Goal: Find specific page/section: Find specific page/section

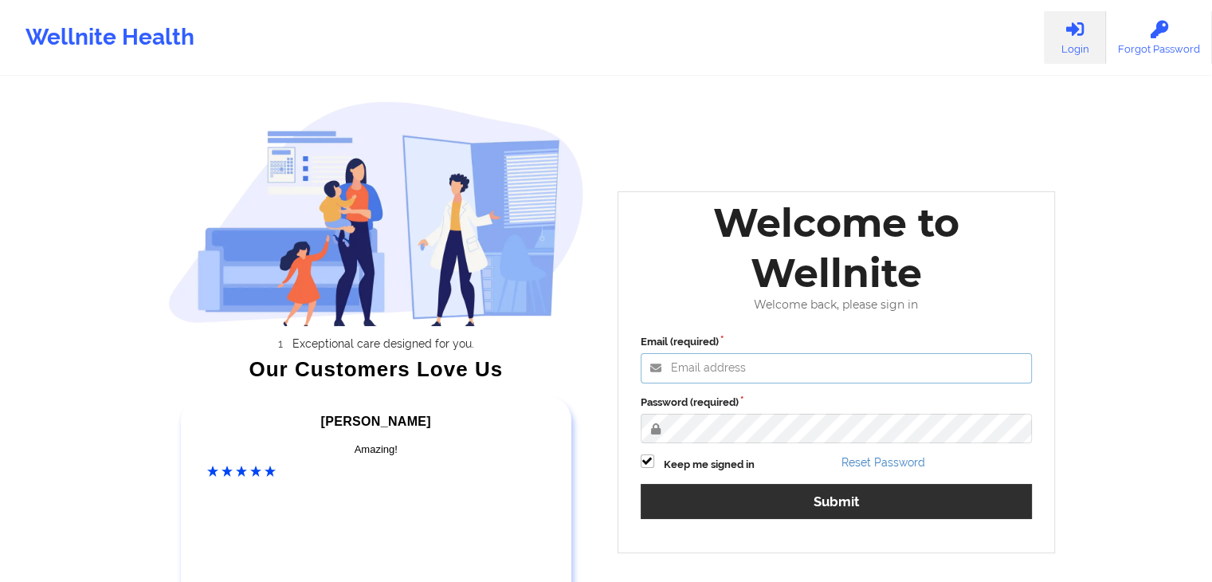
type input "[EMAIL_ADDRESS][DOMAIN_NAME]"
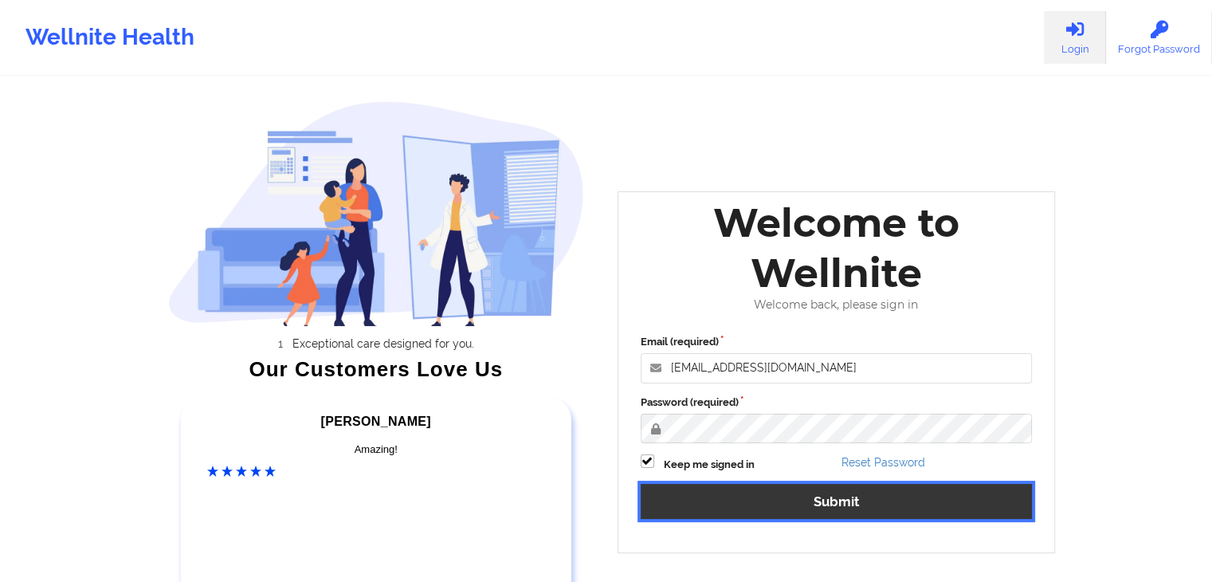
click at [751, 493] on button "Submit" at bounding box center [837, 501] width 392 height 34
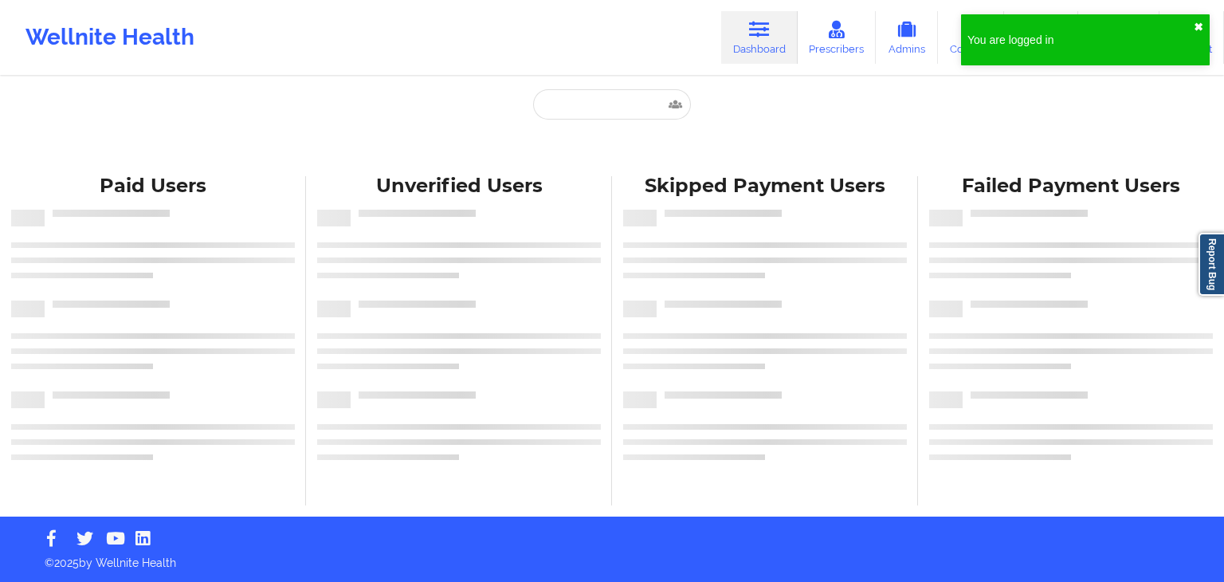
click at [1198, 27] on button "✖︎" at bounding box center [1199, 27] width 10 height 13
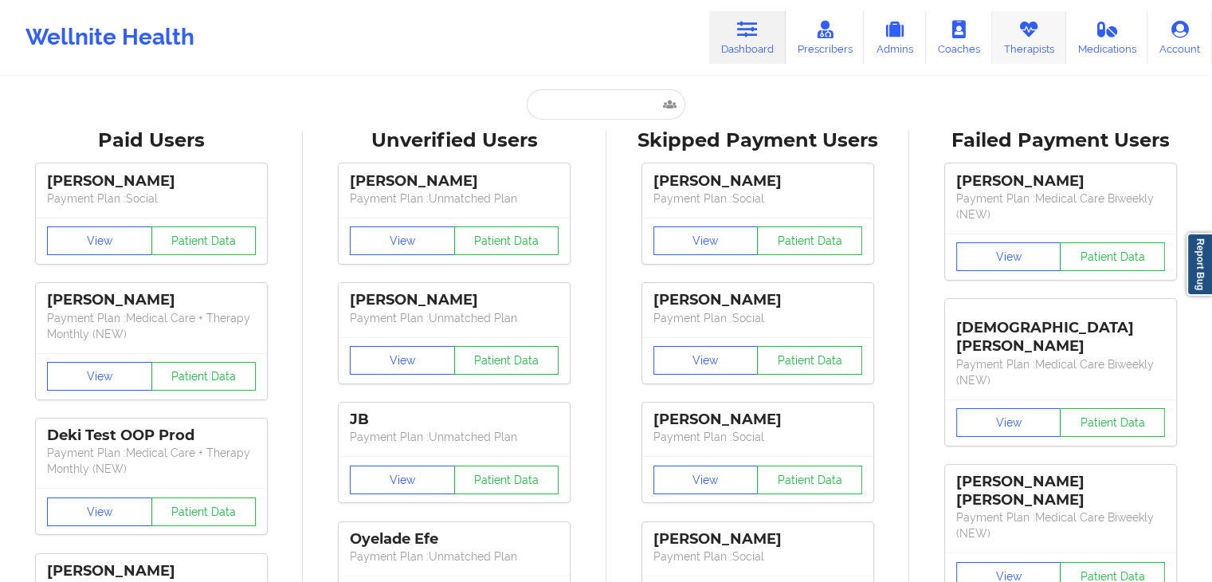
click at [1014, 33] on link "Therapists" at bounding box center [1029, 37] width 74 height 53
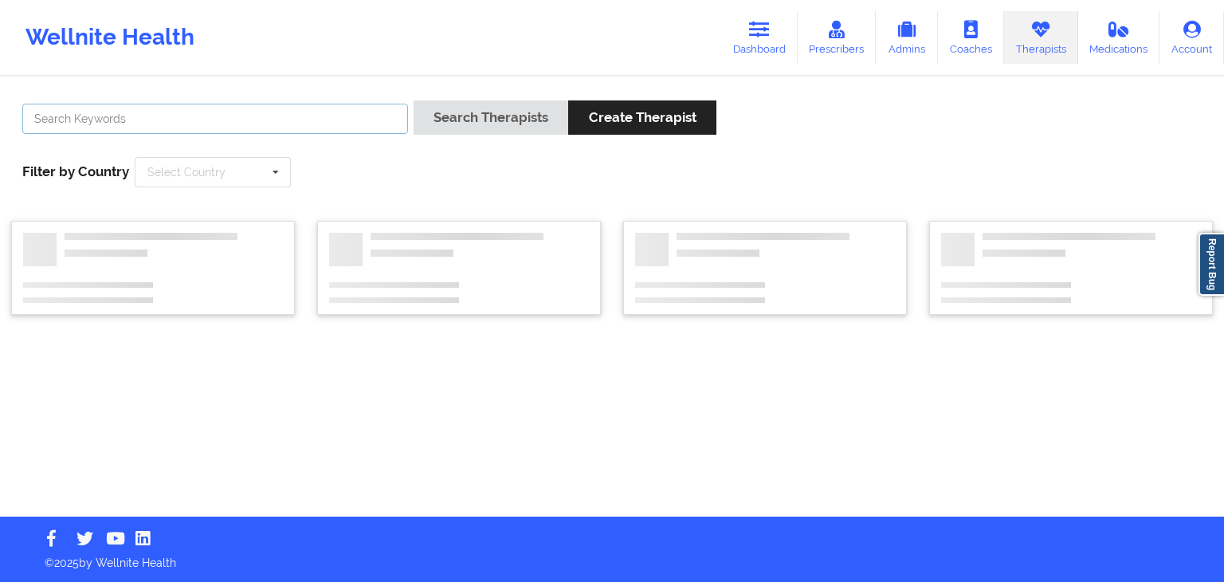
click at [376, 122] on input "text" at bounding box center [215, 119] width 386 height 30
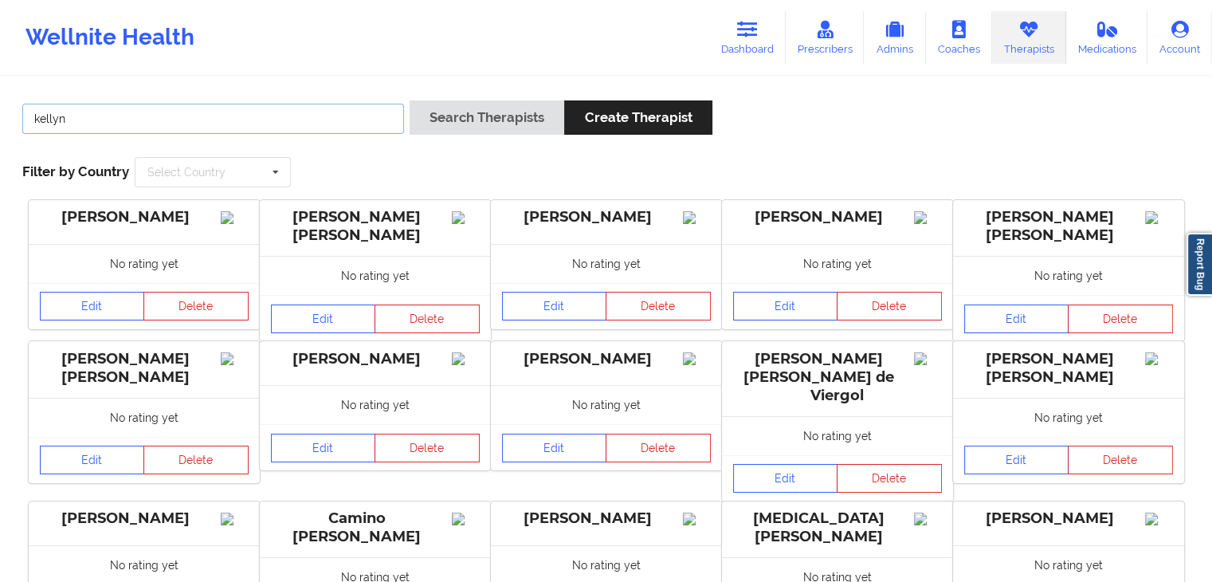
type input "kellyn roi"
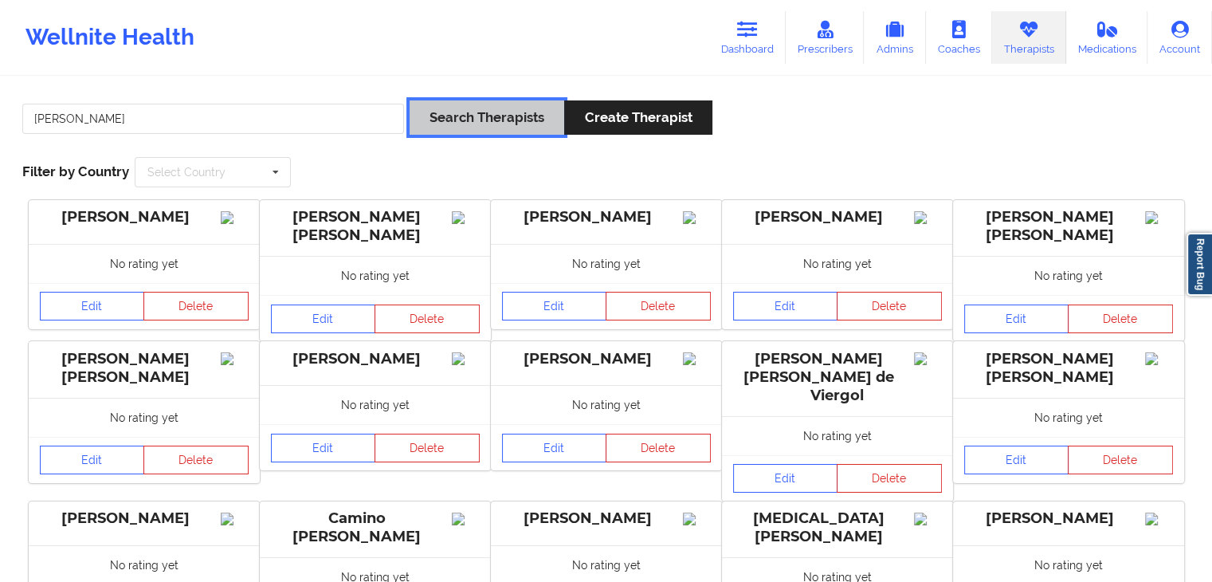
click at [475, 108] on button "Search Therapists" at bounding box center [487, 117] width 155 height 34
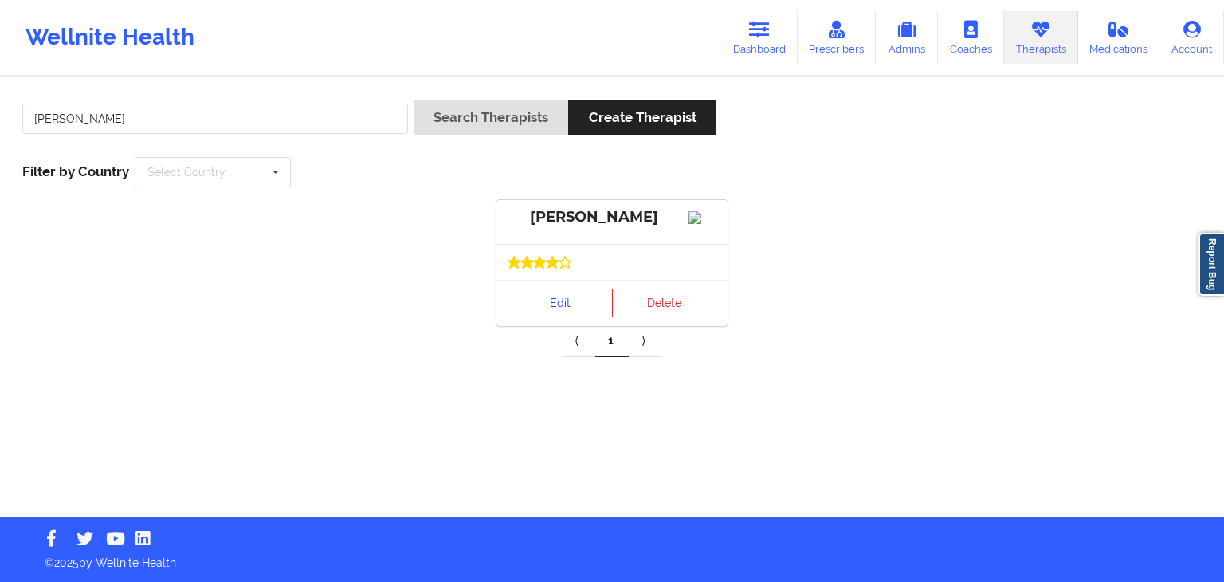
click at [526, 317] on link "Edit" at bounding box center [560, 302] width 105 height 29
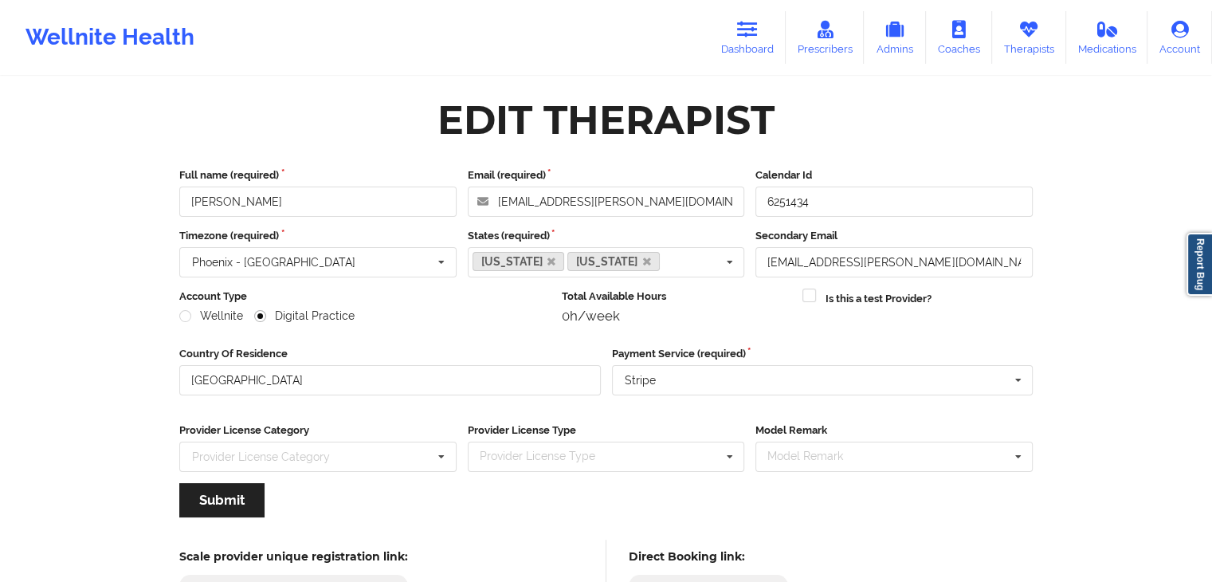
scroll to position [132, 0]
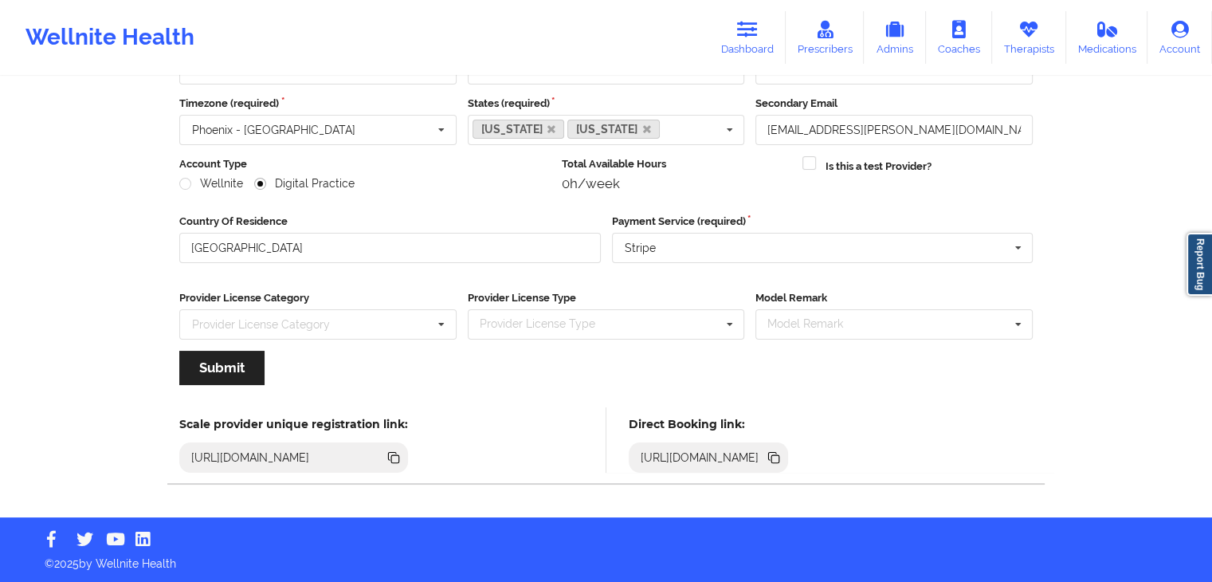
click at [779, 456] on icon at bounding box center [775, 459] width 8 height 8
click at [755, 51] on link "Dashboard" at bounding box center [747, 37] width 76 height 53
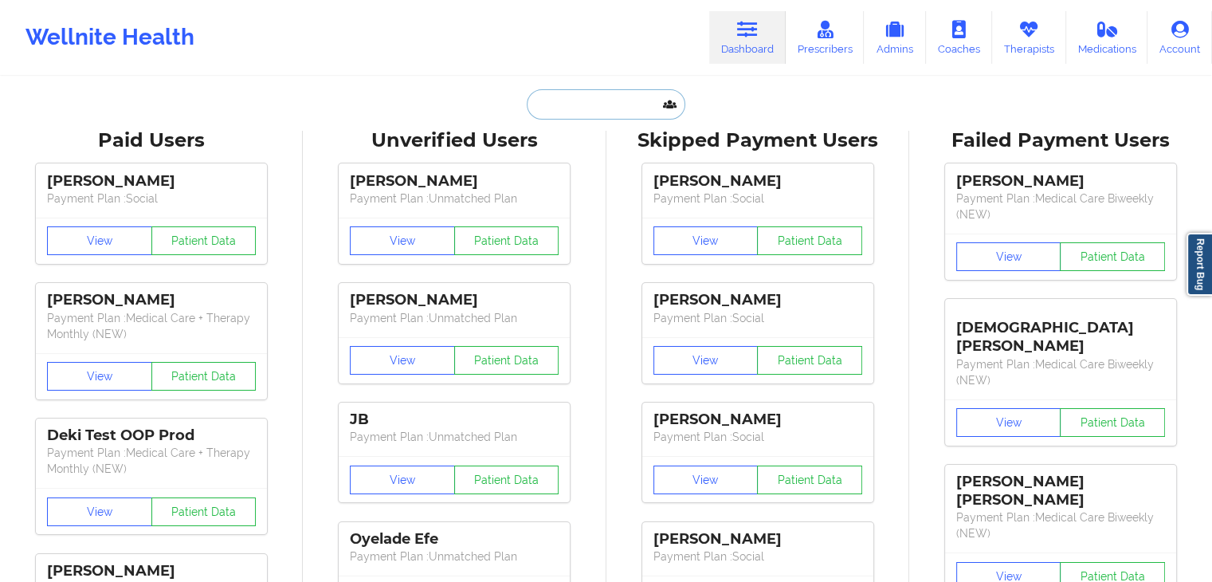
click at [577, 105] on input "text" at bounding box center [606, 104] width 158 height 30
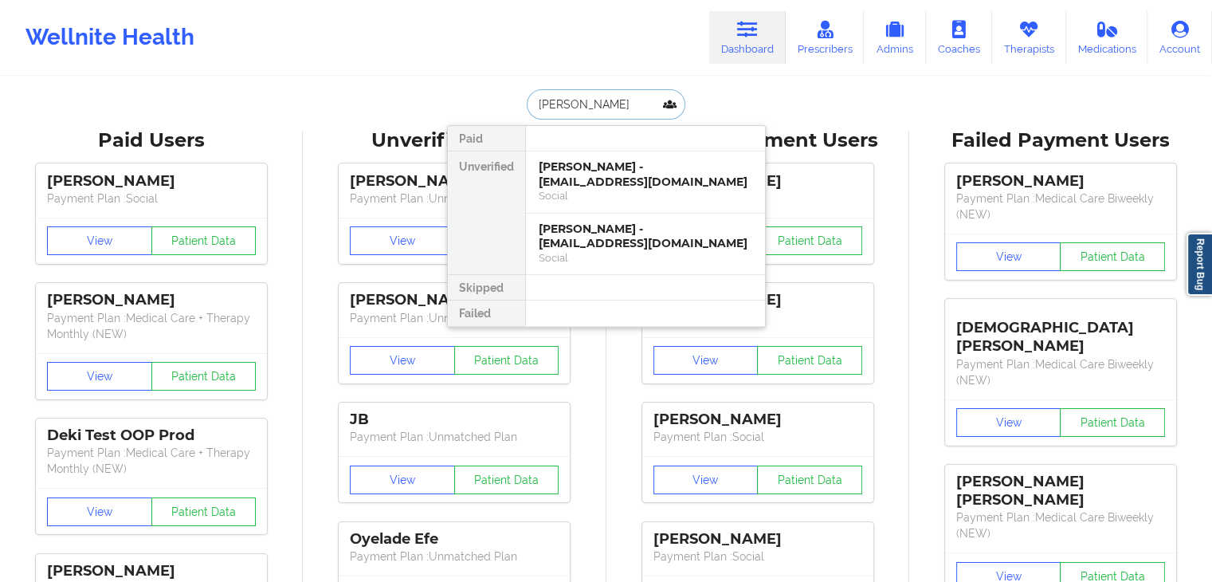
type input "cory harri"
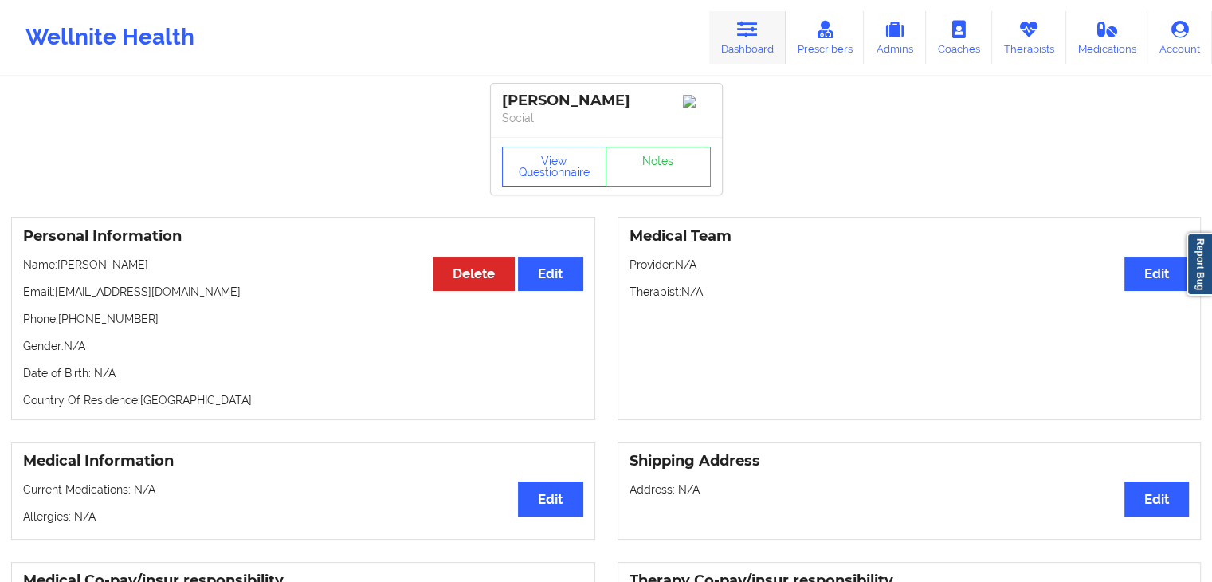
click at [719, 29] on link "Dashboard" at bounding box center [747, 37] width 76 height 53
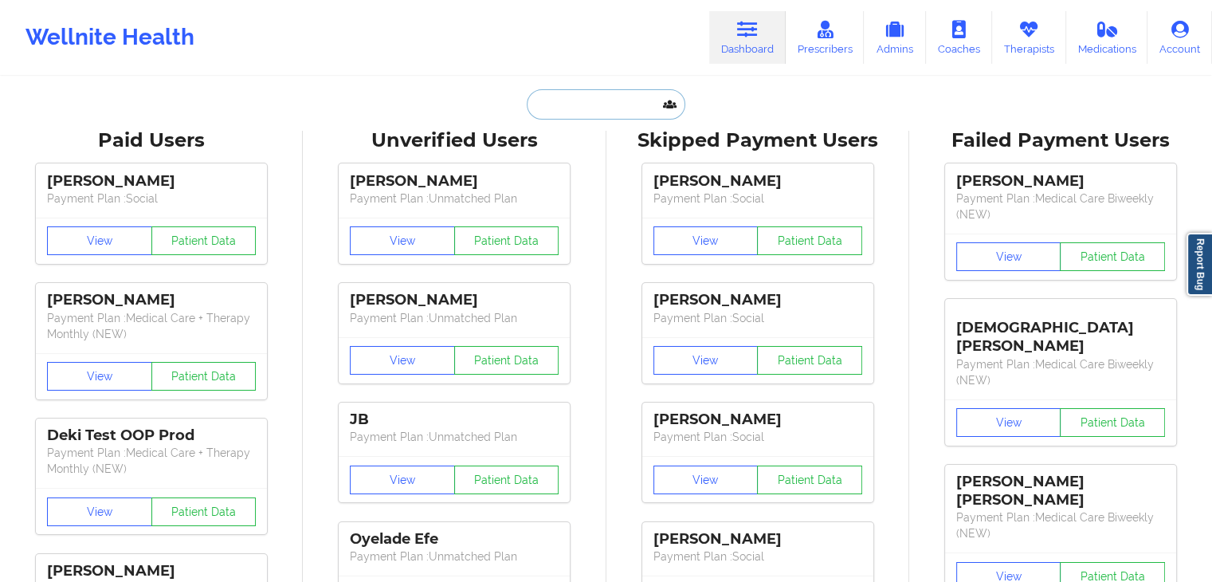
click at [580, 100] on input "text" at bounding box center [606, 104] width 158 height 30
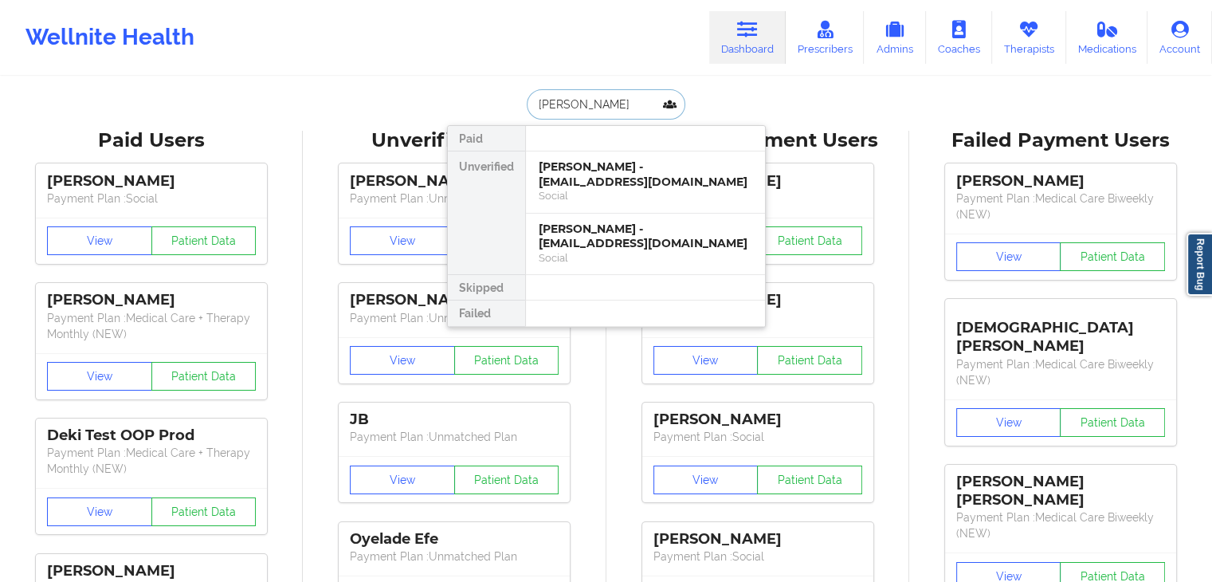
type input "hannah m king"
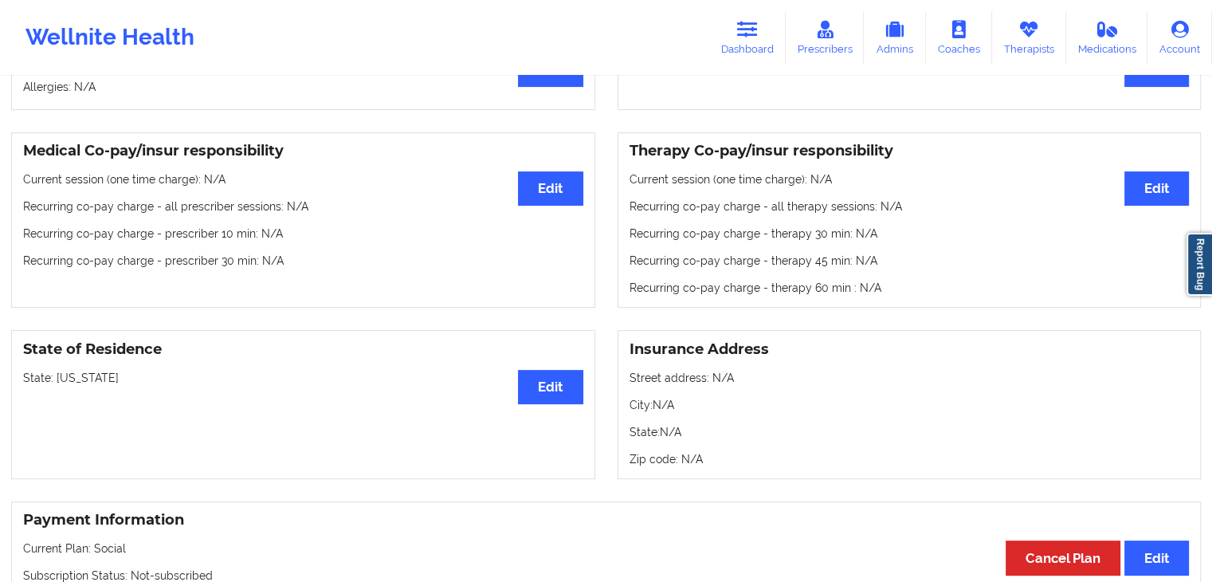
scroll to position [425, 0]
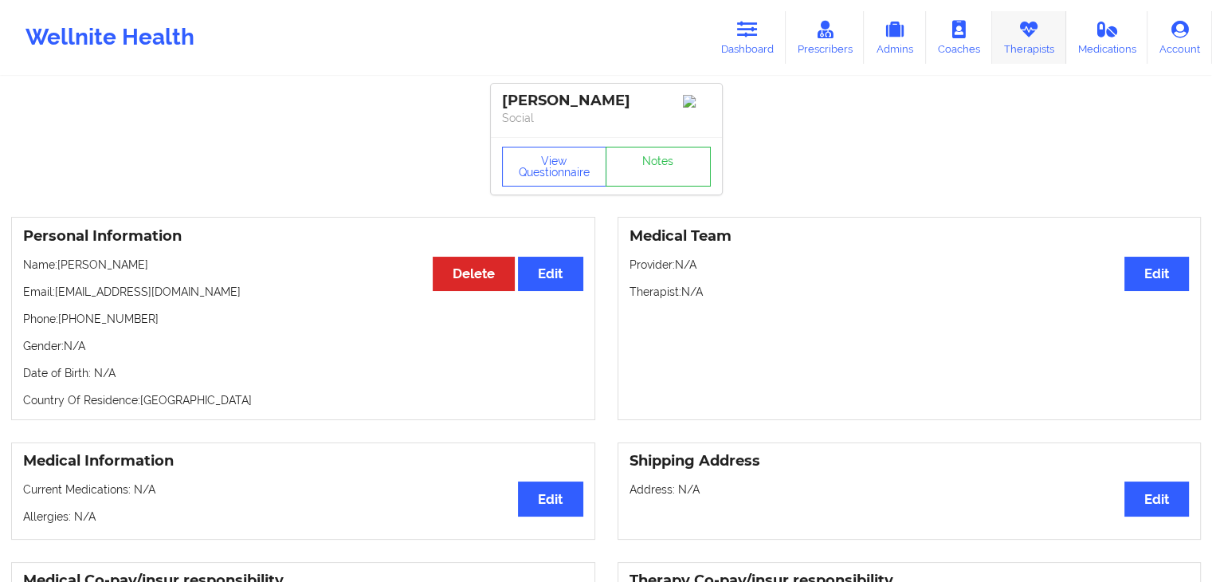
click at [1021, 25] on icon at bounding box center [1028, 30] width 21 height 18
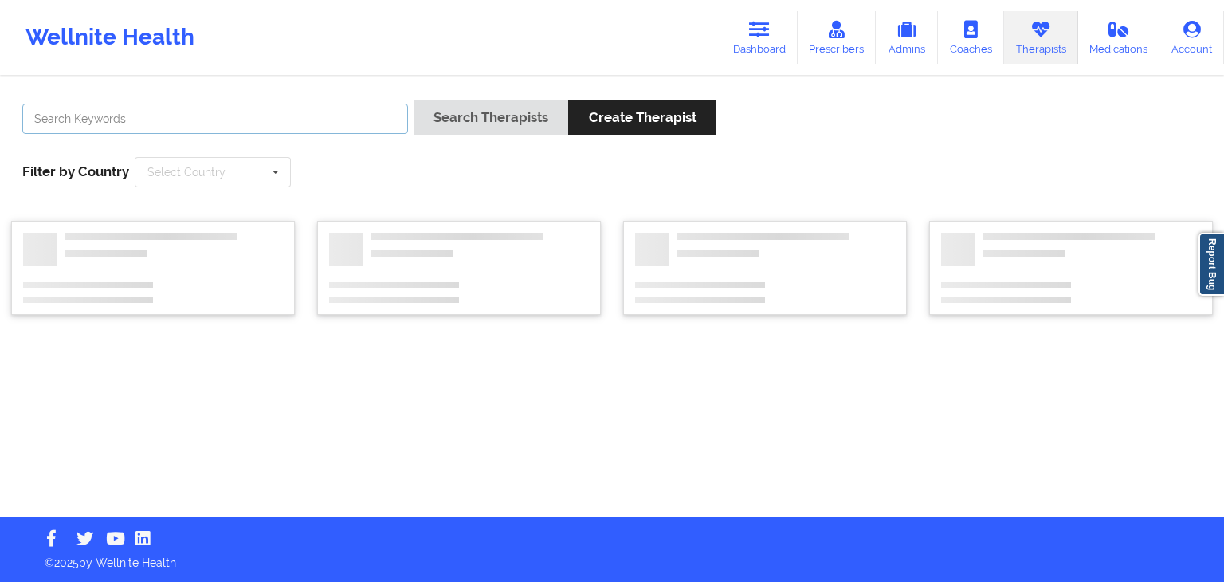
click at [312, 120] on input "text" at bounding box center [215, 119] width 386 height 30
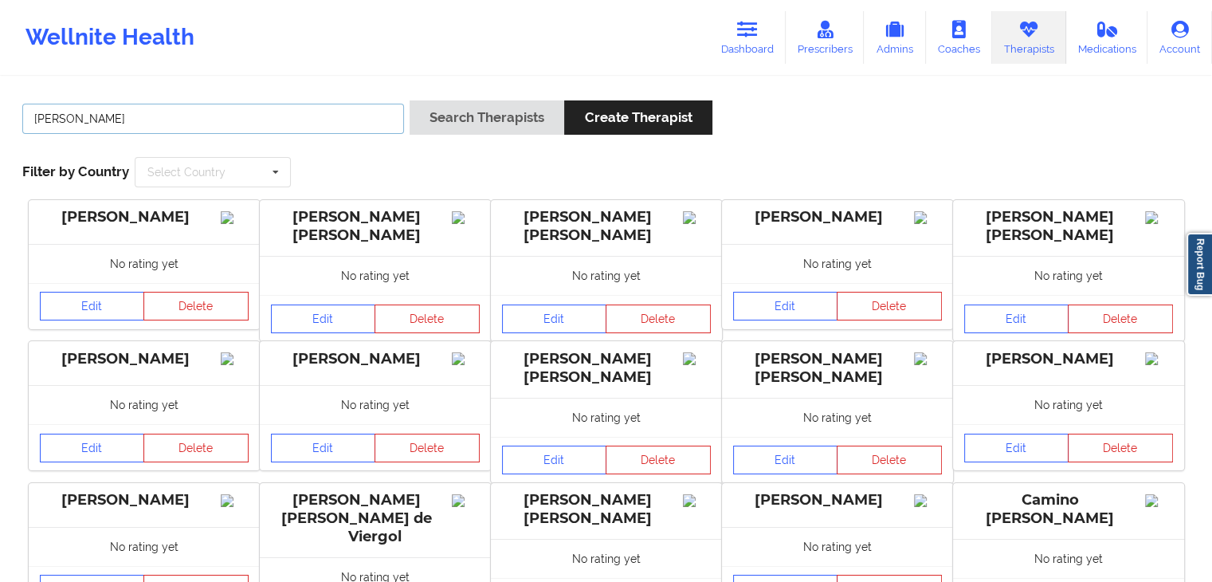
type input "[PERSON_NAME]"
click at [468, 127] on button "Search Therapists" at bounding box center [487, 117] width 155 height 34
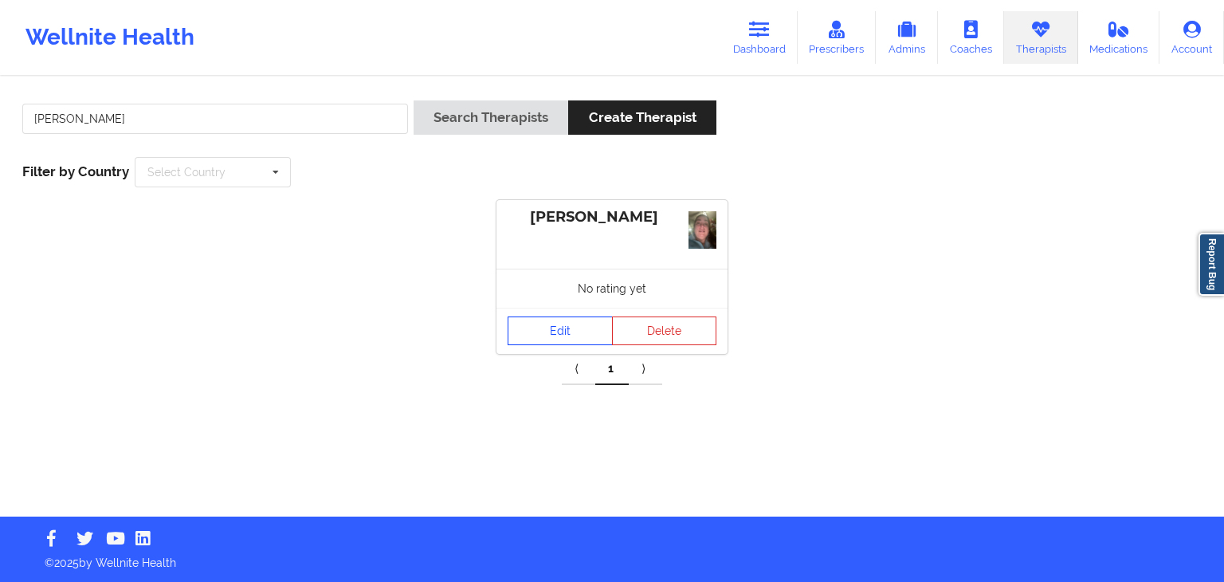
click at [546, 334] on link "Edit" at bounding box center [560, 330] width 105 height 29
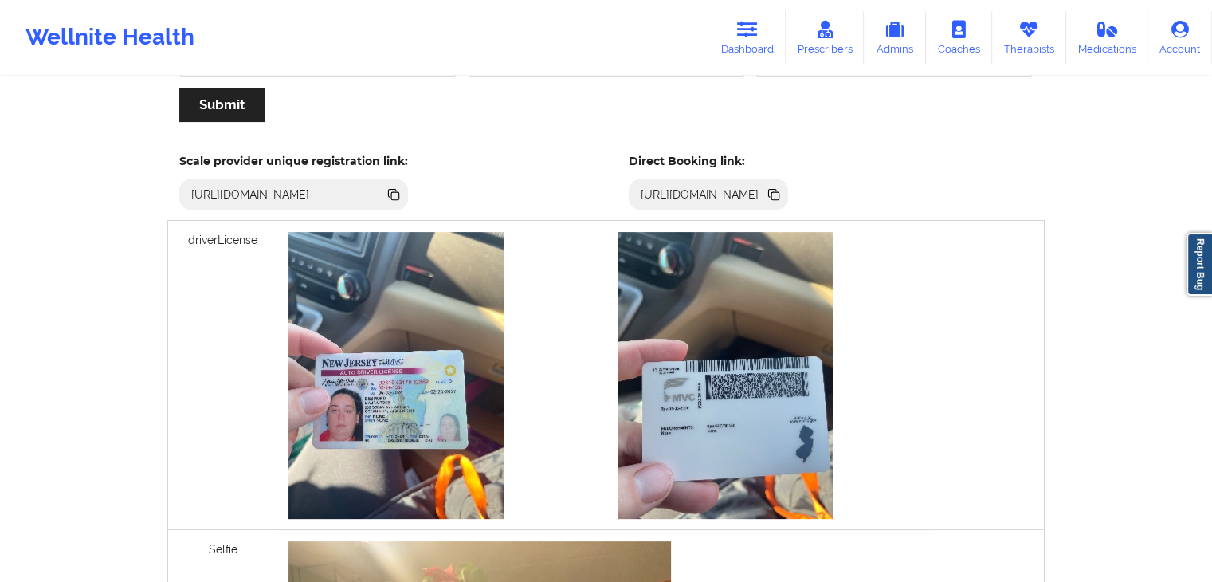
scroll to position [478, 0]
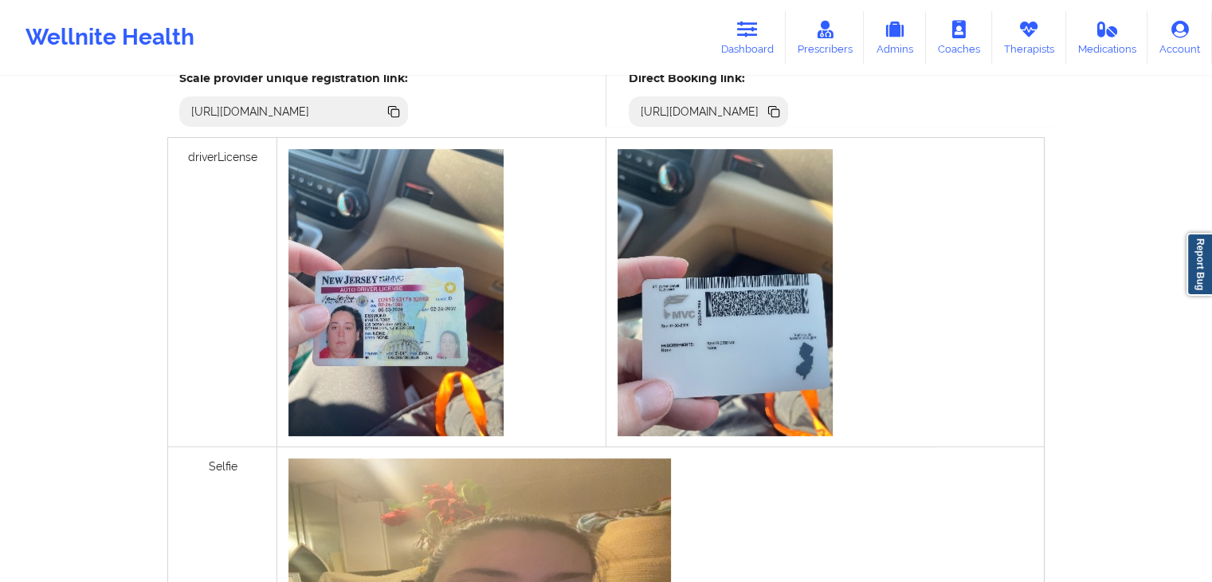
click at [779, 113] on icon at bounding box center [775, 113] width 8 height 8
click at [1041, 41] on link "Therapists" at bounding box center [1029, 37] width 74 height 53
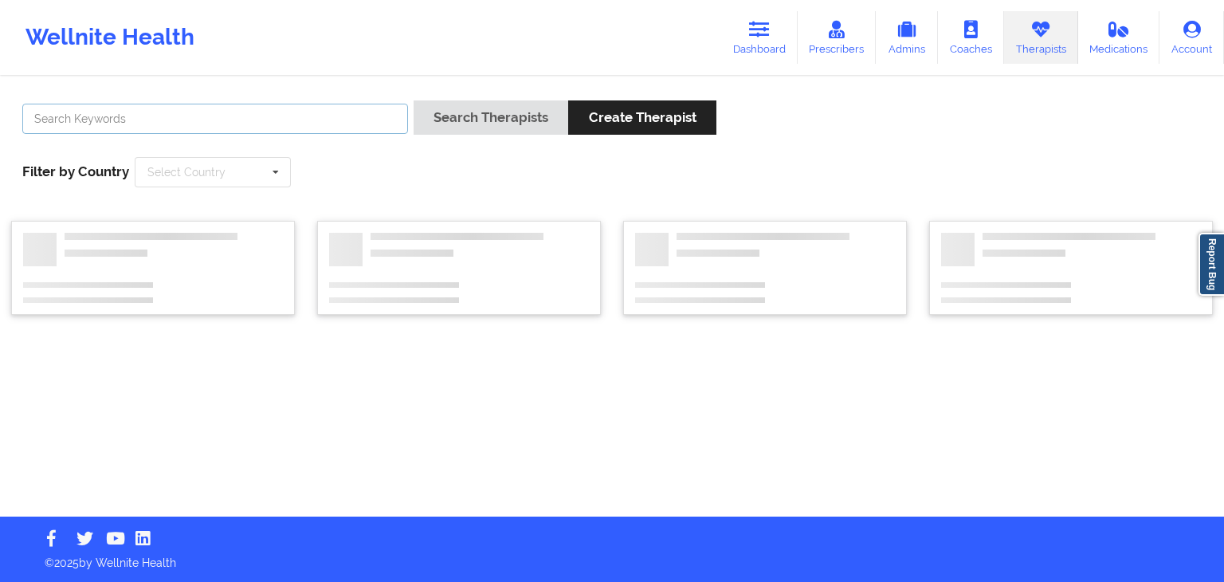
click at [194, 131] on input "text" at bounding box center [215, 119] width 386 height 30
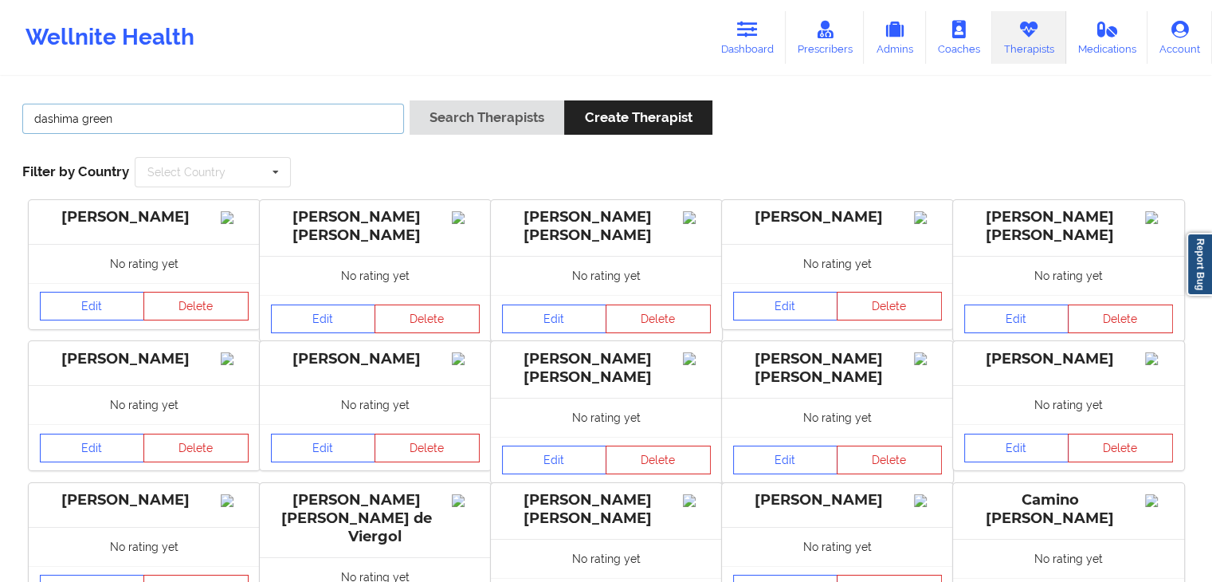
type input "dashima green"
click at [410, 100] on button "Search Therapists" at bounding box center [487, 117] width 155 height 34
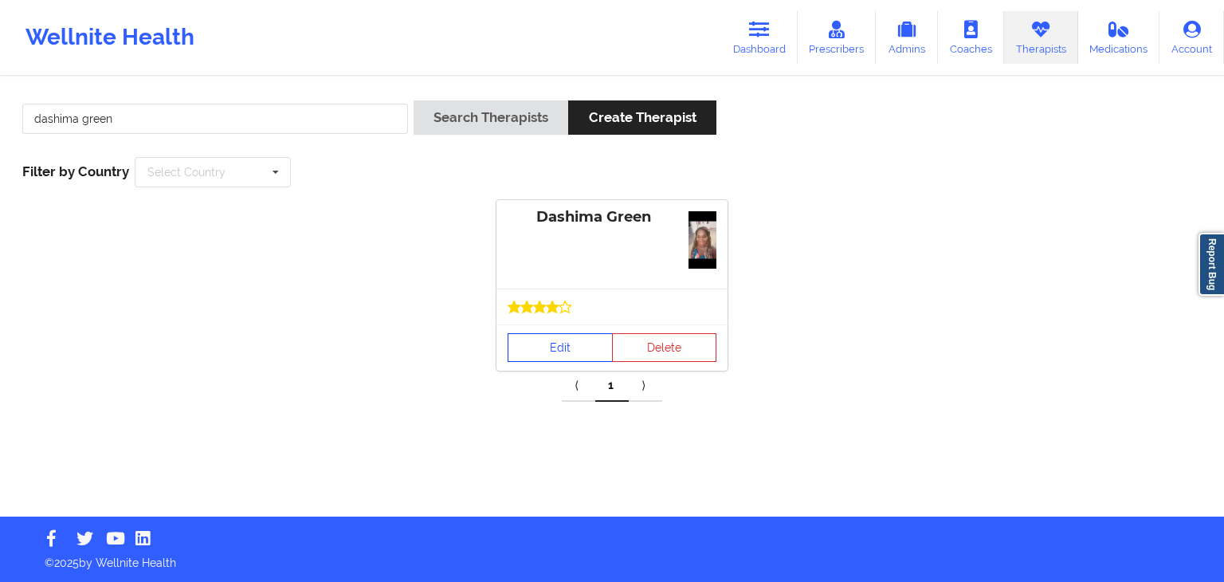
click at [544, 339] on link "Edit" at bounding box center [560, 347] width 105 height 29
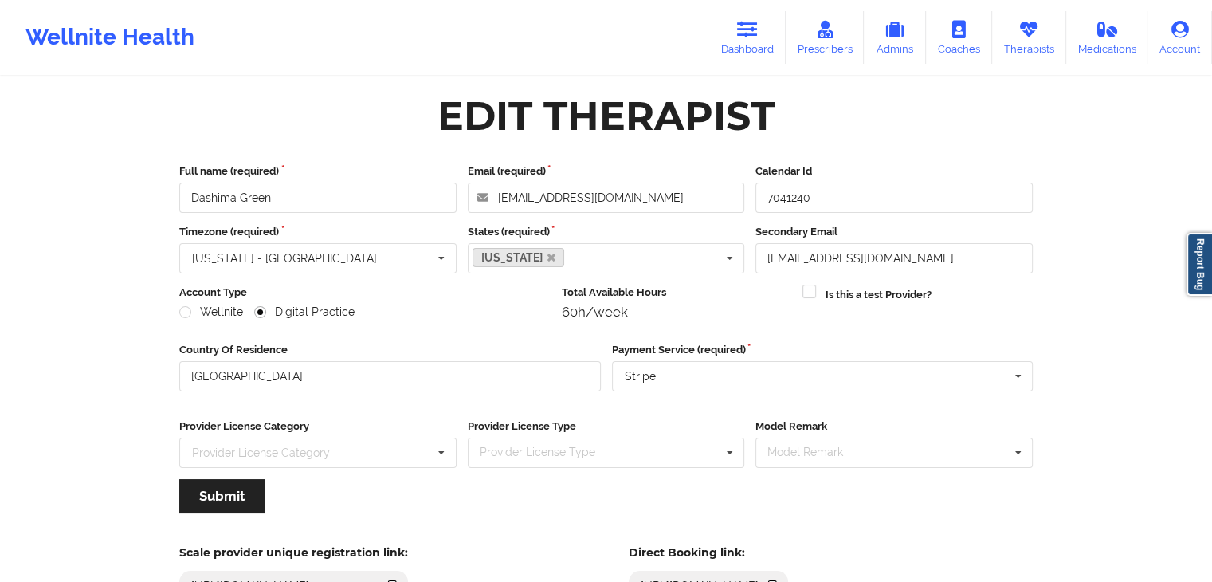
scroll to position [132, 0]
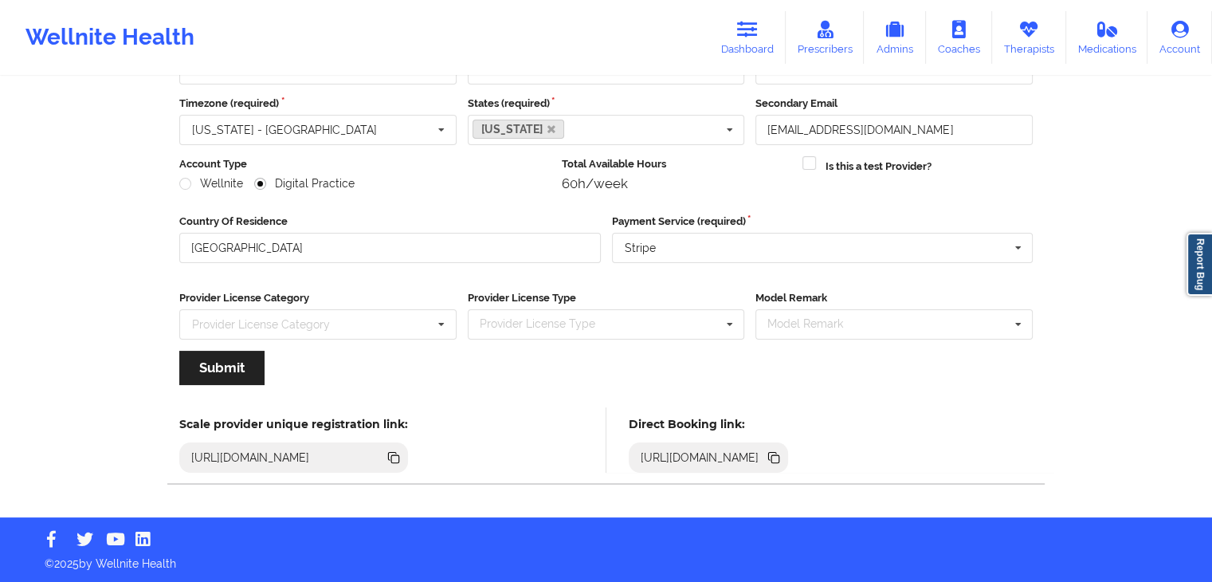
click at [782, 459] on icon at bounding box center [774, 458] width 18 height 18
click at [738, 41] on link "Dashboard" at bounding box center [747, 37] width 76 height 53
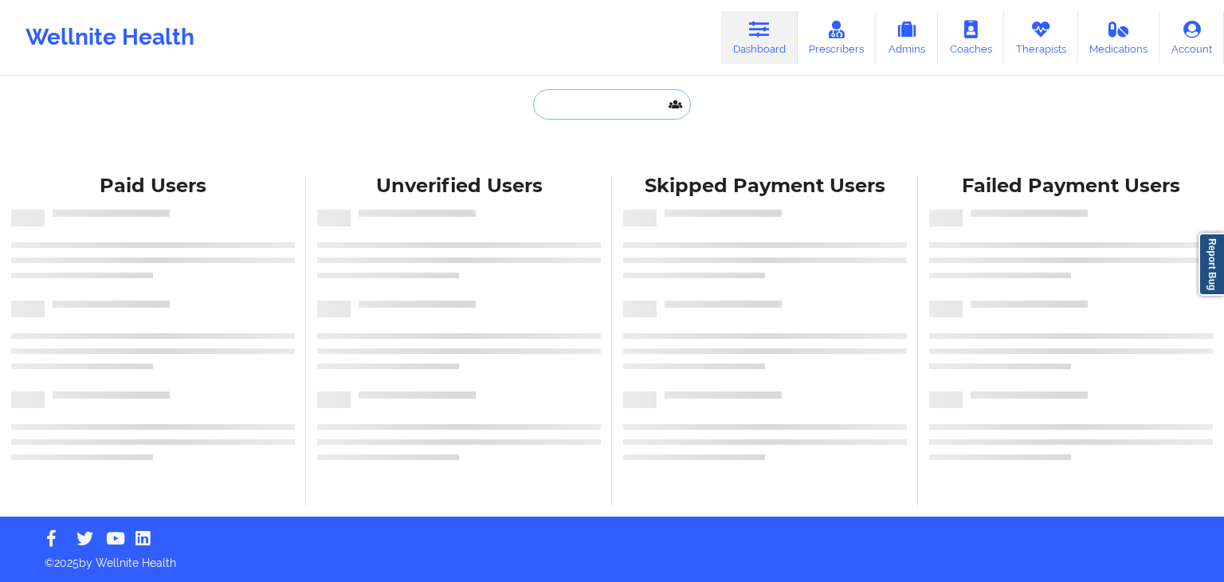
click at [600, 105] on input "text" at bounding box center [612, 104] width 158 height 30
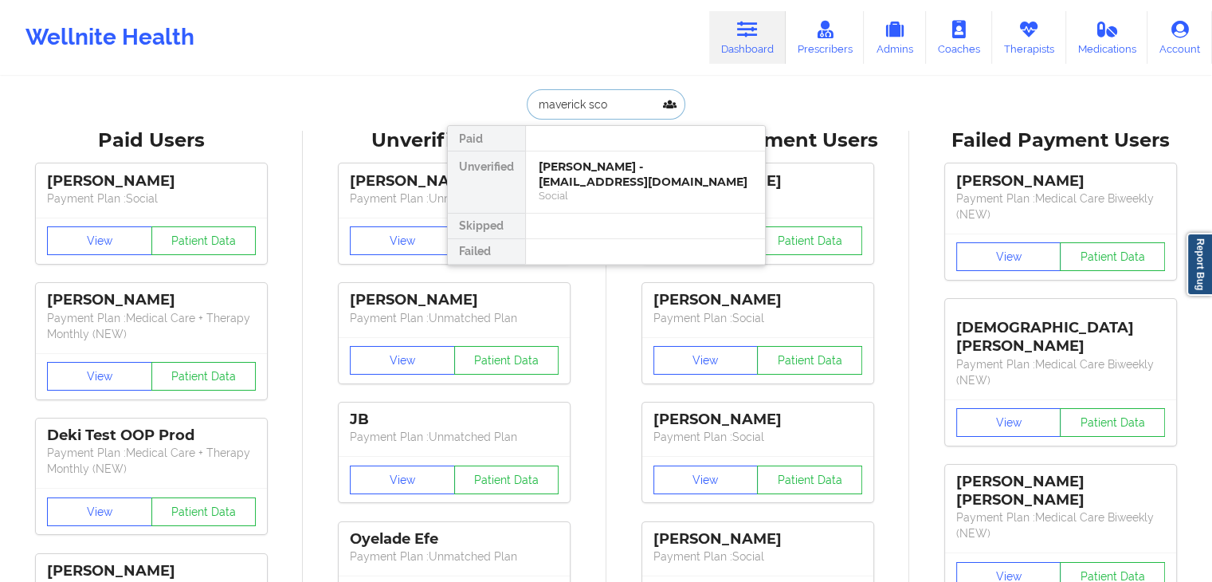
type input "maverick [PERSON_NAME]"
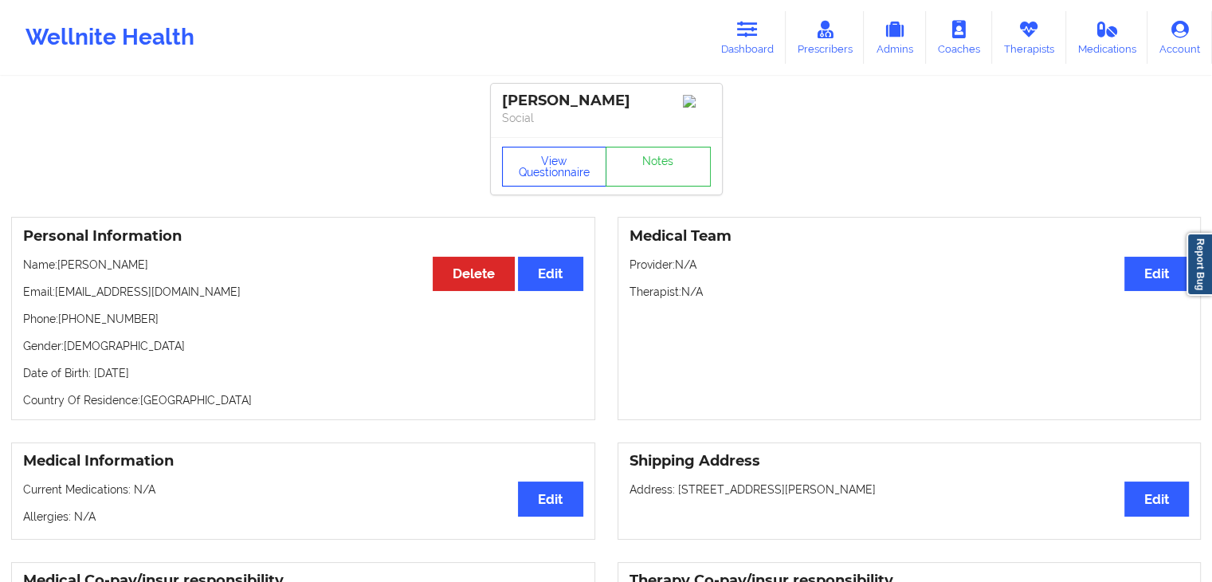
click at [539, 162] on button "View Questionnaire" at bounding box center [554, 167] width 105 height 40
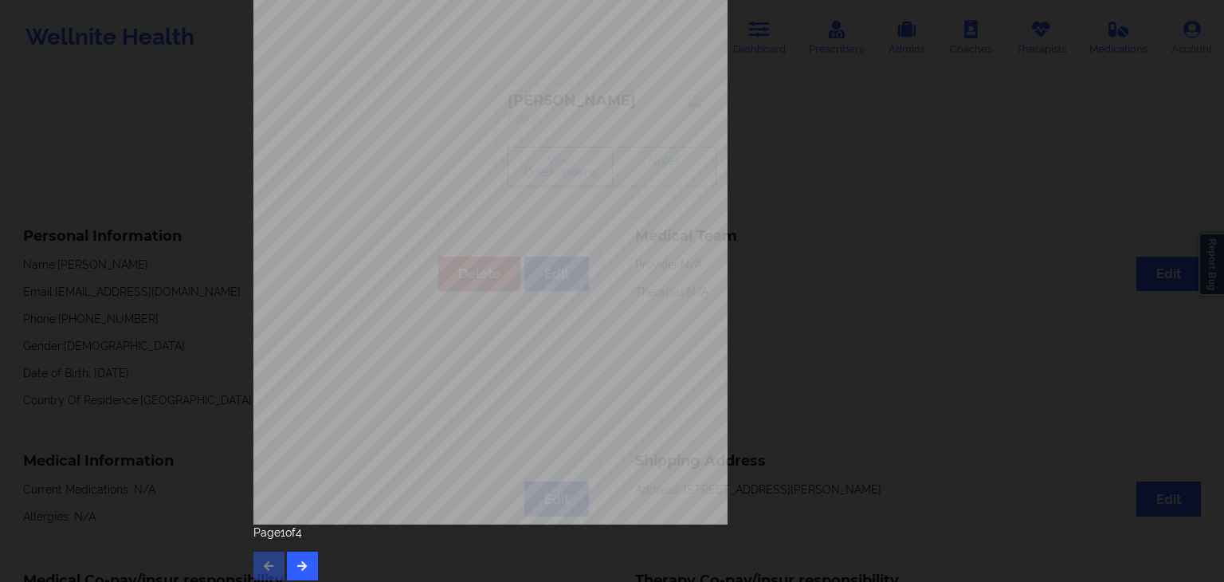
scroll to position [178, 0]
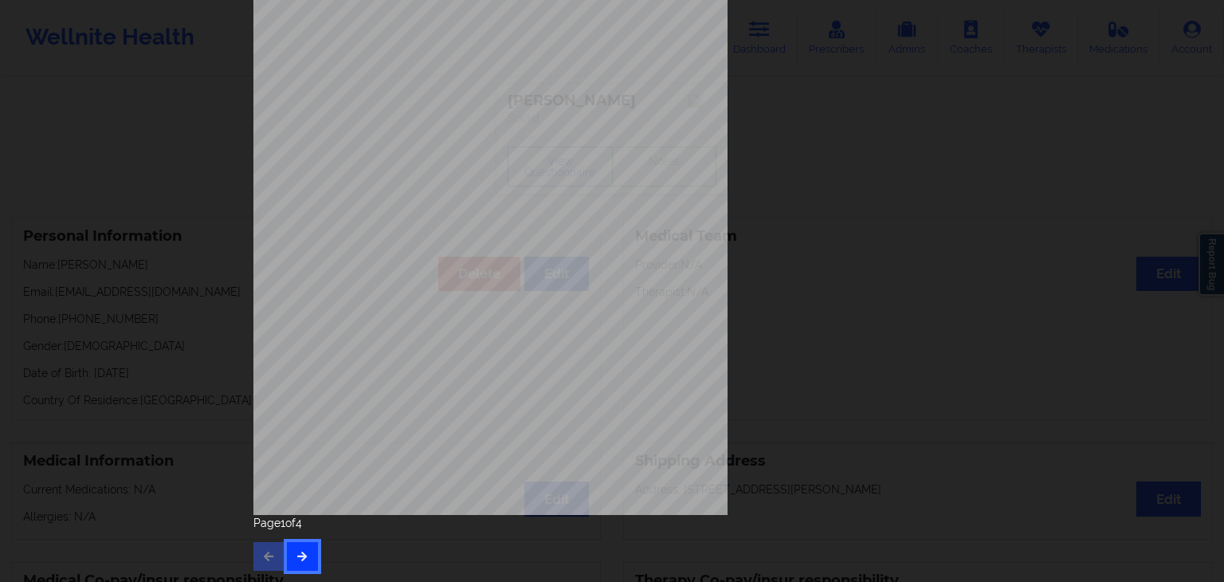
click at [307, 550] on button "button" at bounding box center [302, 556] width 31 height 29
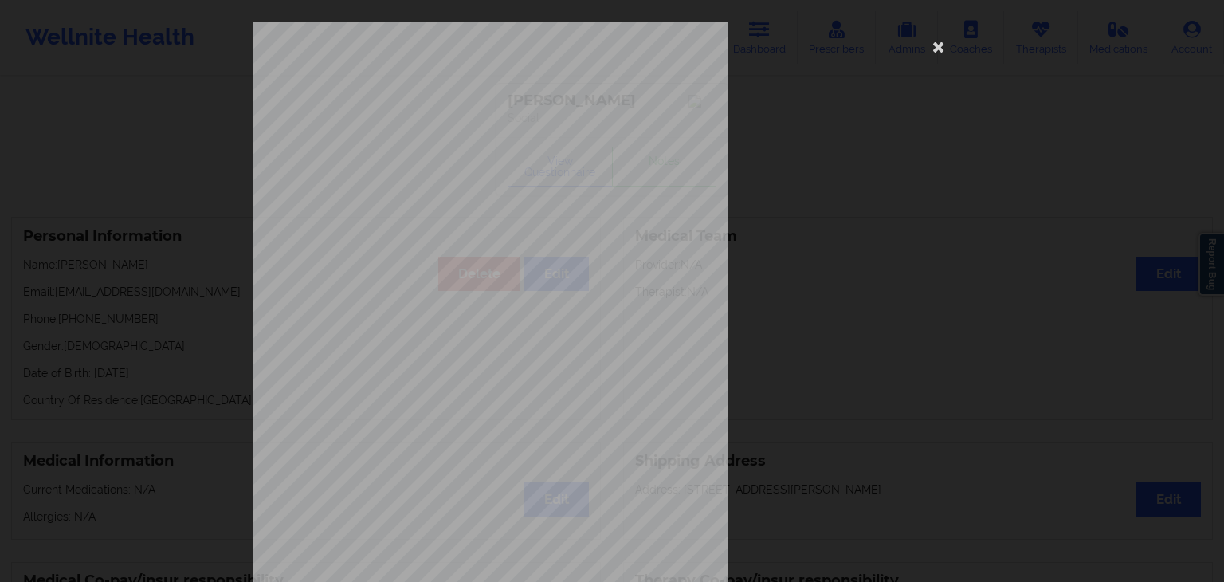
click at [435, 438] on span "Moving or speaking so slowly that other people could have noticed? Or so fidget…" at bounding box center [611, 436] width 374 height 9
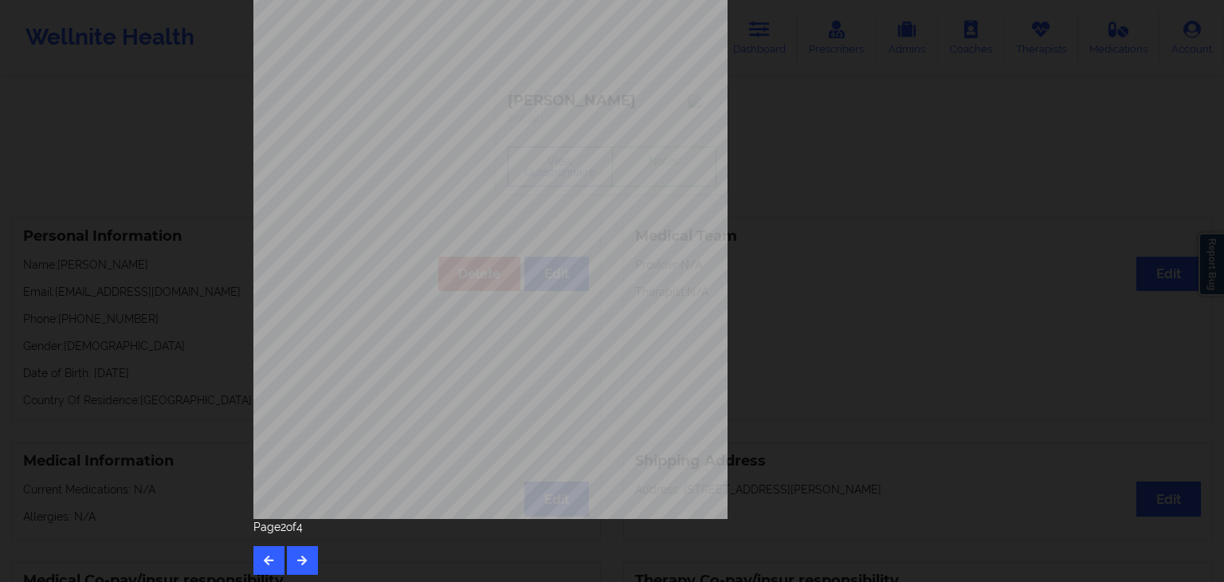
scroll to position [178, 0]
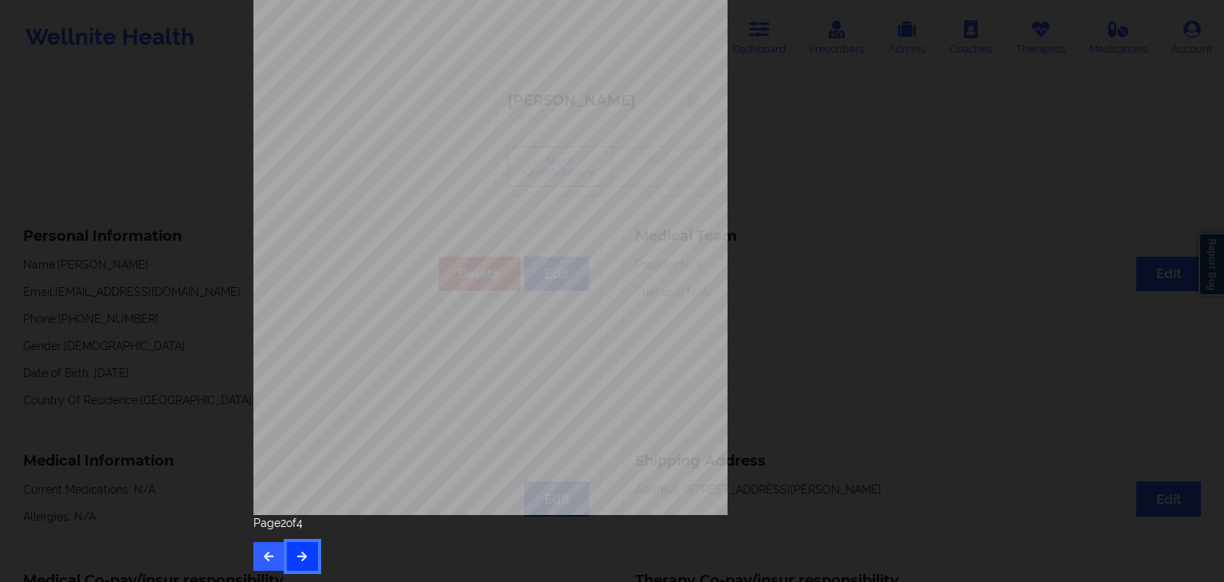
click at [291, 567] on button "button" at bounding box center [302, 556] width 31 height 29
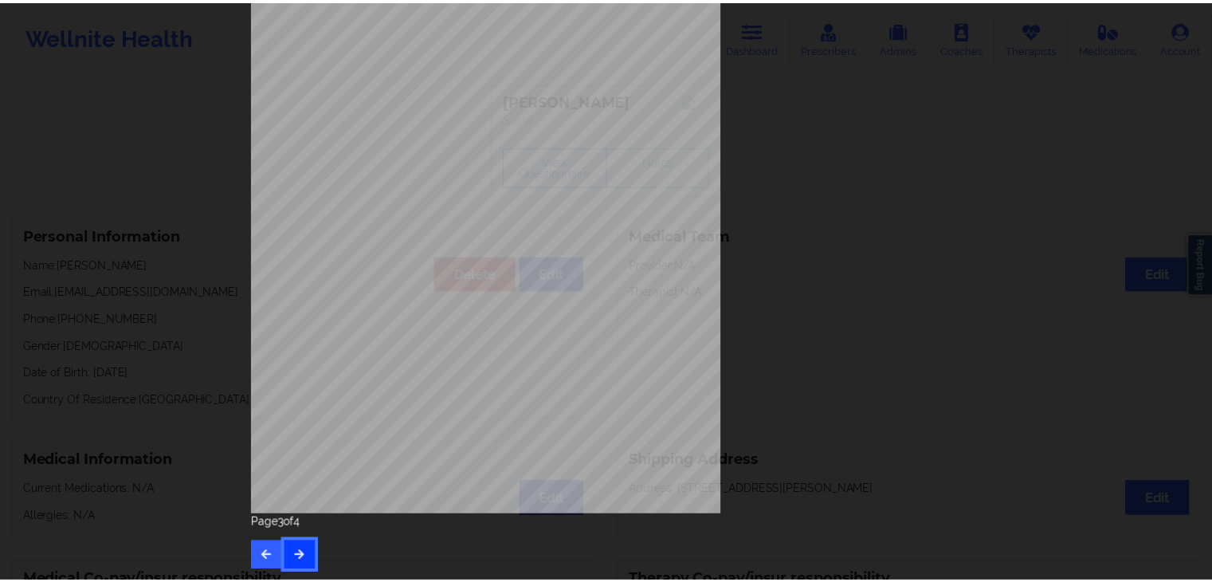
scroll to position [0, 0]
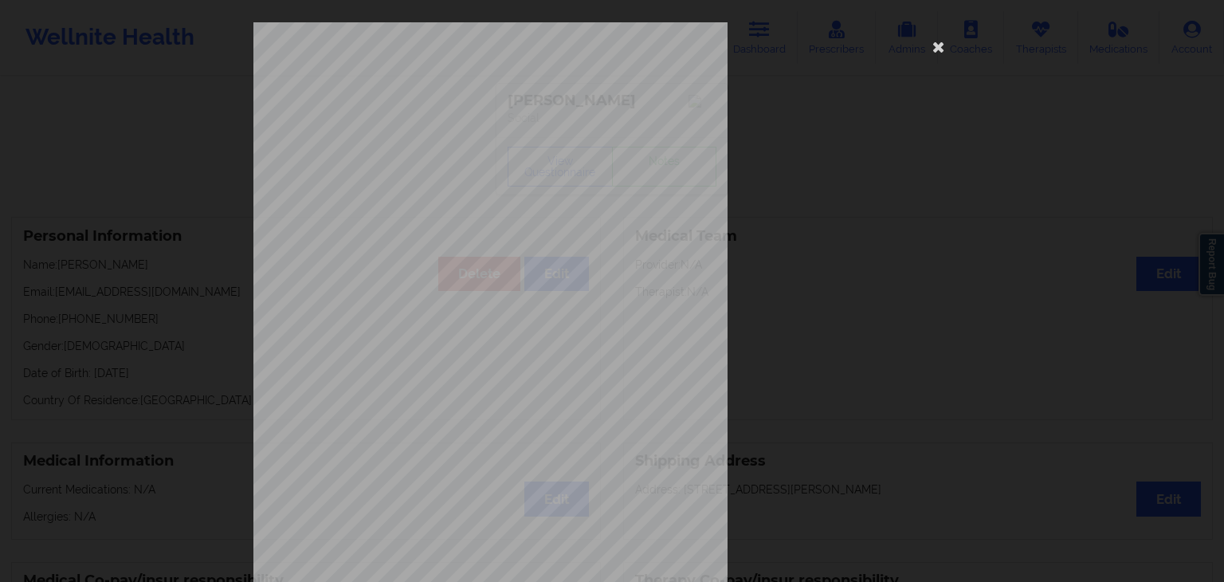
click at [958, 65] on div "commercial Insurance Member ID for patient M5E809W16430 Insurance company name …" at bounding box center [611, 357] width 717 height 671
click at [934, 33] on div "commercial Insurance Member ID for patient M5E809W16430 Insurance company name …" at bounding box center [611, 357] width 717 height 671
click at [934, 45] on icon at bounding box center [938, 45] width 25 height 25
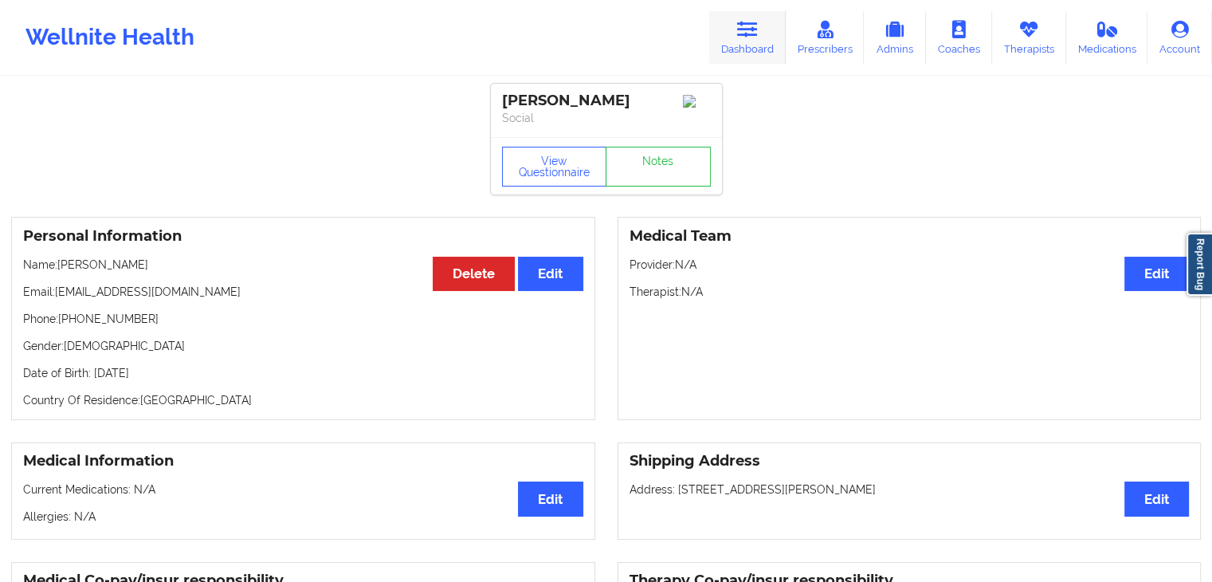
click at [749, 35] on icon at bounding box center [747, 30] width 21 height 18
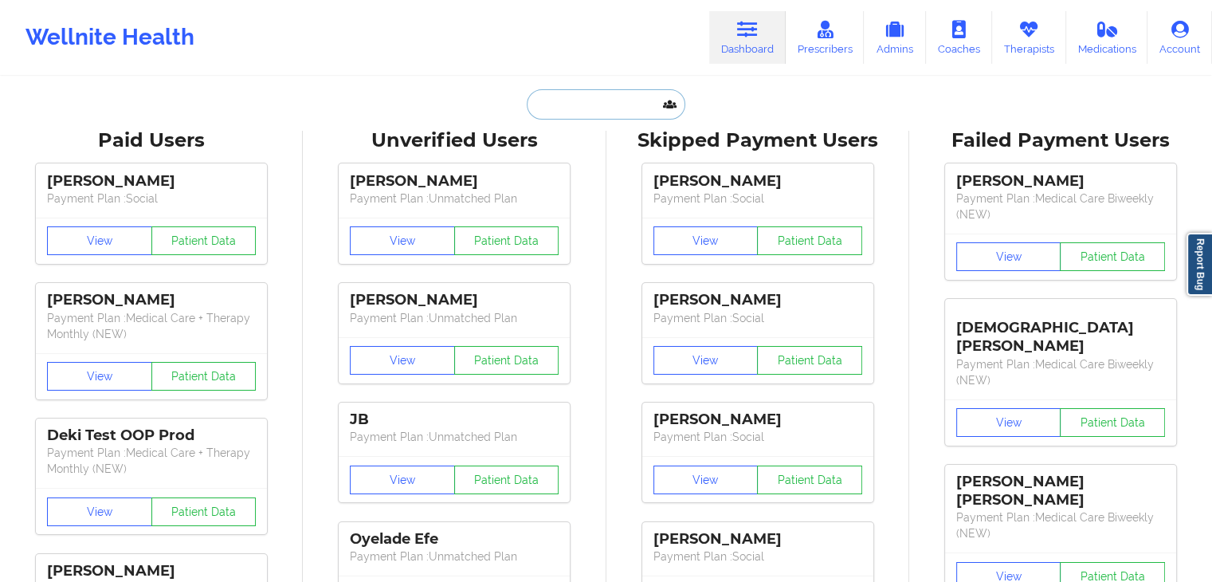
click at [567, 107] on input "text" at bounding box center [606, 104] width 158 height 30
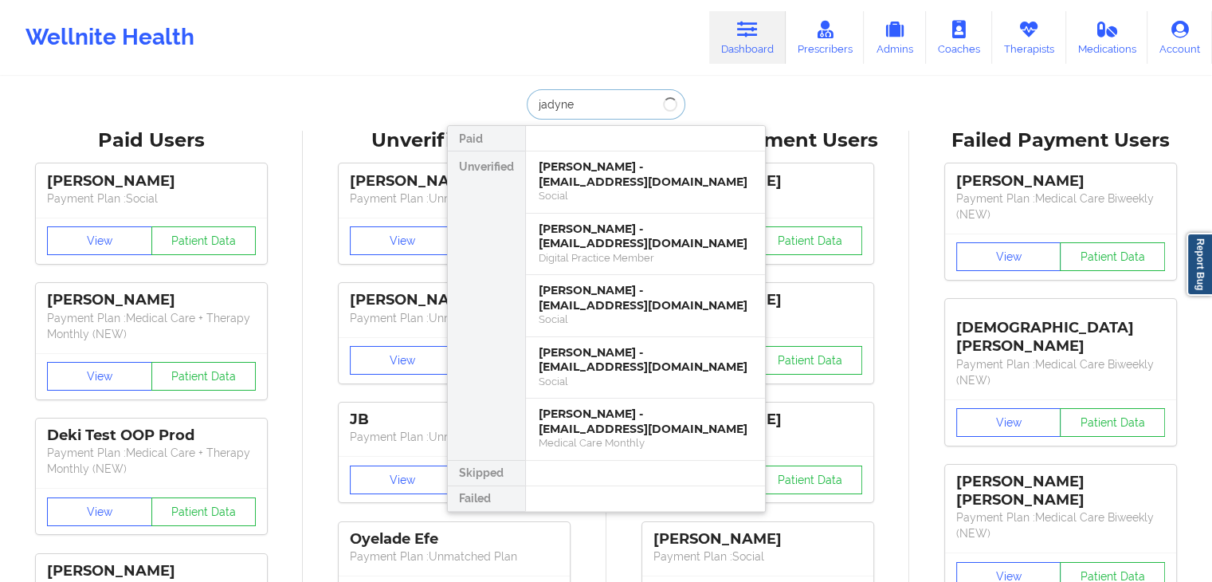
type input "jadyne m"
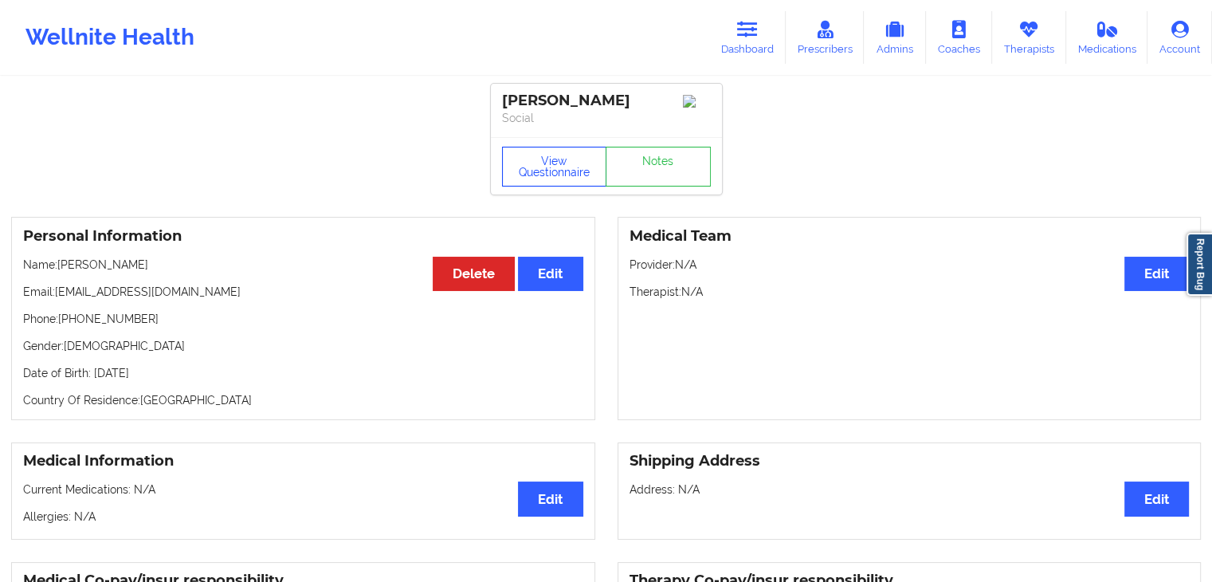
click at [561, 186] on button "View Questionnaire" at bounding box center [554, 167] width 105 height 40
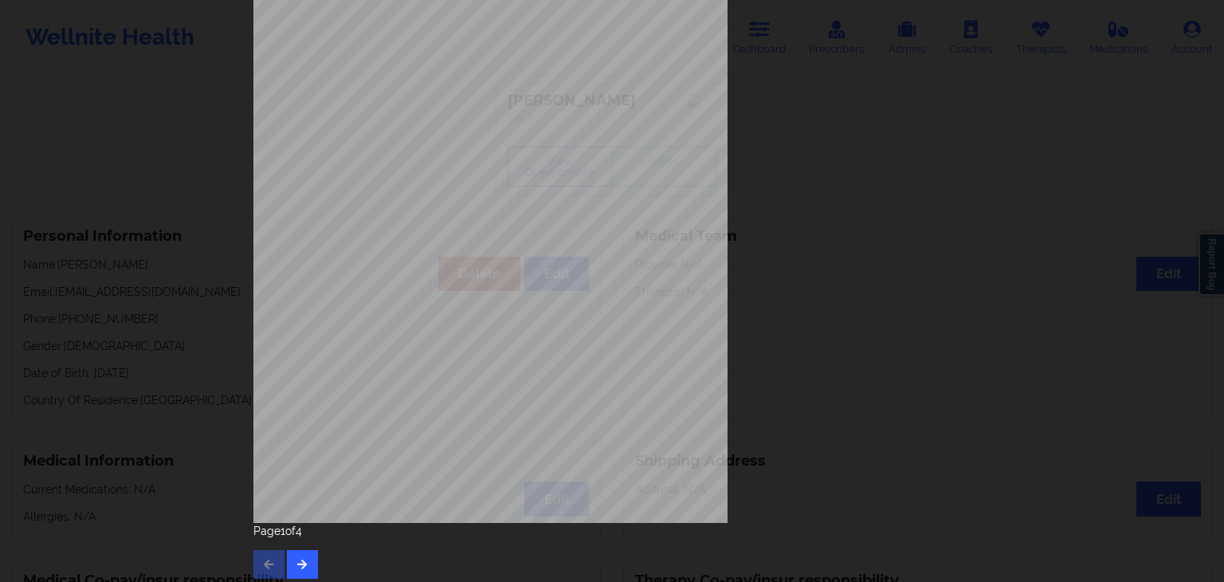
scroll to position [172, 0]
click at [292, 555] on button "button" at bounding box center [302, 562] width 31 height 29
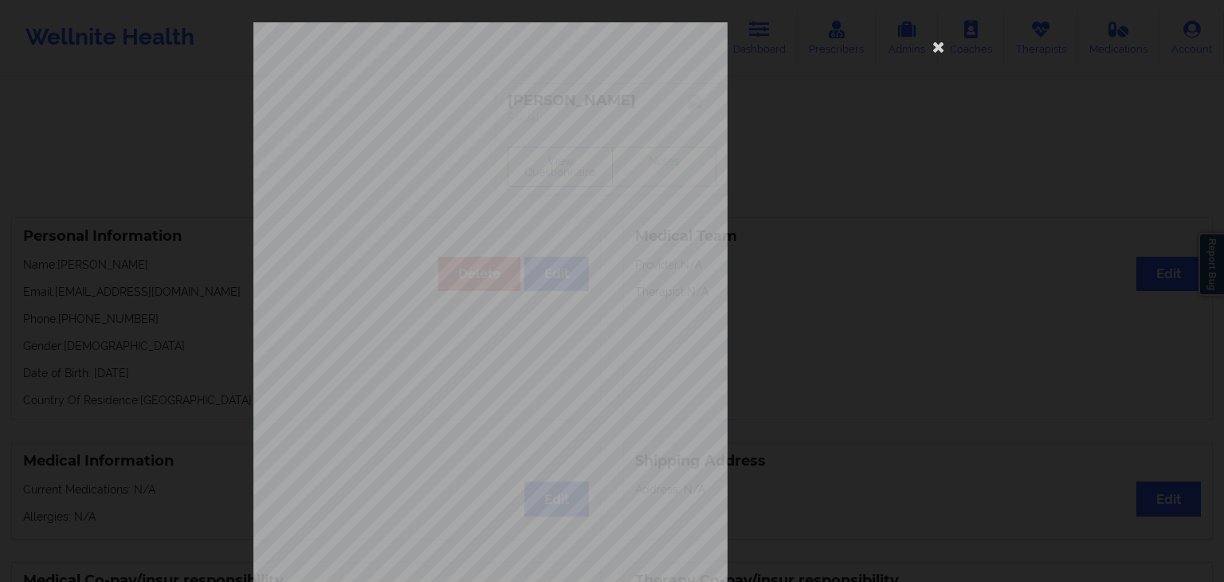
scroll to position [178, 0]
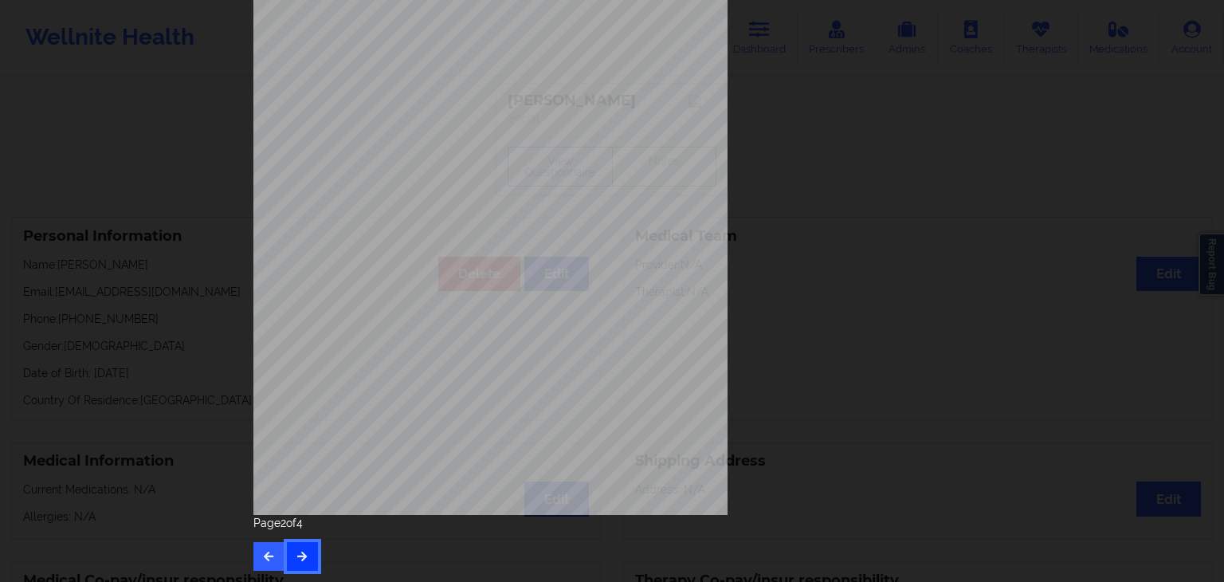
click at [300, 555] on icon "button" at bounding box center [303, 556] width 14 height 10
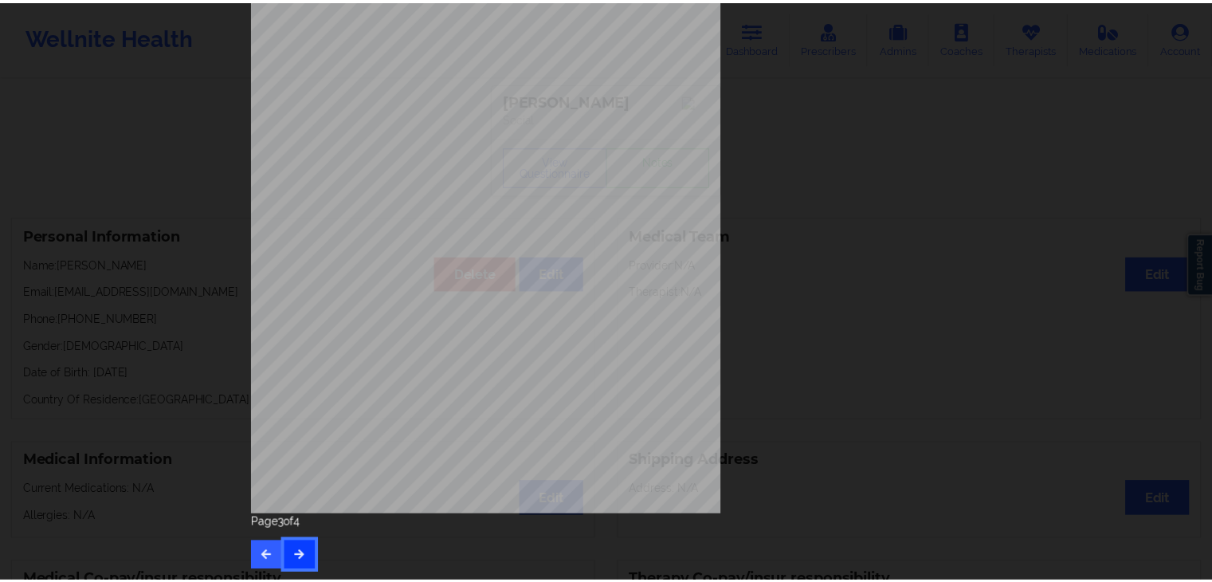
scroll to position [0, 0]
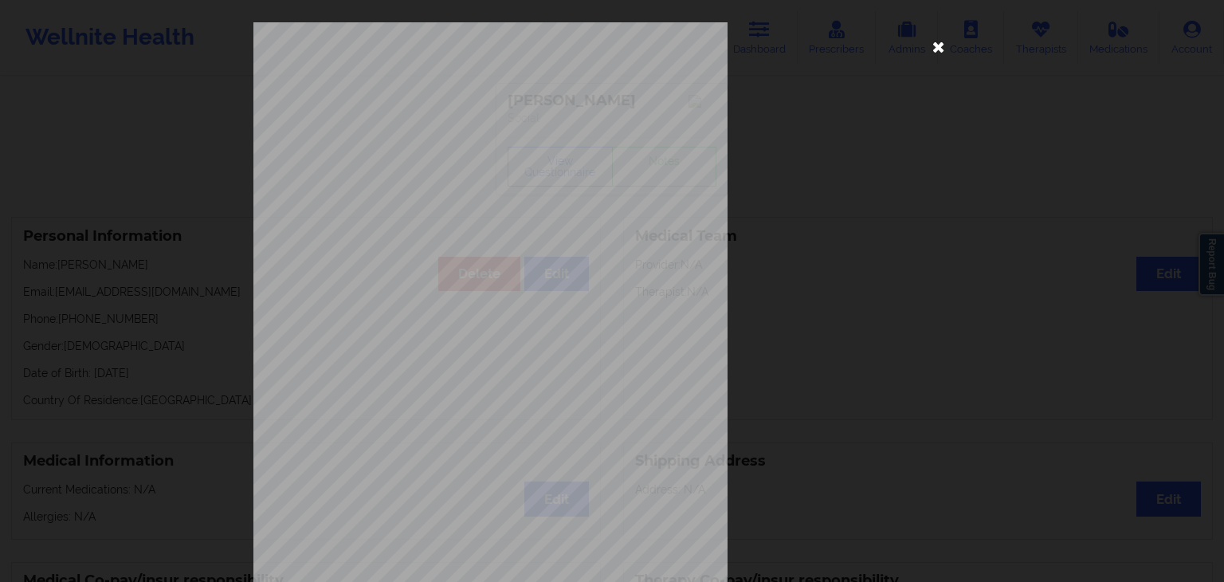
click at [931, 40] on icon at bounding box center [938, 45] width 25 height 25
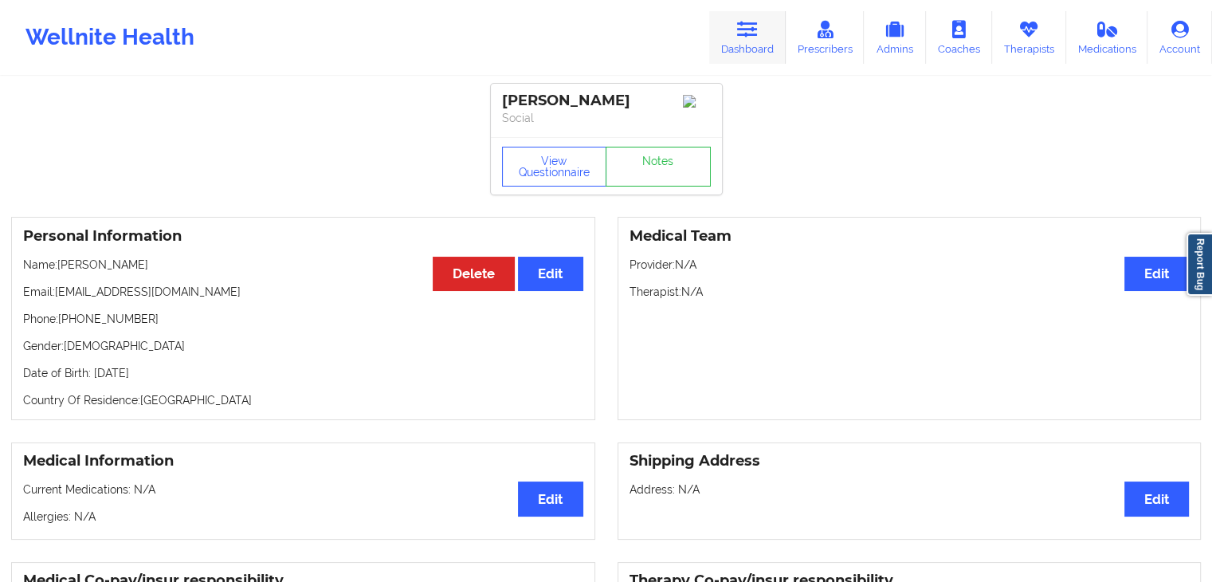
click at [758, 32] on icon at bounding box center [747, 30] width 21 height 18
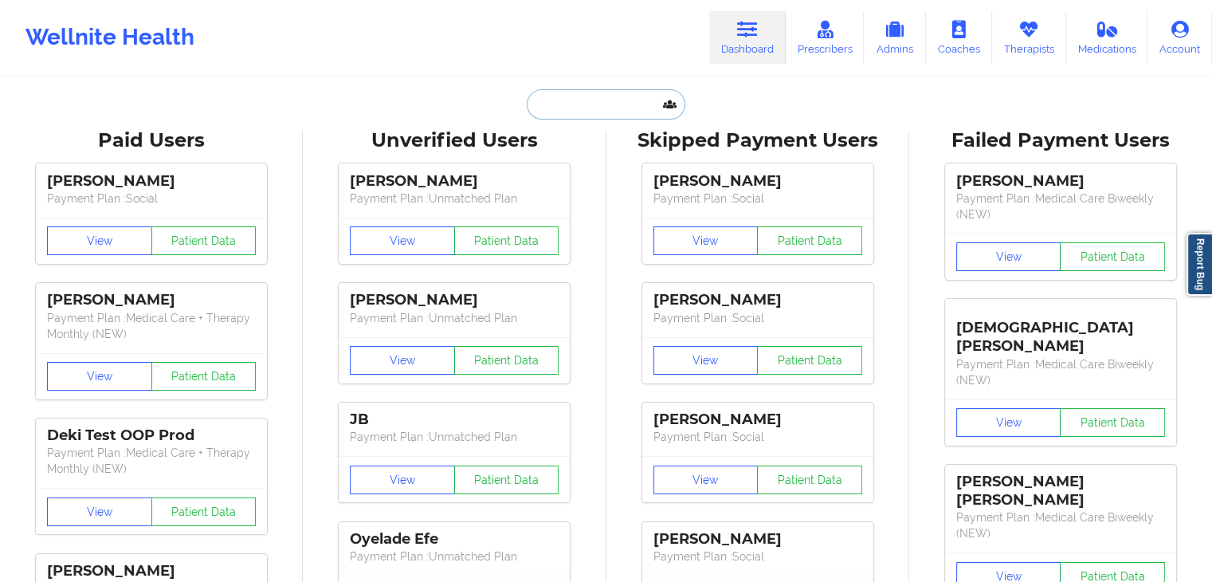
click at [546, 107] on input "text" at bounding box center [606, 104] width 158 height 30
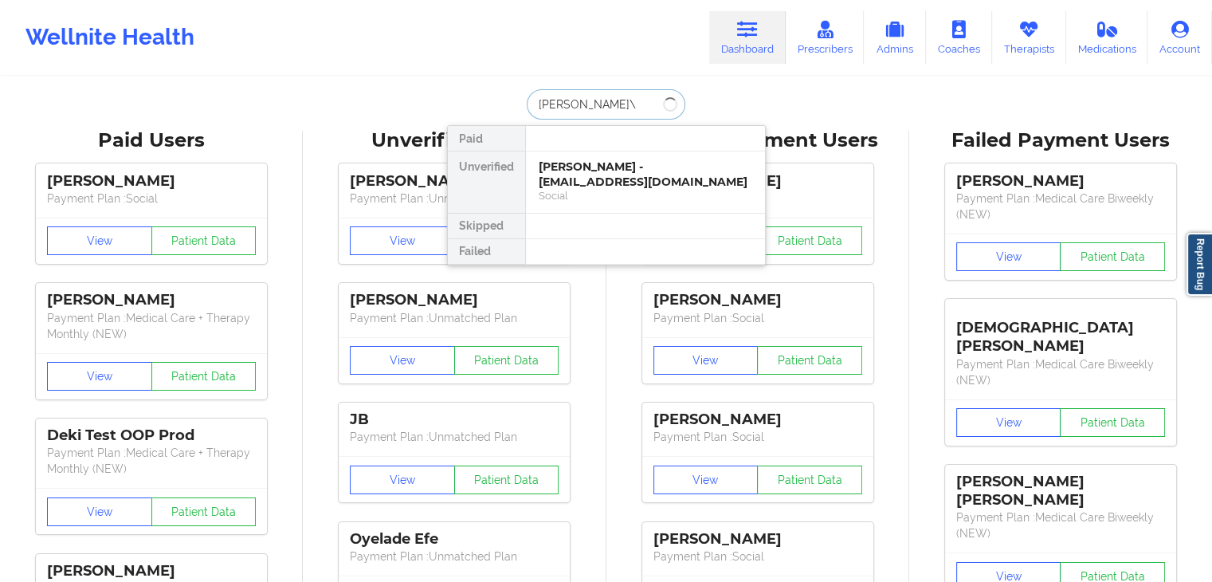
type input "[PERSON_NAME]"
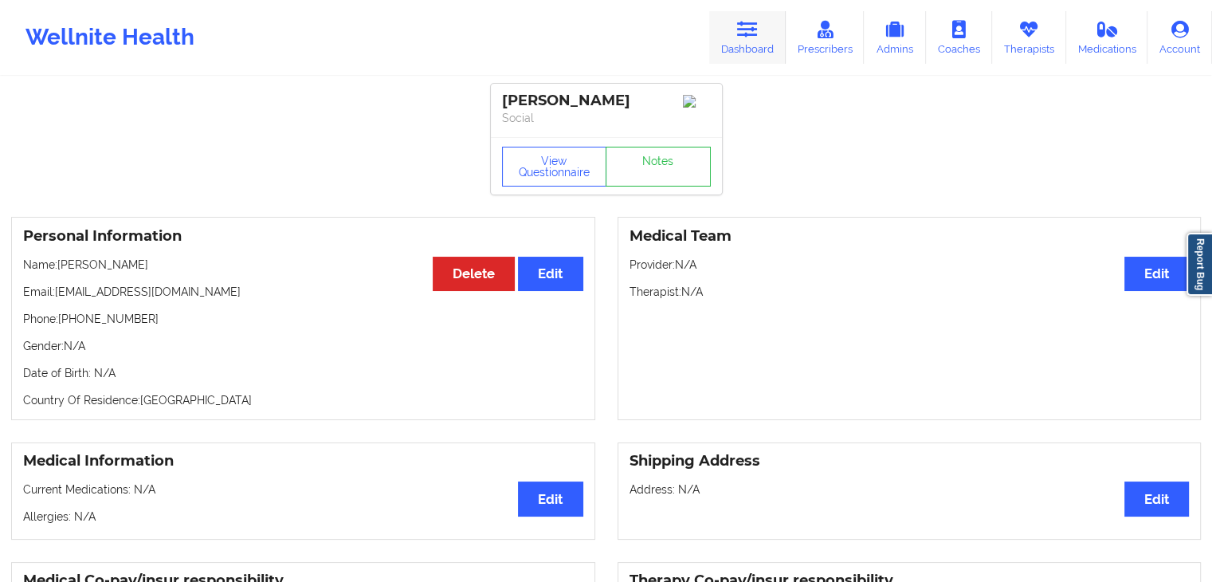
click at [762, 40] on link "Dashboard" at bounding box center [747, 37] width 76 height 53
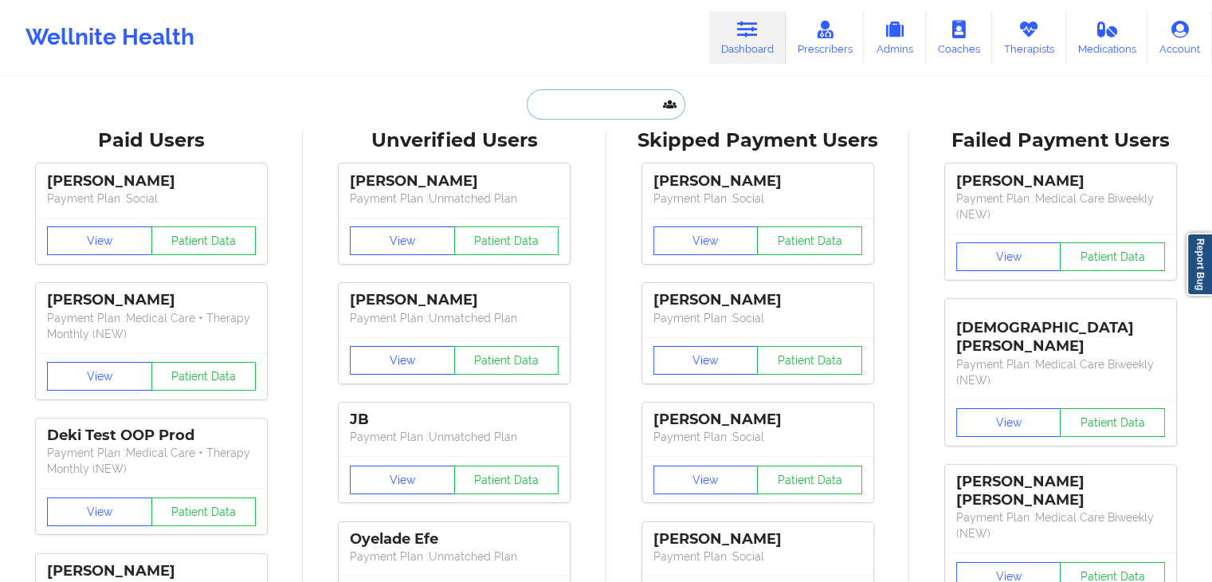
click at [539, 107] on input "text" at bounding box center [606, 104] width 158 height 30
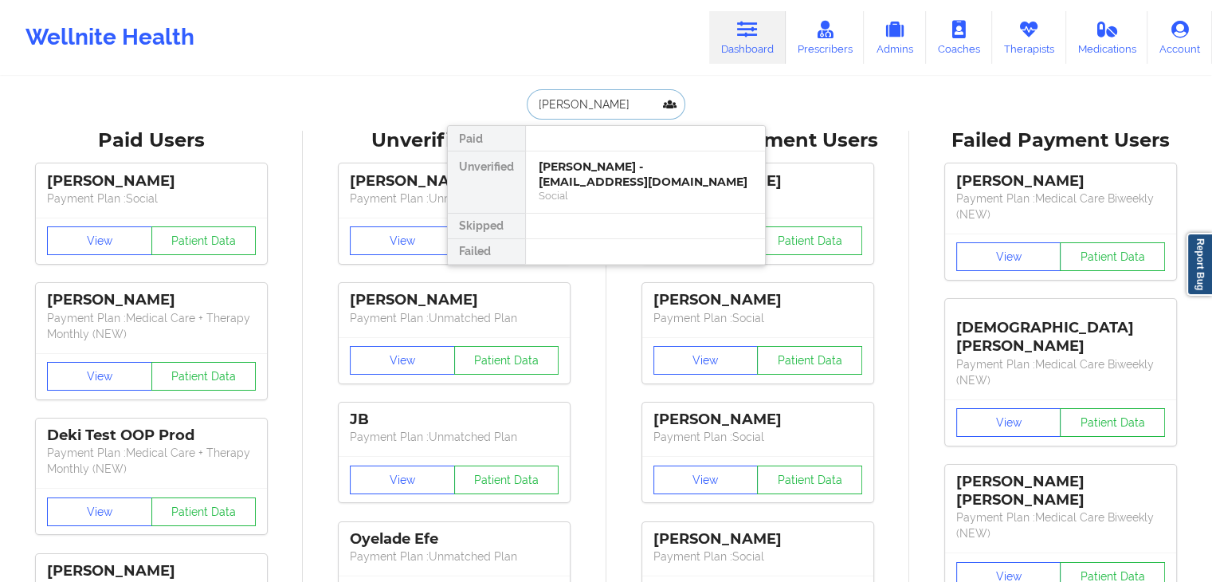
type input "[PERSON_NAME]"
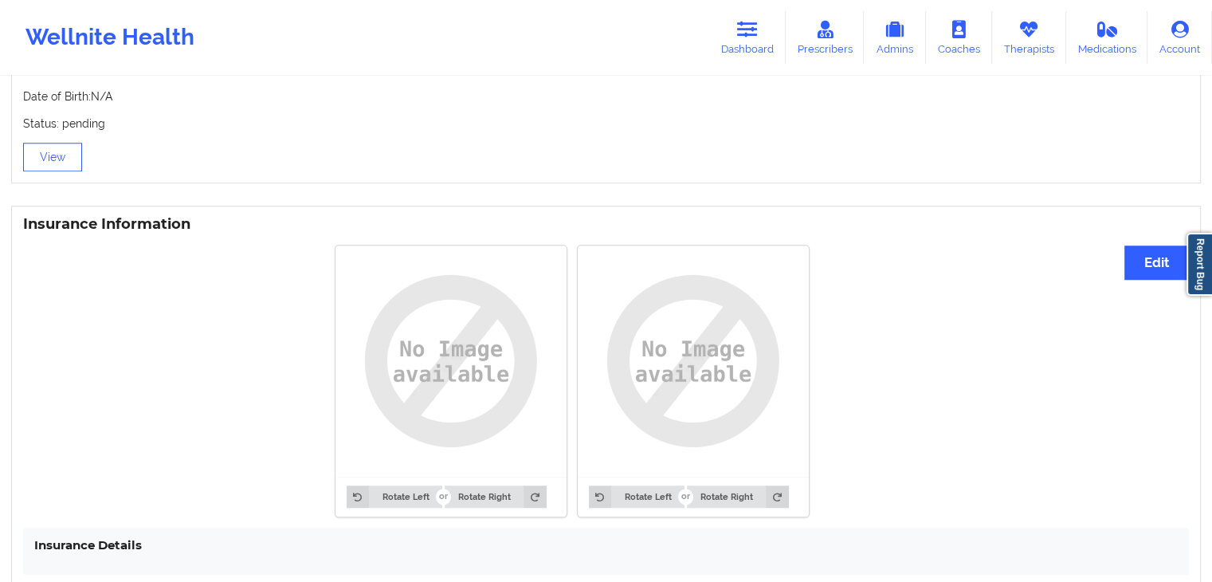
scroll to position [1136, 0]
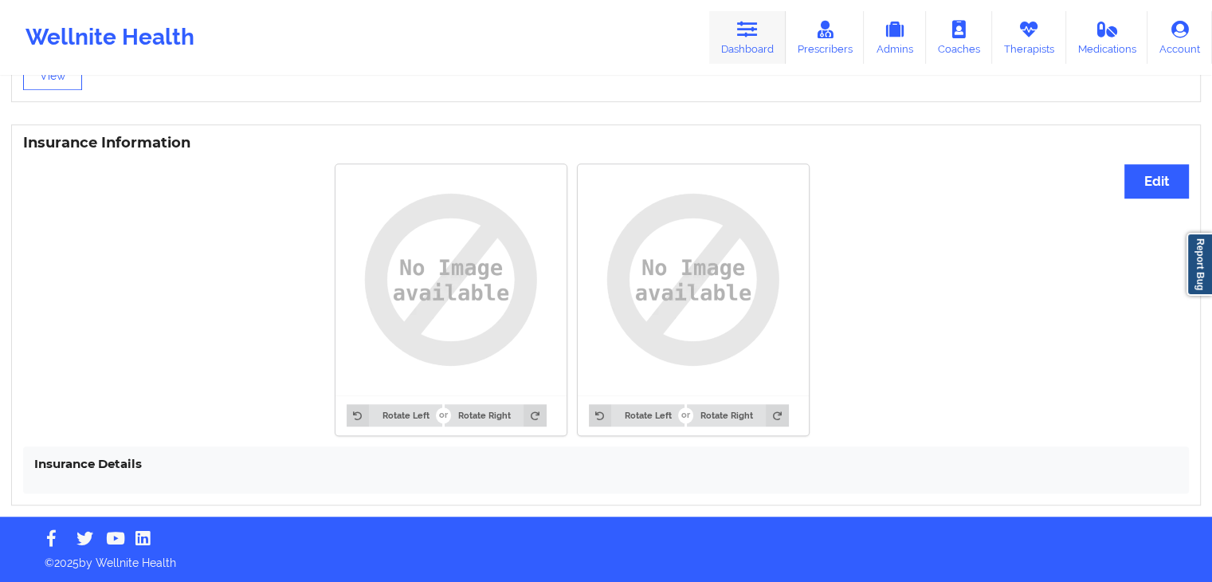
click at [763, 54] on link "Dashboard" at bounding box center [747, 37] width 76 height 53
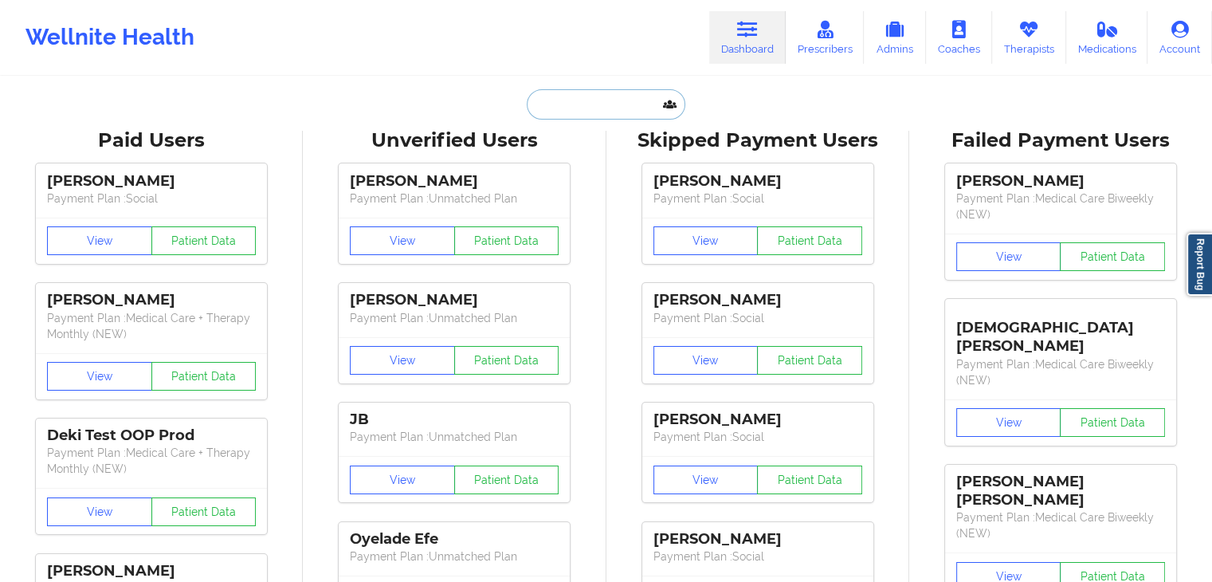
click at [552, 105] on input "text" at bounding box center [606, 104] width 158 height 30
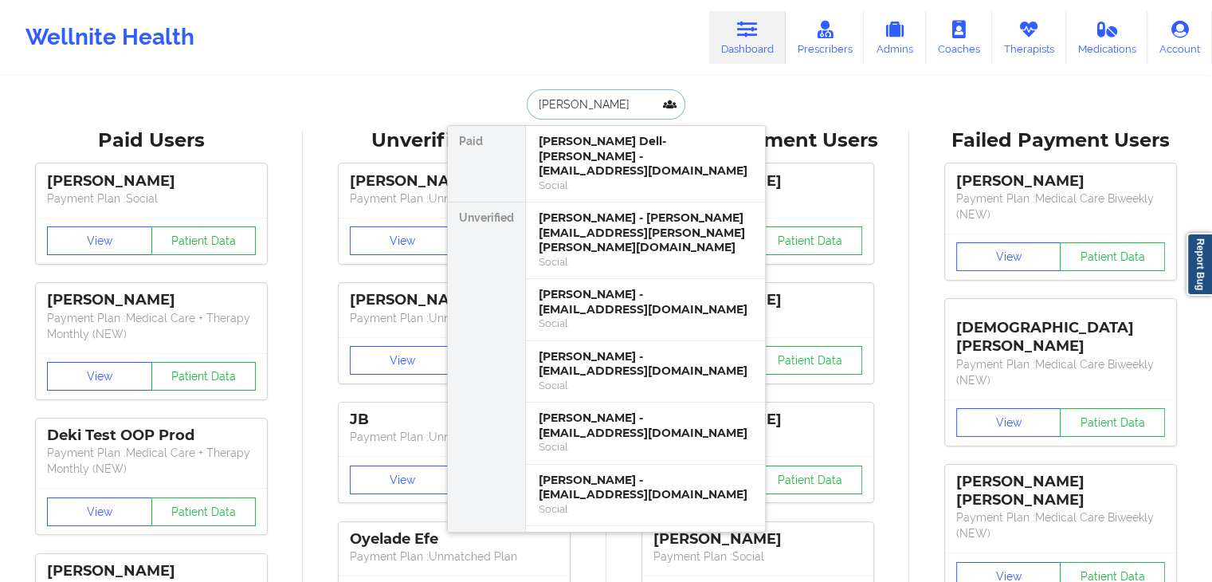
type input "[PERSON_NAME]"
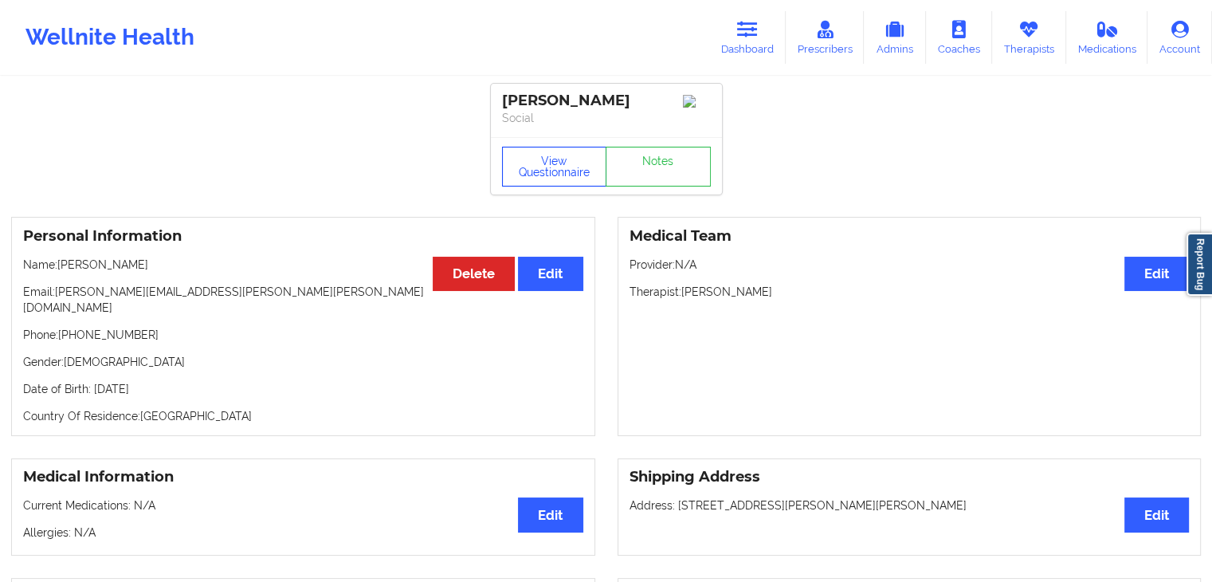
click at [569, 185] on button "View Questionnaire" at bounding box center [554, 167] width 105 height 40
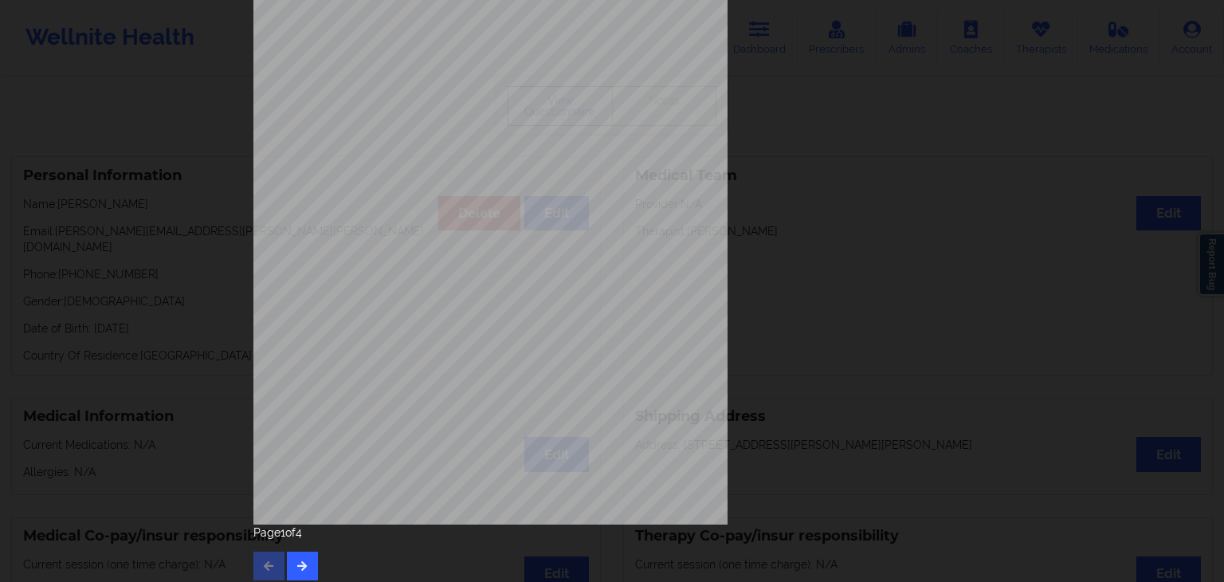
scroll to position [178, 0]
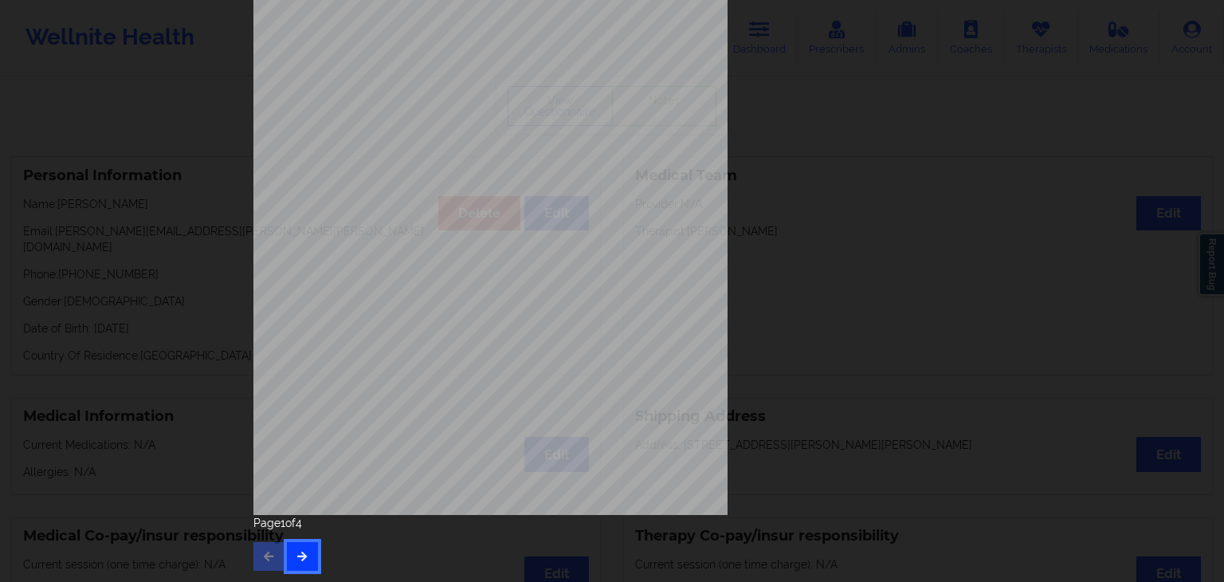
click at [297, 551] on icon "button" at bounding box center [303, 556] width 14 height 10
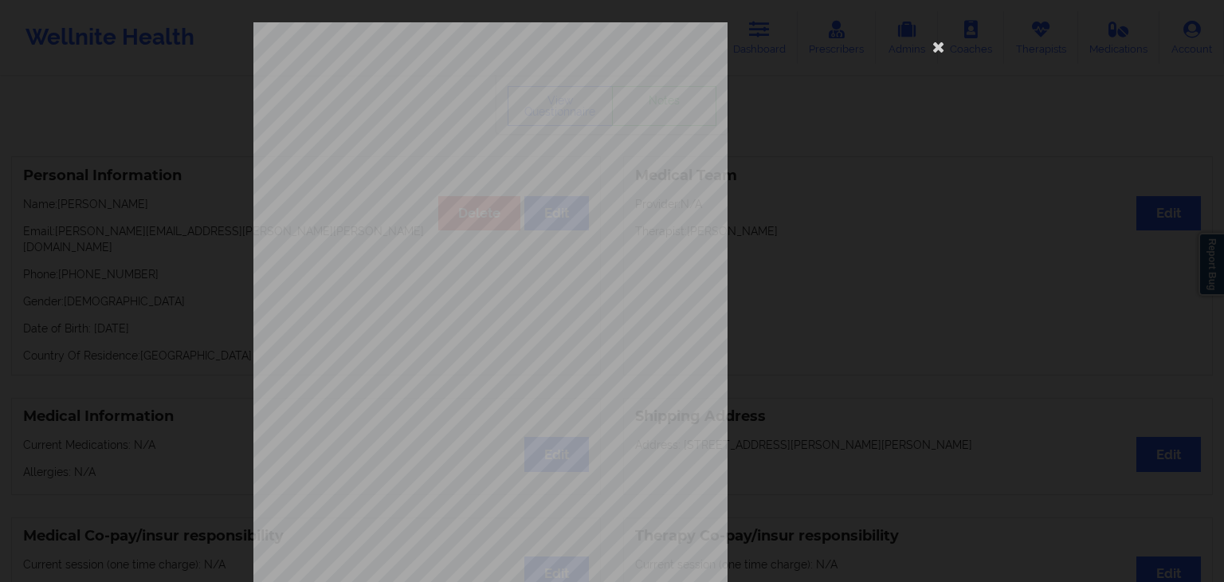
click at [514, 415] on span "Trouble concentrating on things, such as reading the newspaper or watching tele…" at bounding box center [584, 414] width 320 height 9
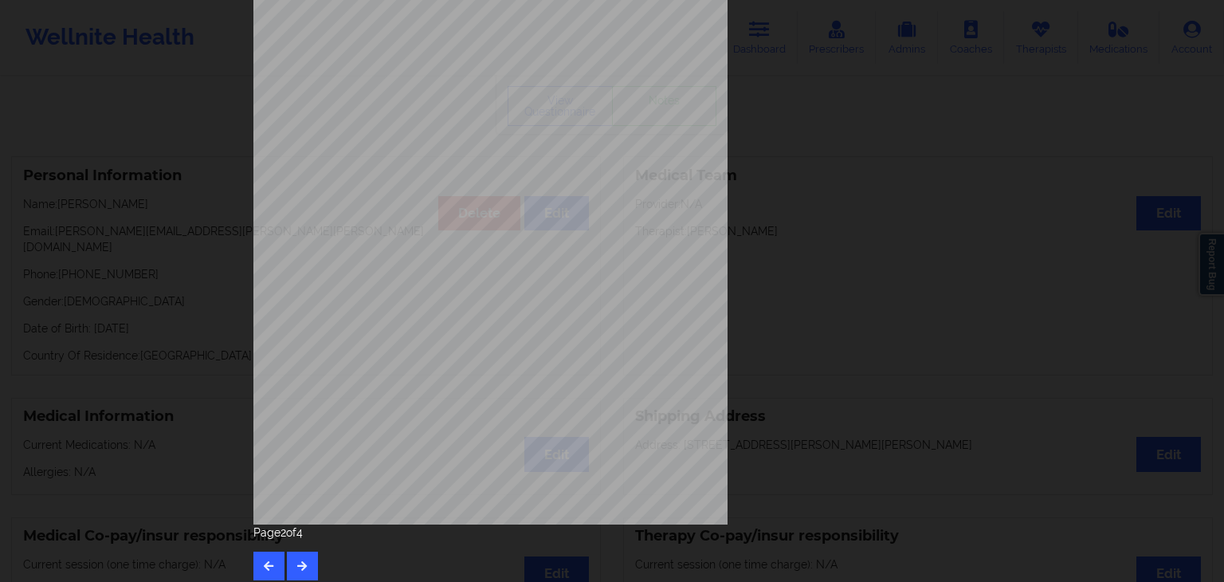
scroll to position [178, 0]
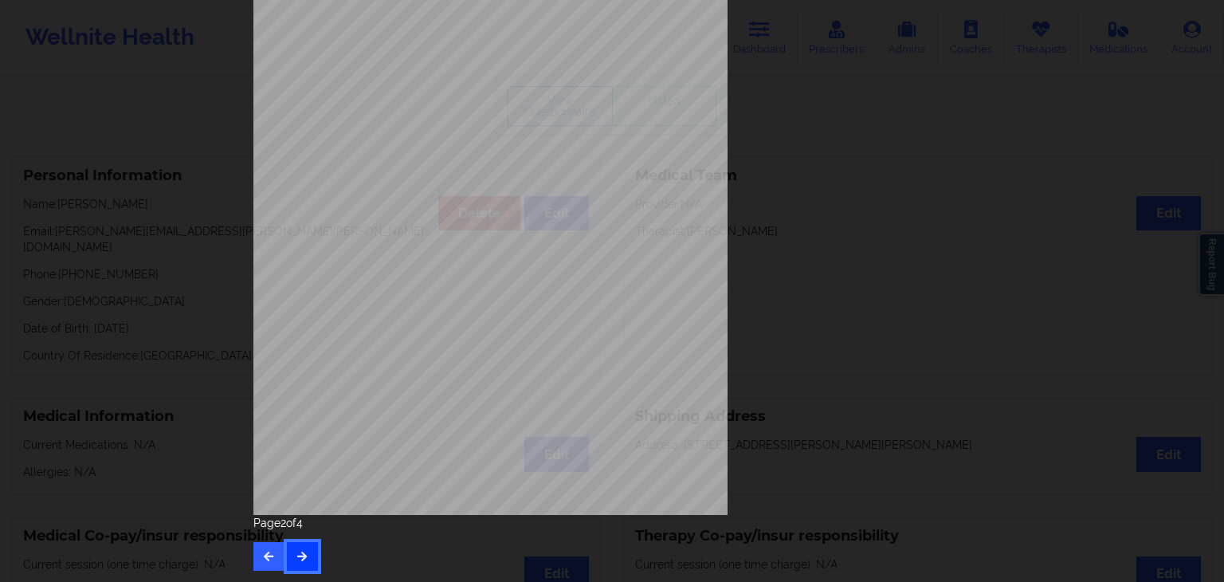
click at [304, 544] on button "button" at bounding box center [302, 556] width 31 height 29
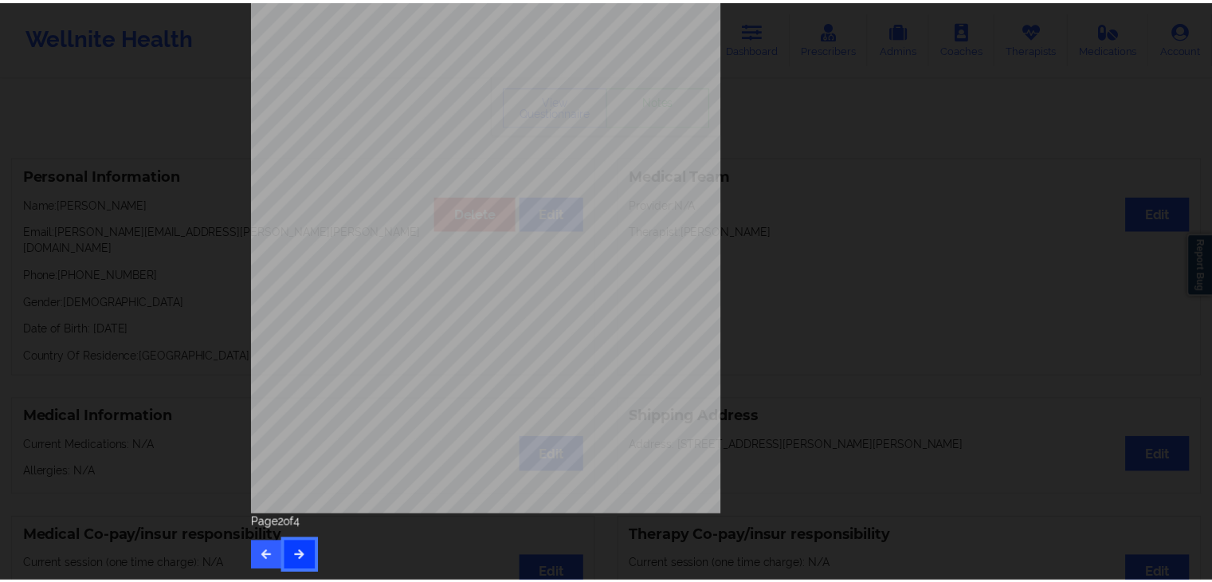
scroll to position [0, 0]
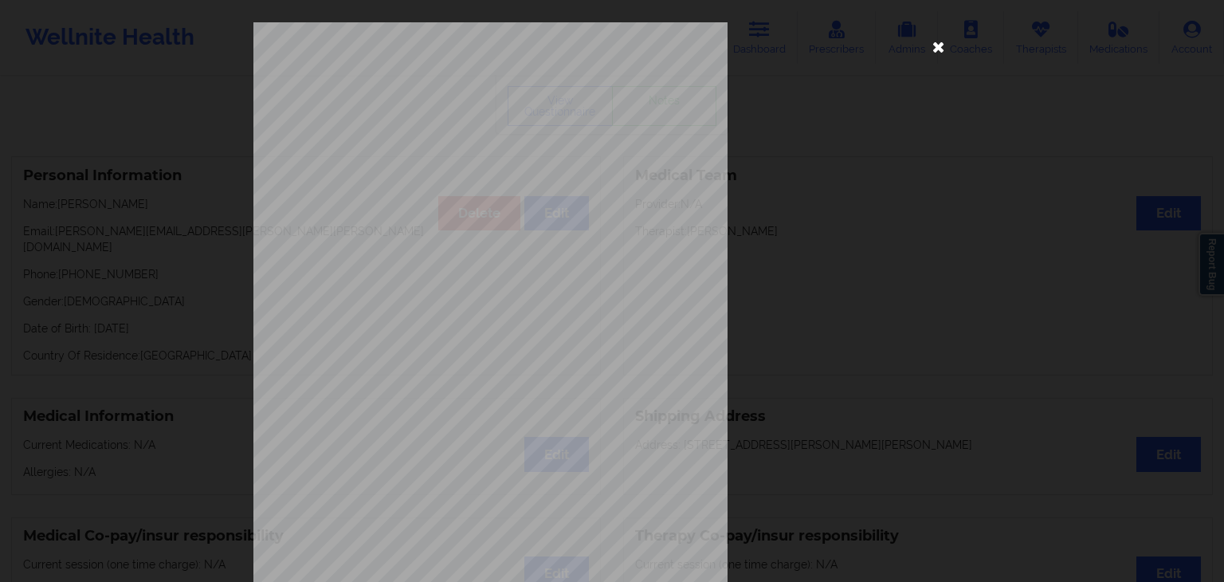
click at [939, 52] on icon at bounding box center [938, 45] width 25 height 25
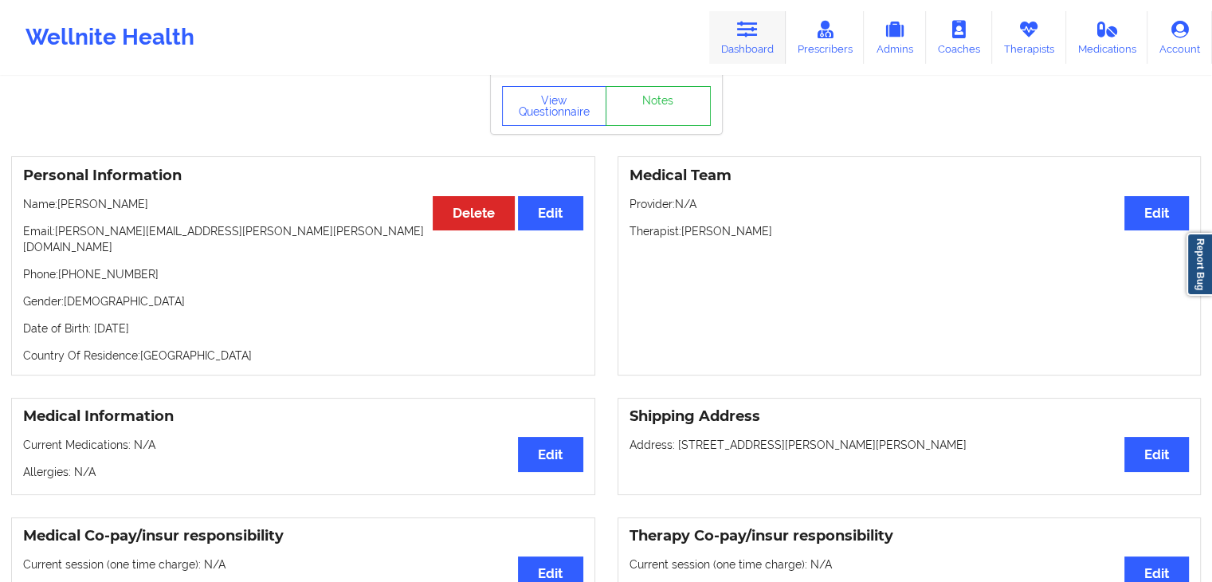
click at [733, 50] on link "Dashboard" at bounding box center [747, 37] width 76 height 53
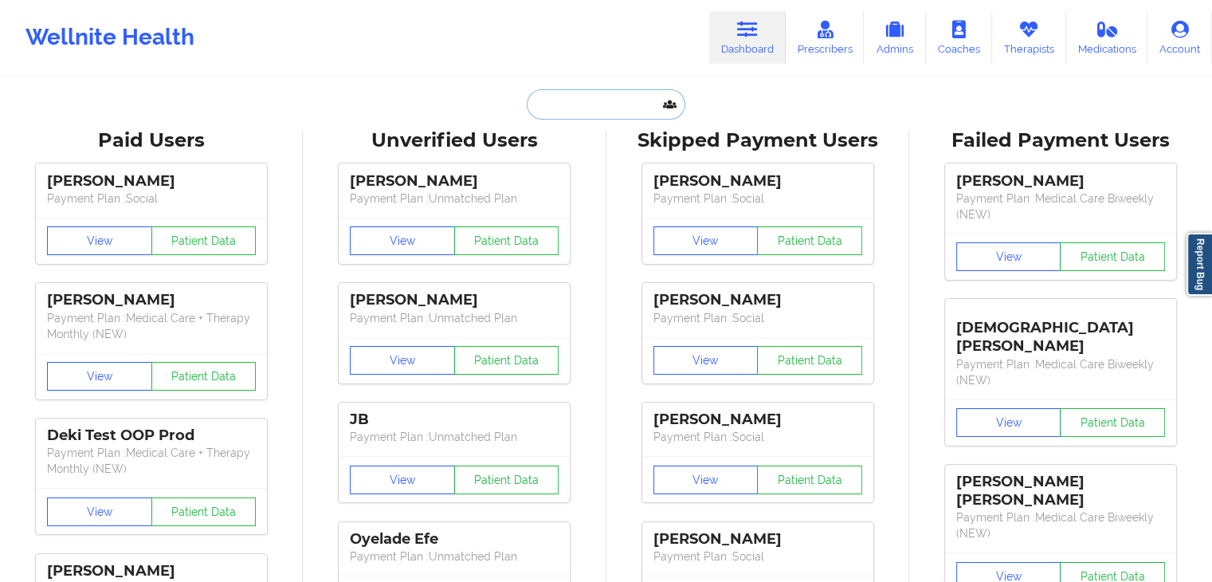
click at [610, 96] on input "text" at bounding box center [606, 104] width 158 height 30
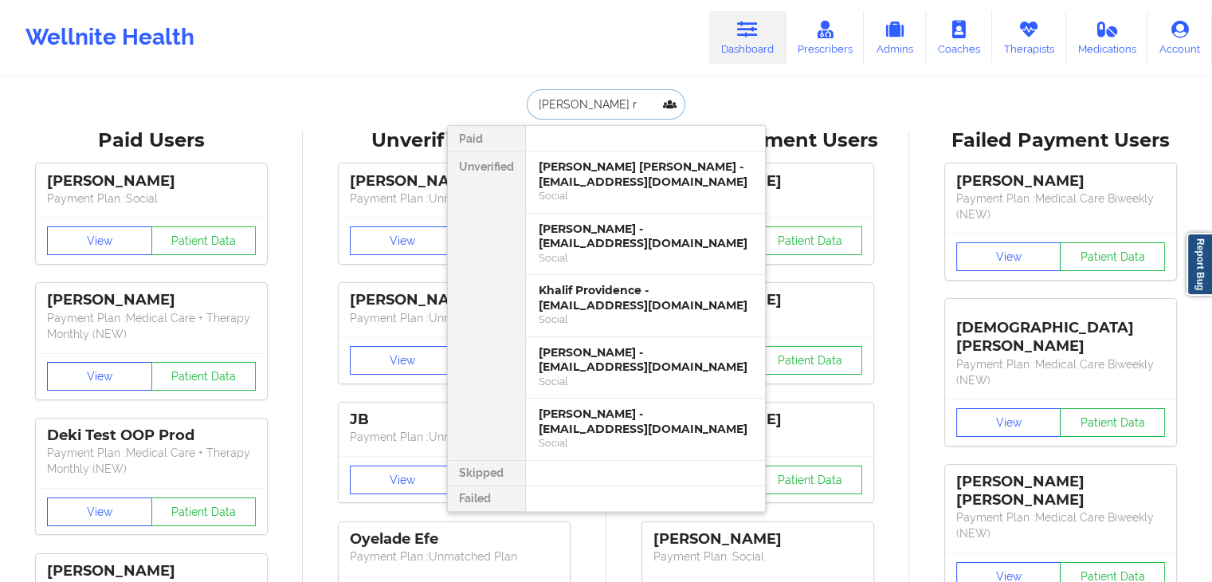
type input "[PERSON_NAME] r"
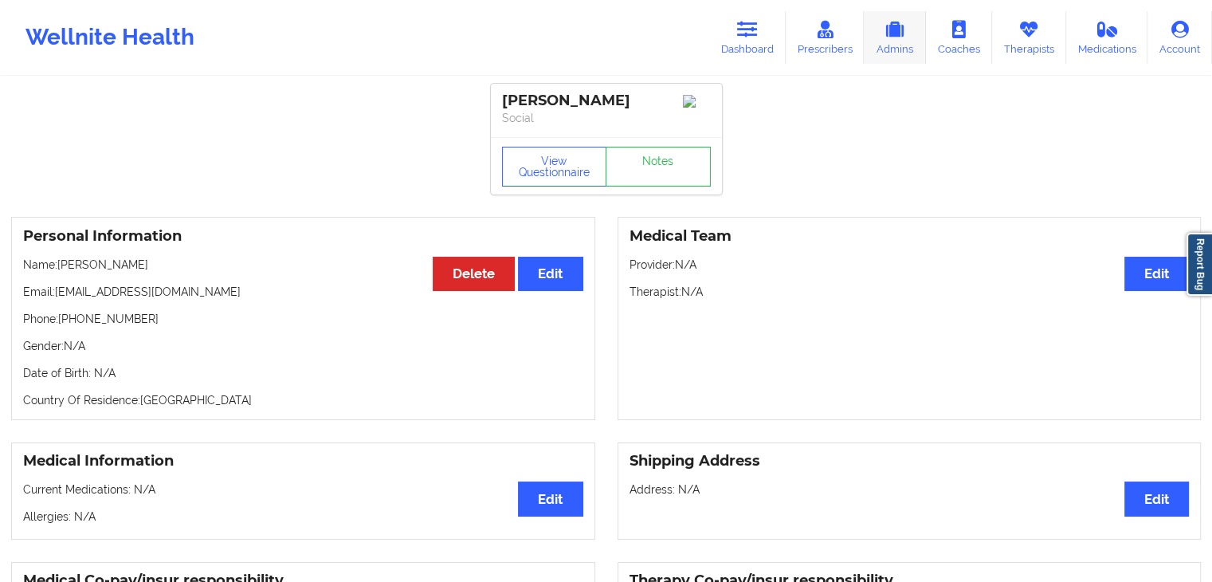
drag, startPoint x: 1053, startPoint y: 42, endPoint x: 912, endPoint y: 58, distance: 142.7
click at [1053, 42] on link "Therapists" at bounding box center [1029, 37] width 74 height 53
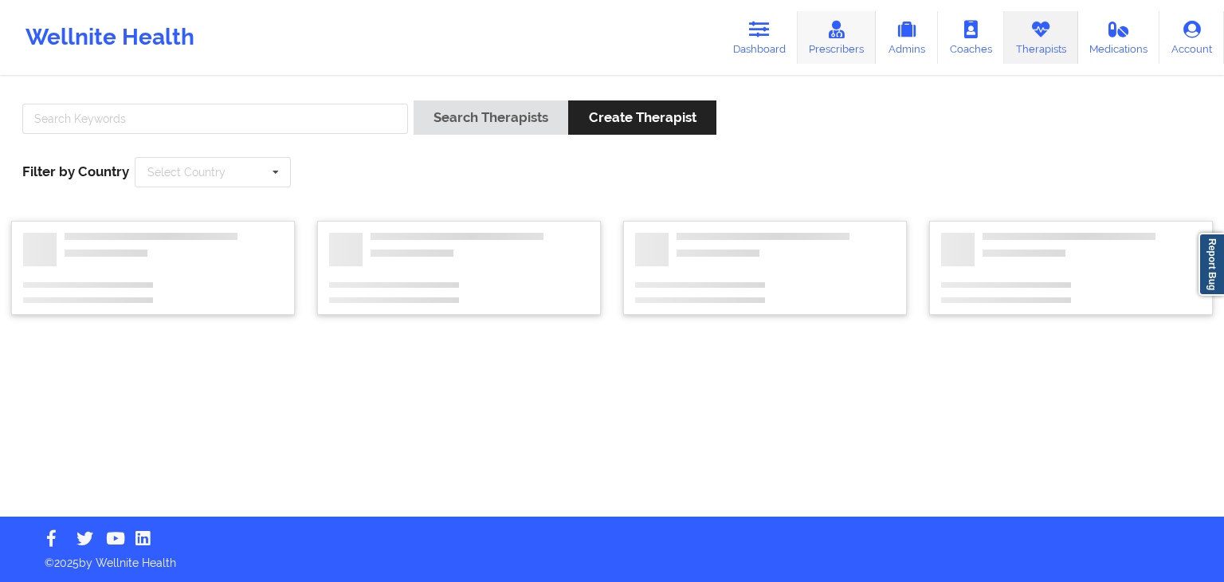
click at [823, 49] on link "Prescribers" at bounding box center [837, 37] width 79 height 53
click at [253, 112] on input "text" at bounding box center [215, 119] width 386 height 30
type input "[PERSON_NAME]"
click at [414, 100] on button "Search Prescribers" at bounding box center [494, 117] width 160 height 34
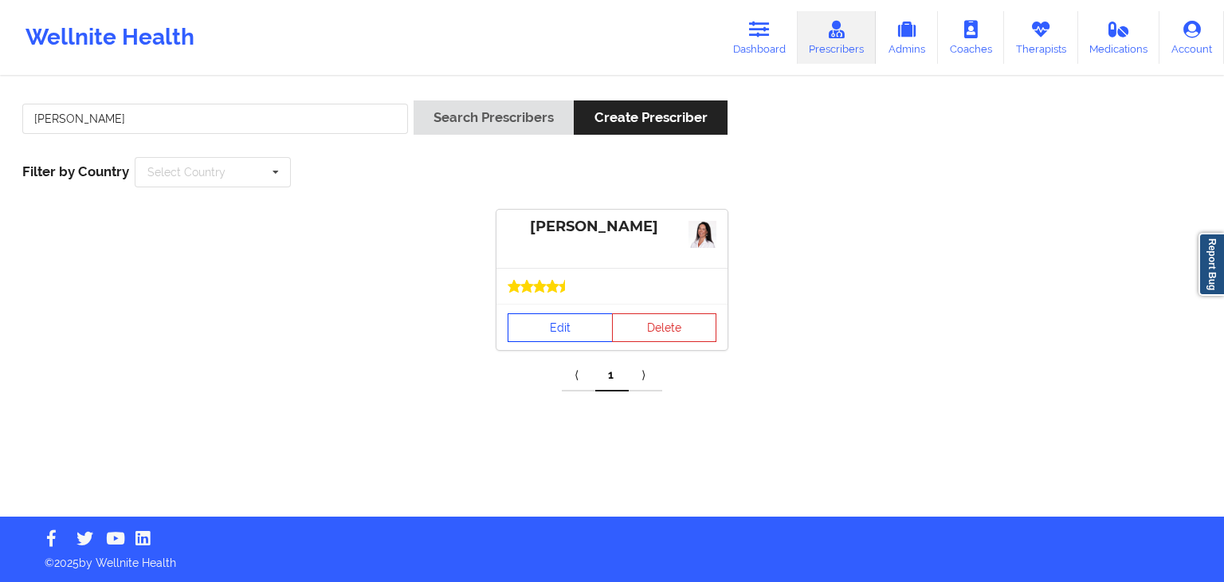
click at [543, 326] on link "Edit" at bounding box center [560, 327] width 105 height 29
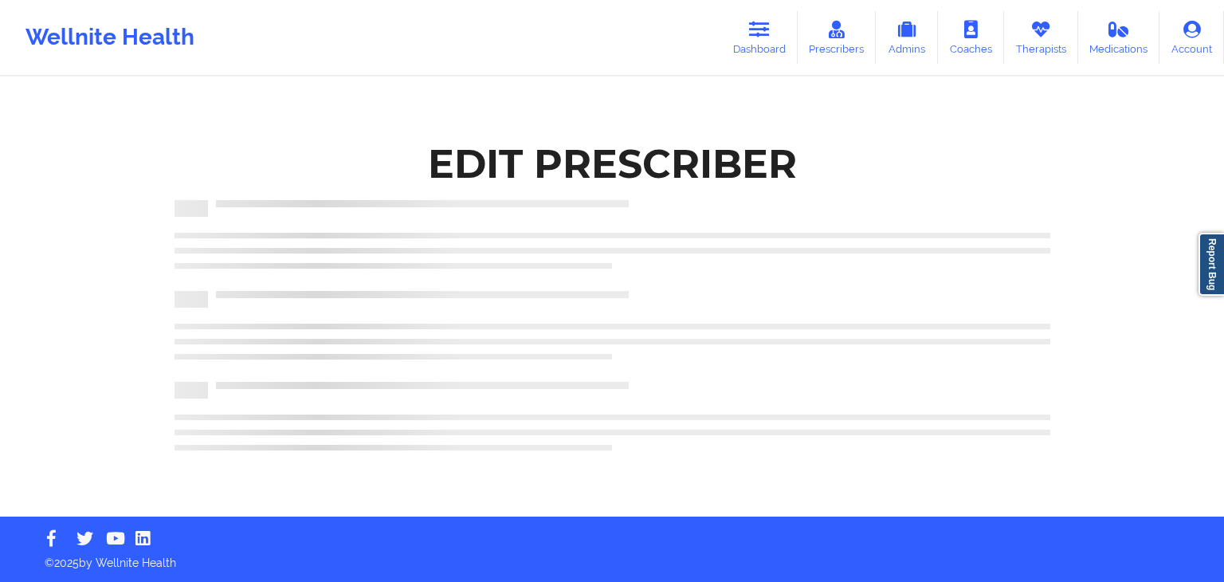
drag, startPoint x: 1223, startPoint y: 159, endPoint x: 1221, endPoint y: 249, distance: 89.3
click at [1223, 329] on div "Wellnite Health Dashboard Prescribers Admins Coaches Therapists Medications Acc…" at bounding box center [612, 258] width 1224 height 516
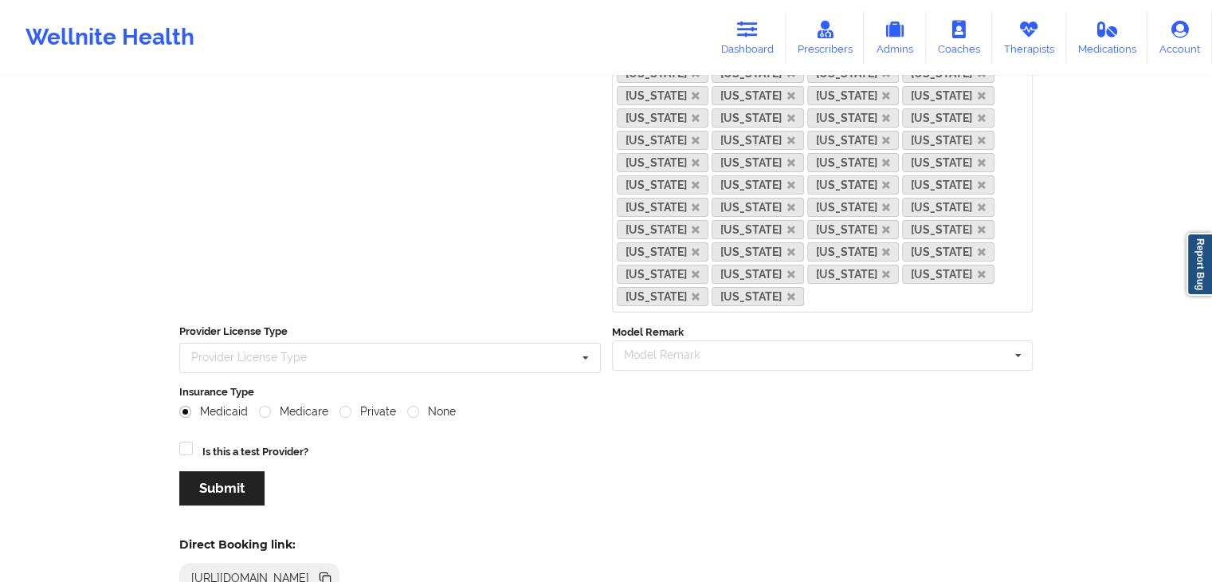
scroll to position [390, 0]
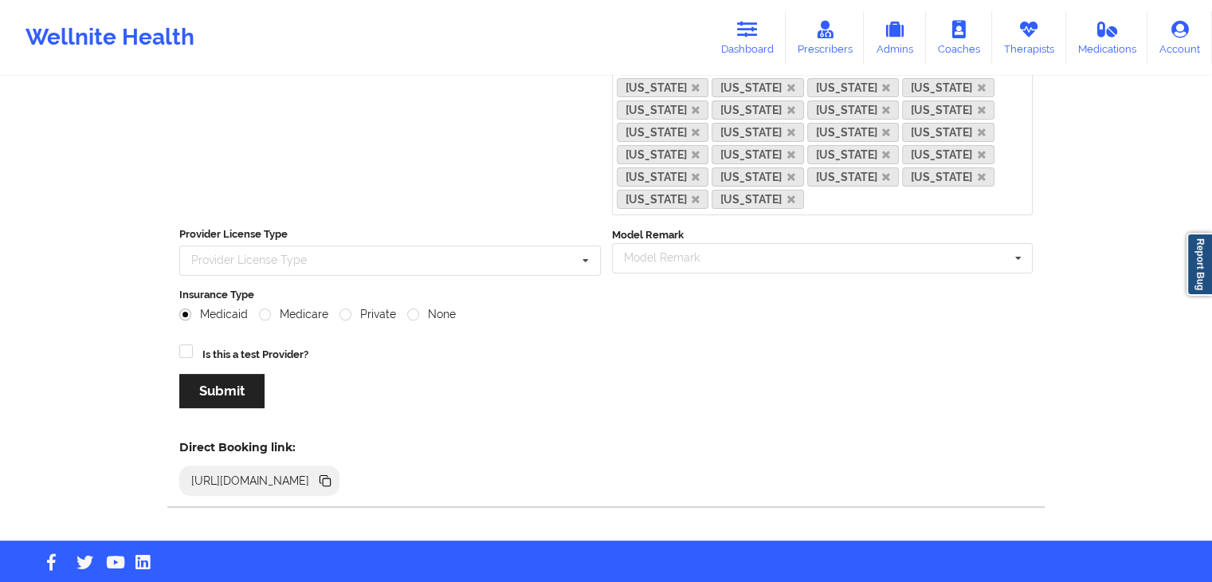
click at [327, 475] on icon at bounding box center [324, 479] width 8 height 8
drag, startPoint x: 759, startPoint y: 25, endPoint x: 921, endPoint y: 26, distance: 161.7
click at [758, 25] on icon at bounding box center [747, 30] width 21 height 18
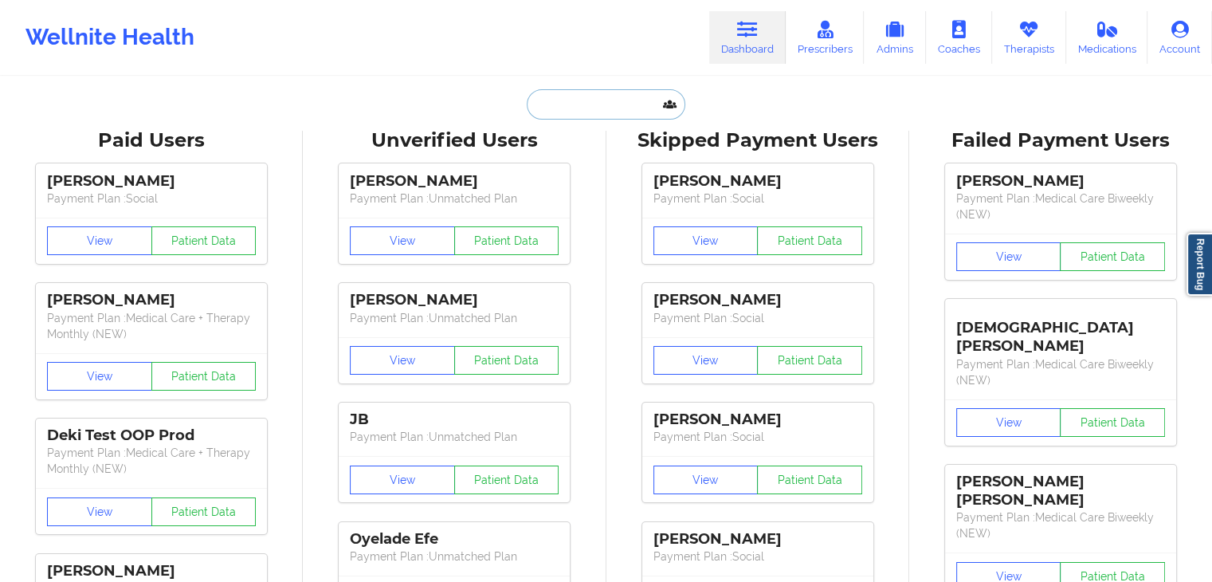
click at [618, 103] on input "text" at bounding box center [606, 104] width 158 height 30
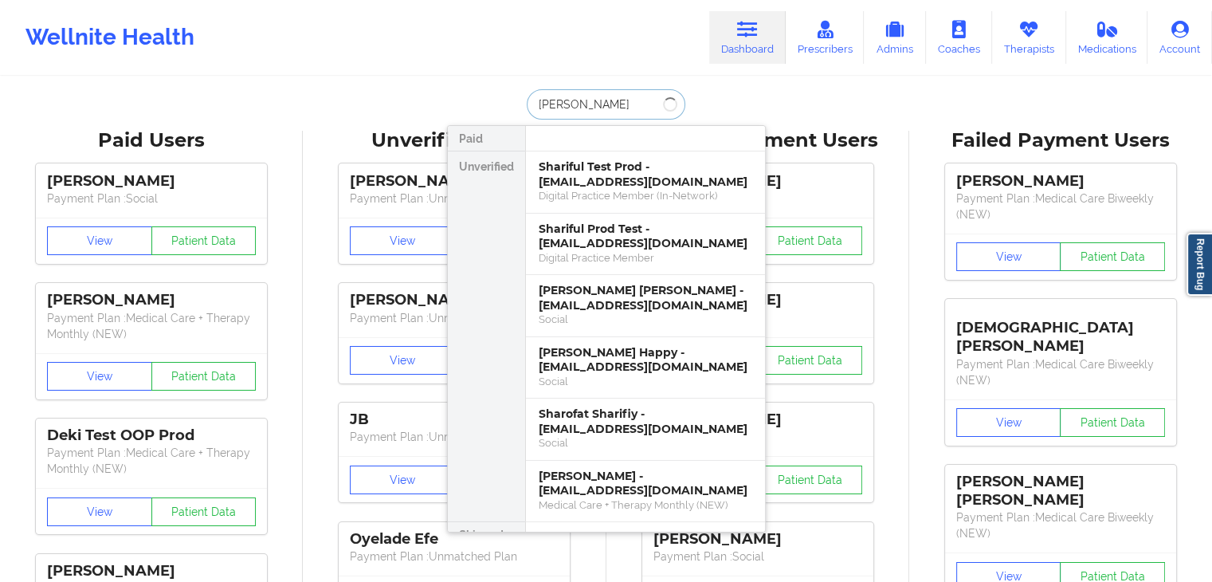
type input "[PERSON_NAME]"
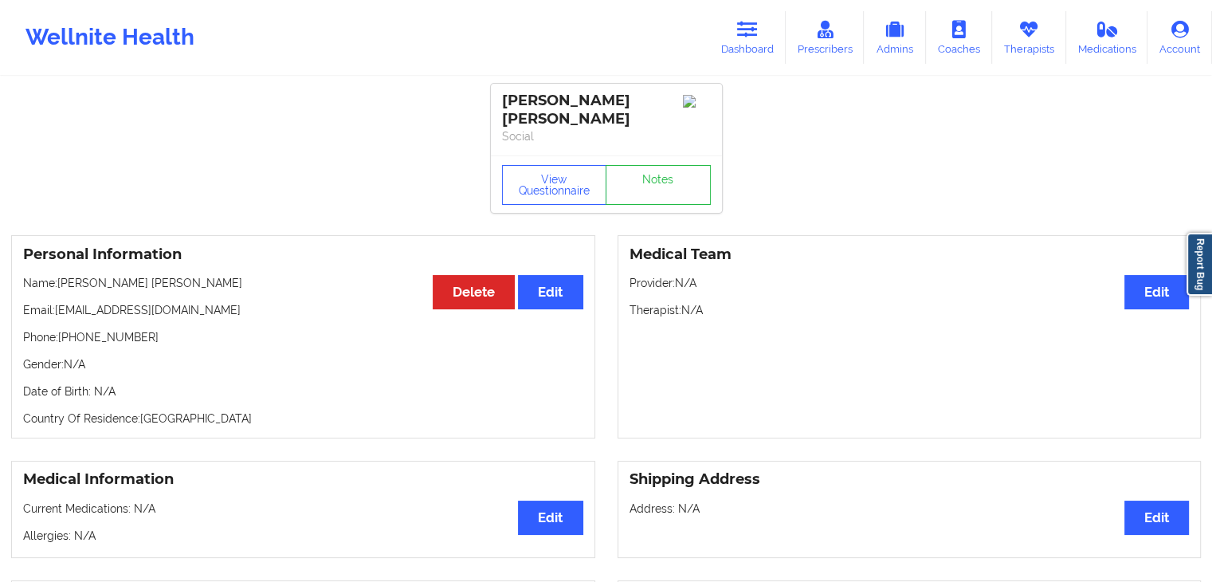
scroll to position [7, 0]
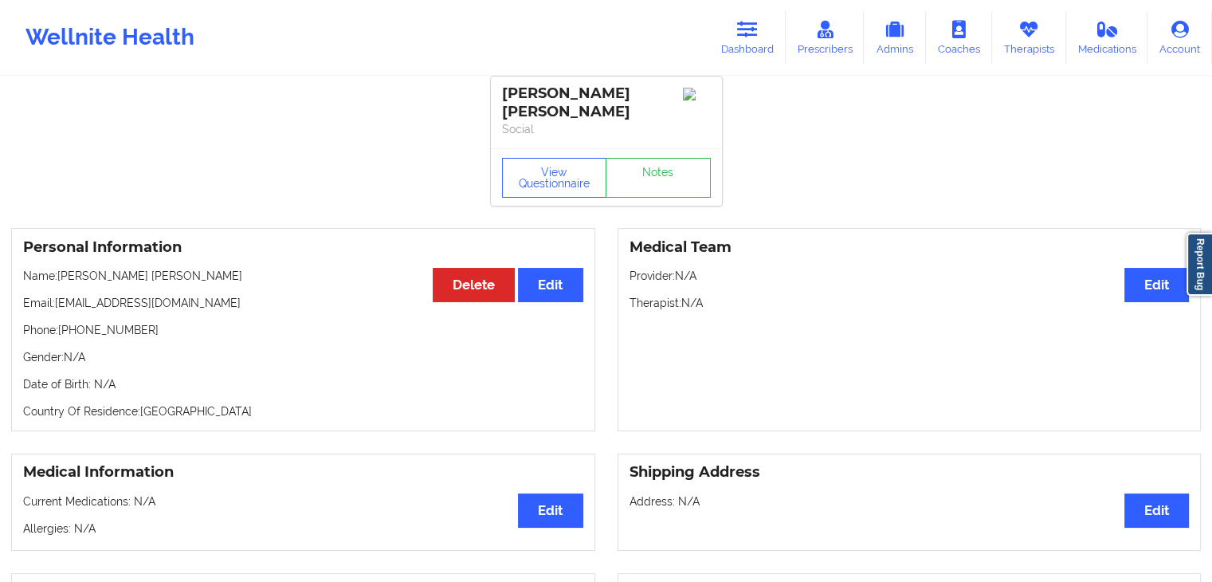
drag, startPoint x: 1039, startPoint y: 35, endPoint x: 907, endPoint y: 69, distance: 136.6
click at [1039, 35] on icon at bounding box center [1028, 30] width 21 height 18
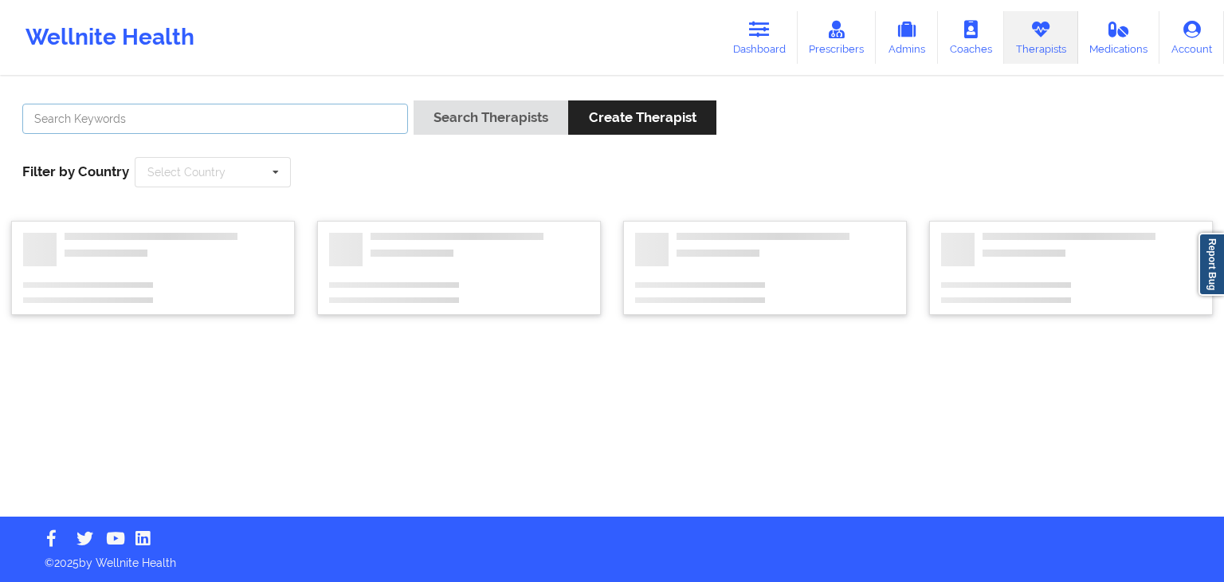
click at [181, 127] on input "text" at bounding box center [215, 119] width 386 height 30
type input "[PERSON_NAME] c"
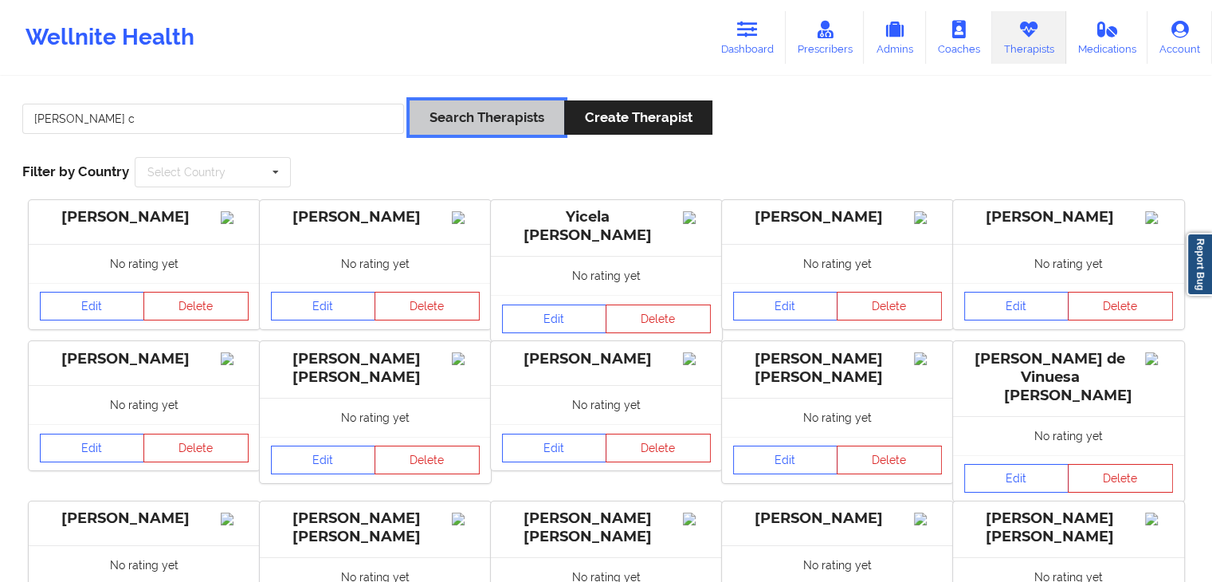
click at [432, 122] on button "Search Therapists" at bounding box center [487, 117] width 155 height 34
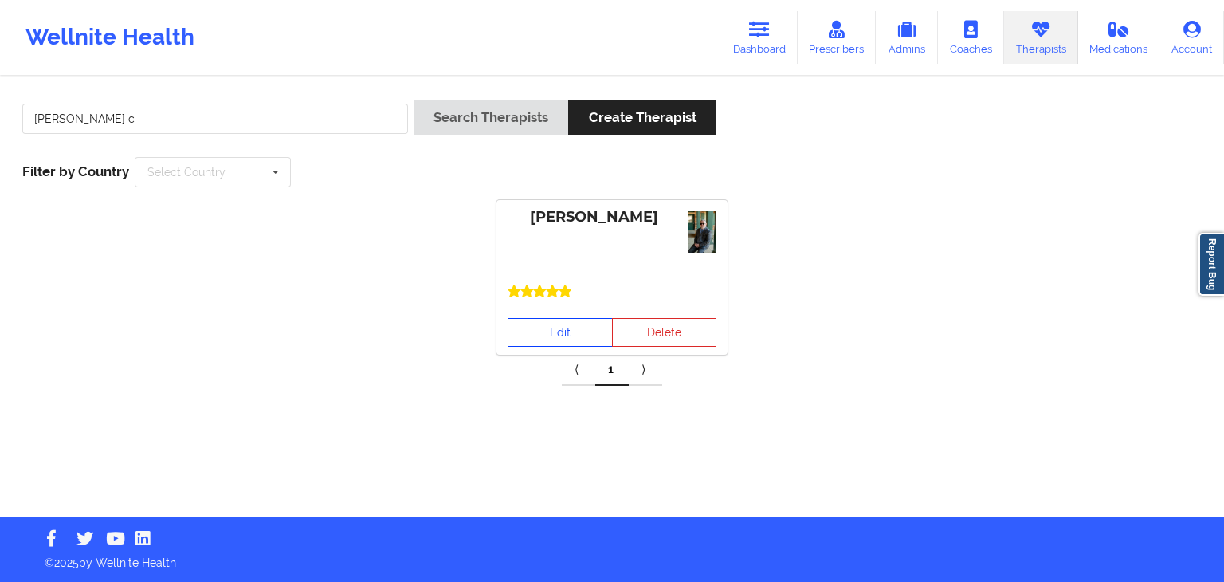
click at [570, 322] on link "Edit" at bounding box center [560, 332] width 105 height 29
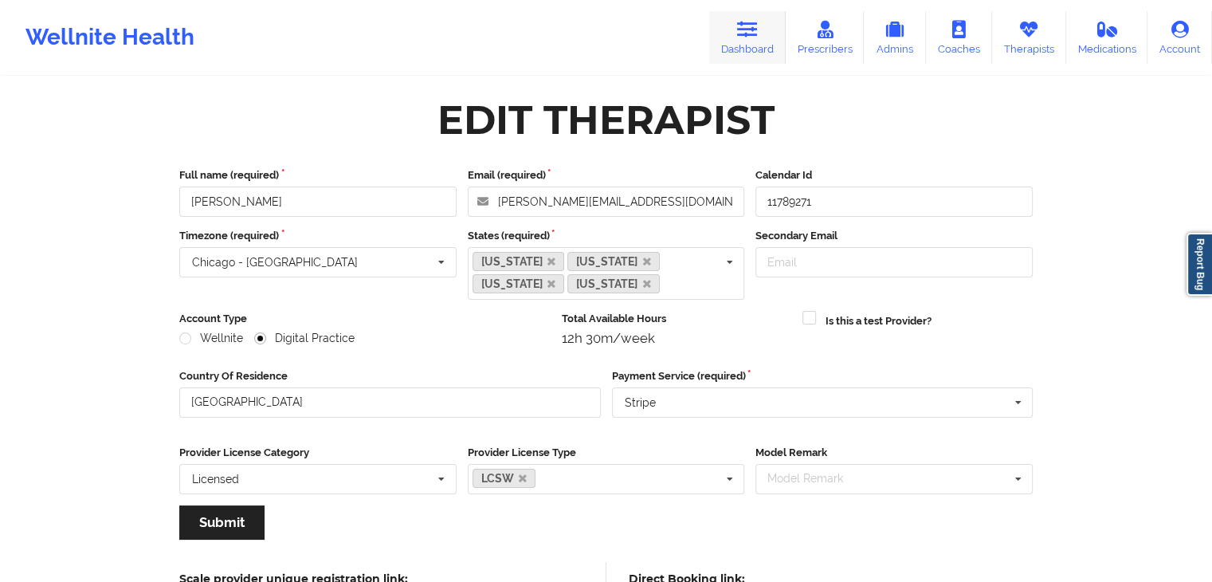
click at [762, 45] on link "Dashboard" at bounding box center [747, 37] width 76 height 53
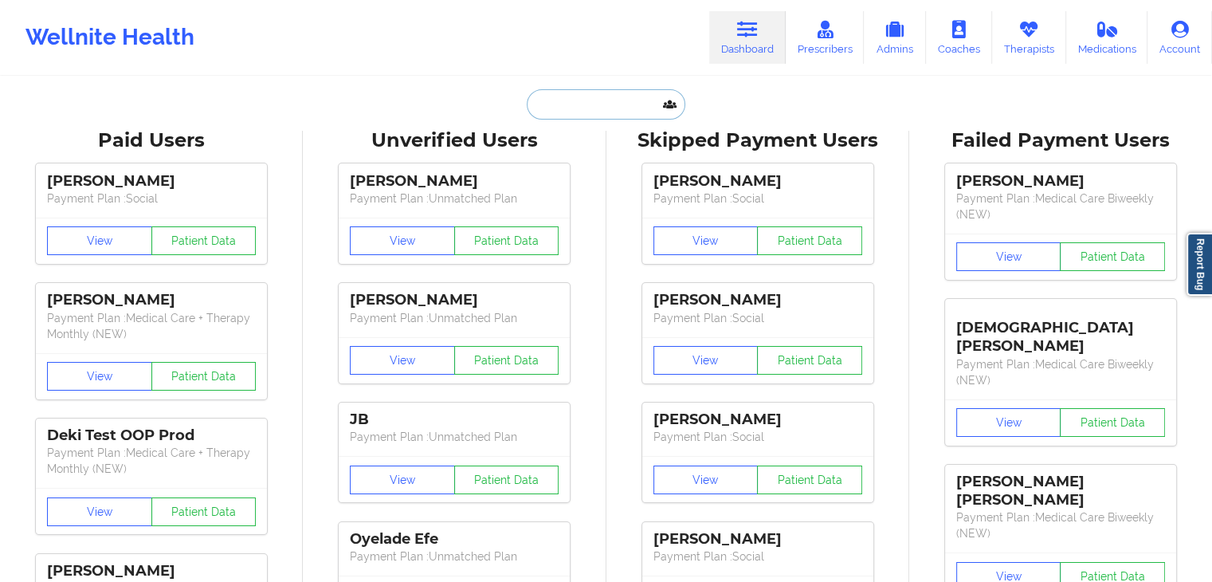
click at [570, 112] on input "text" at bounding box center [606, 104] width 158 height 30
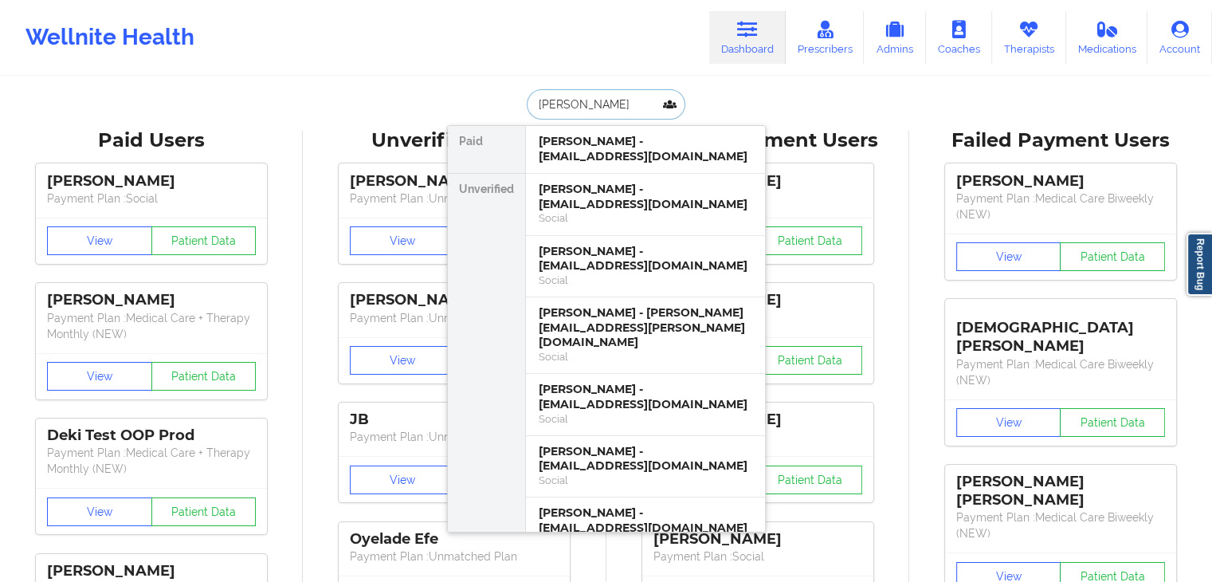
type input "[PERSON_NAME]"
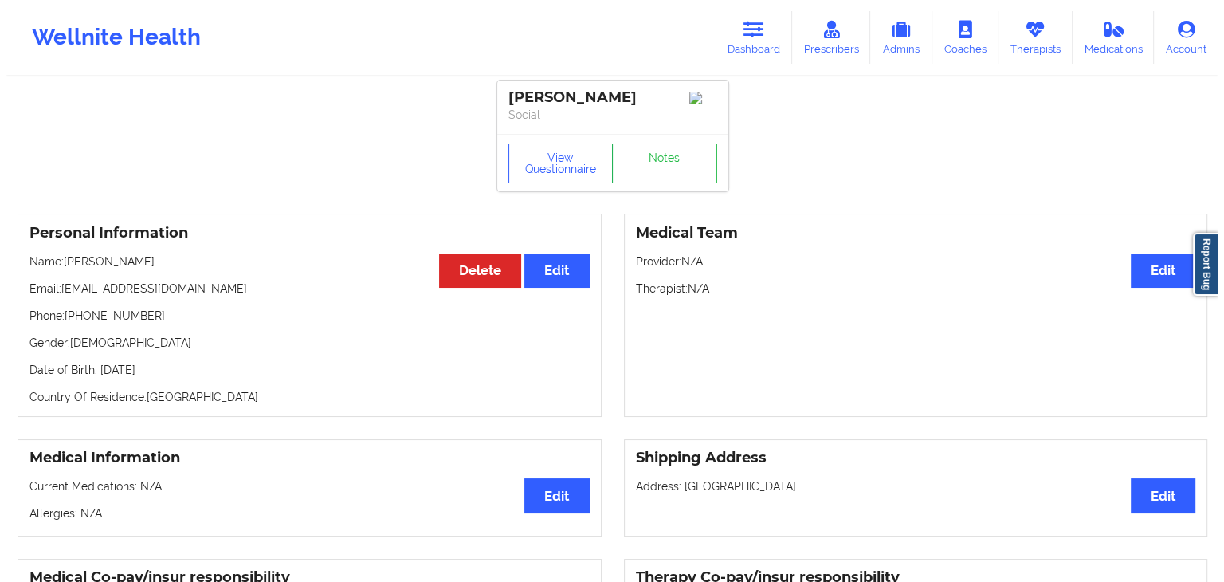
scroll to position [13, 0]
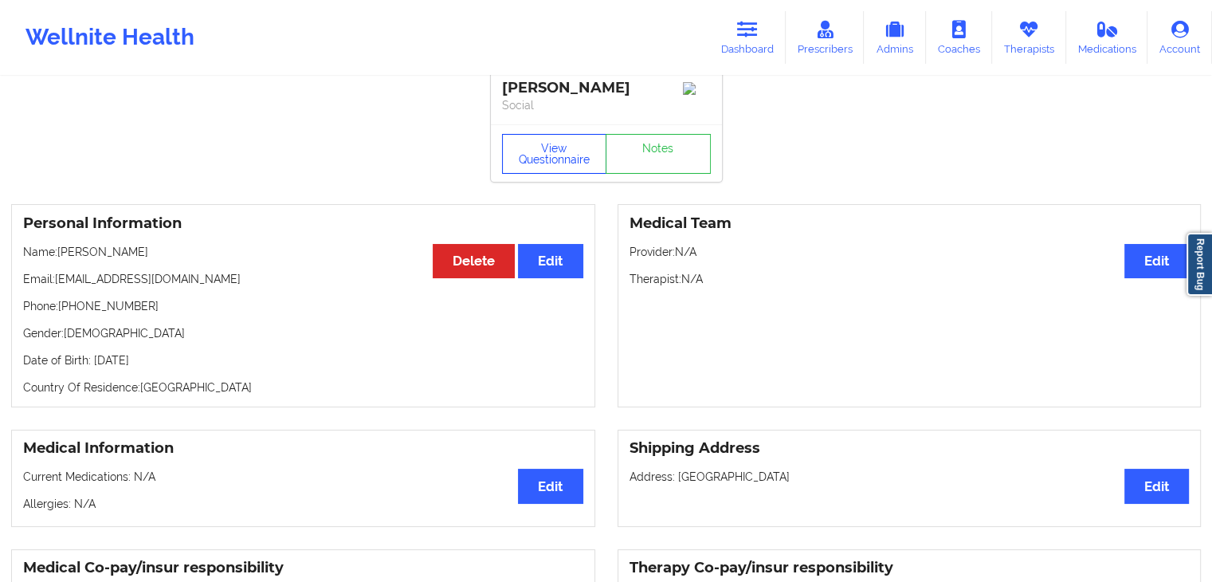
click at [529, 149] on button "View Questionnaire" at bounding box center [554, 154] width 105 height 40
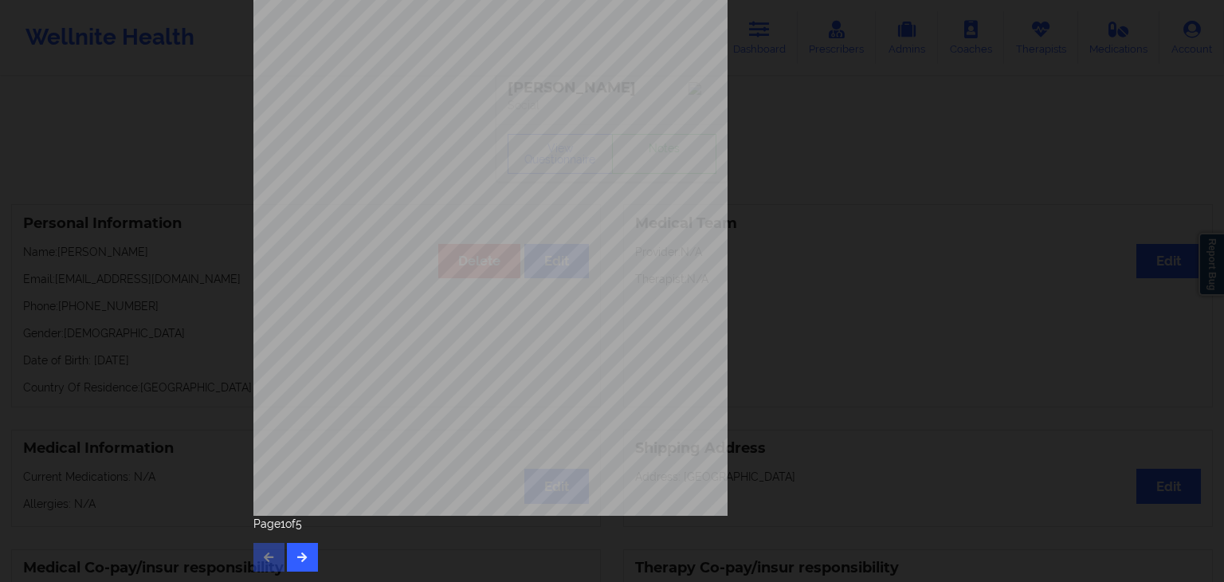
scroll to position [178, 0]
click at [298, 551] on icon "button" at bounding box center [303, 556] width 14 height 10
click at [287, 562] on button "button" at bounding box center [302, 556] width 31 height 29
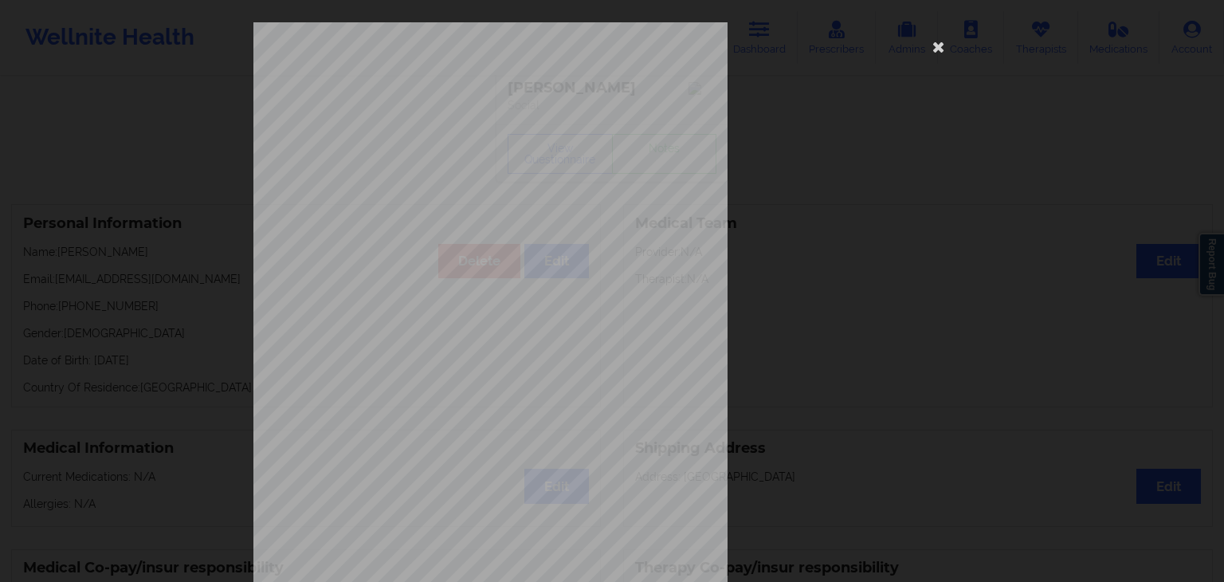
click at [446, 418] on span "Back cover of insurance image" at bounding box center [475, 422] width 115 height 9
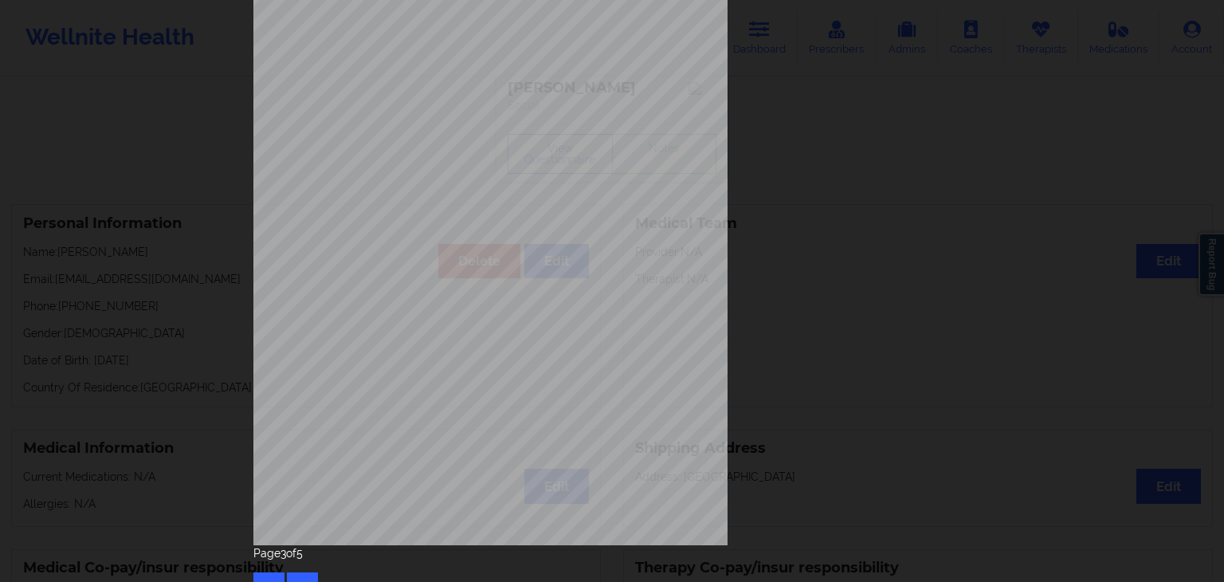
scroll to position [178, 0]
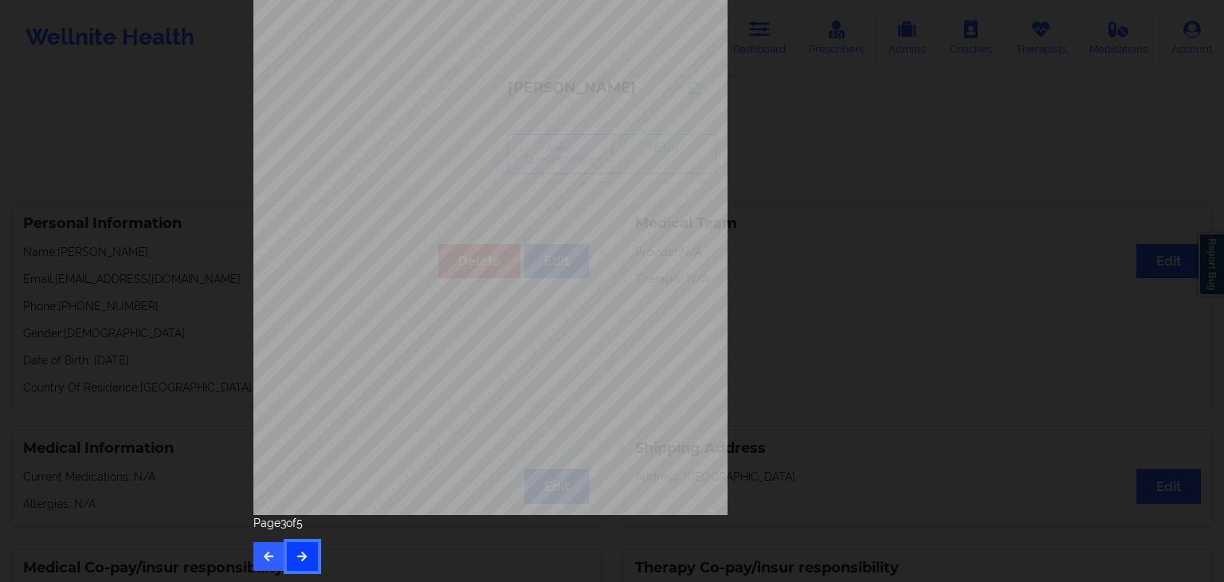
click at [299, 551] on icon "button" at bounding box center [303, 556] width 14 height 10
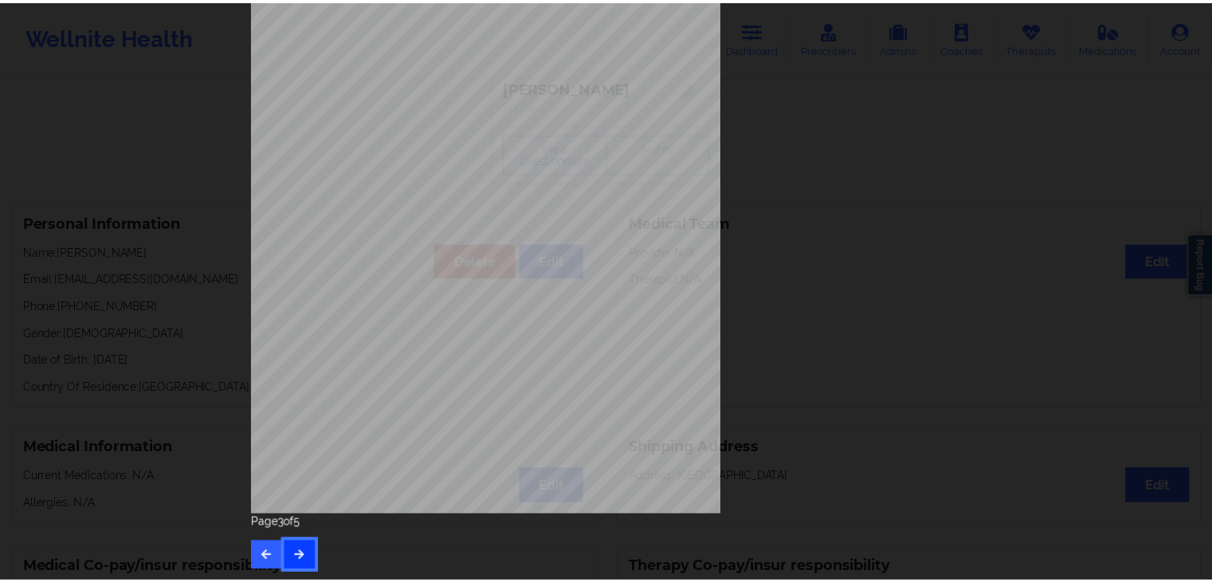
scroll to position [0, 0]
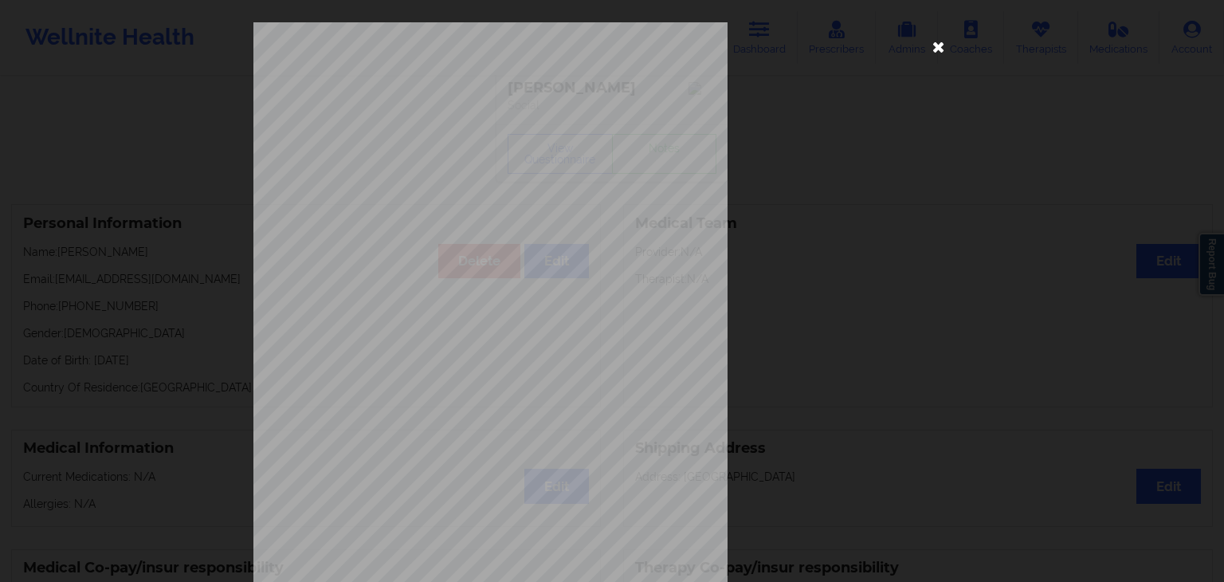
click at [936, 47] on icon at bounding box center [938, 45] width 25 height 25
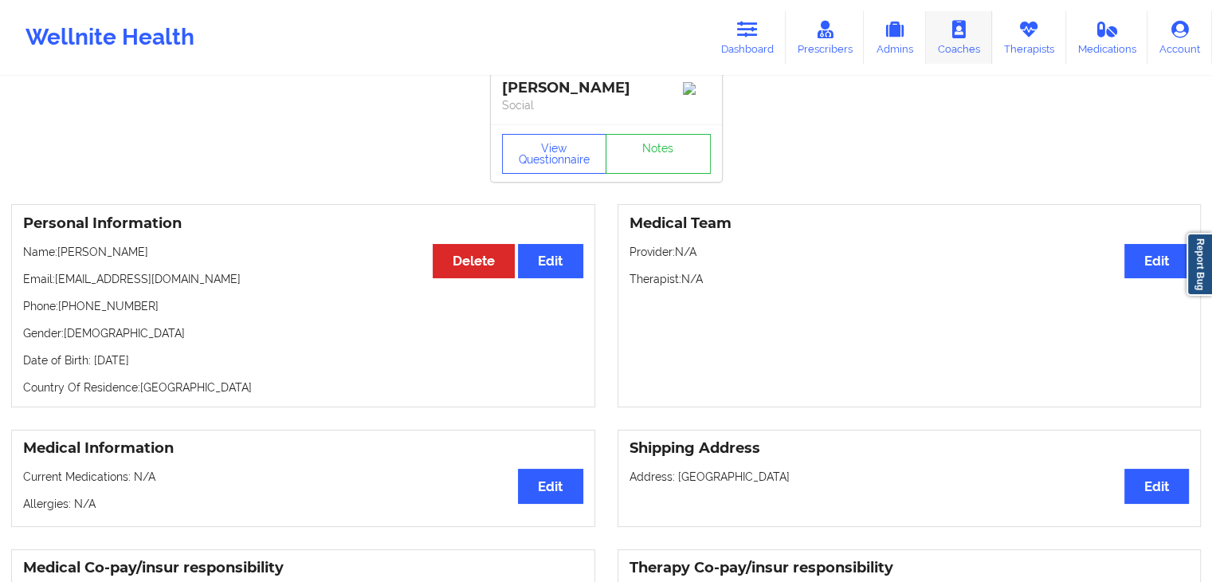
drag, startPoint x: 1029, startPoint y: 39, endPoint x: 991, endPoint y: 45, distance: 38.0
click at [1029, 39] on link "Therapists" at bounding box center [1029, 37] width 74 height 53
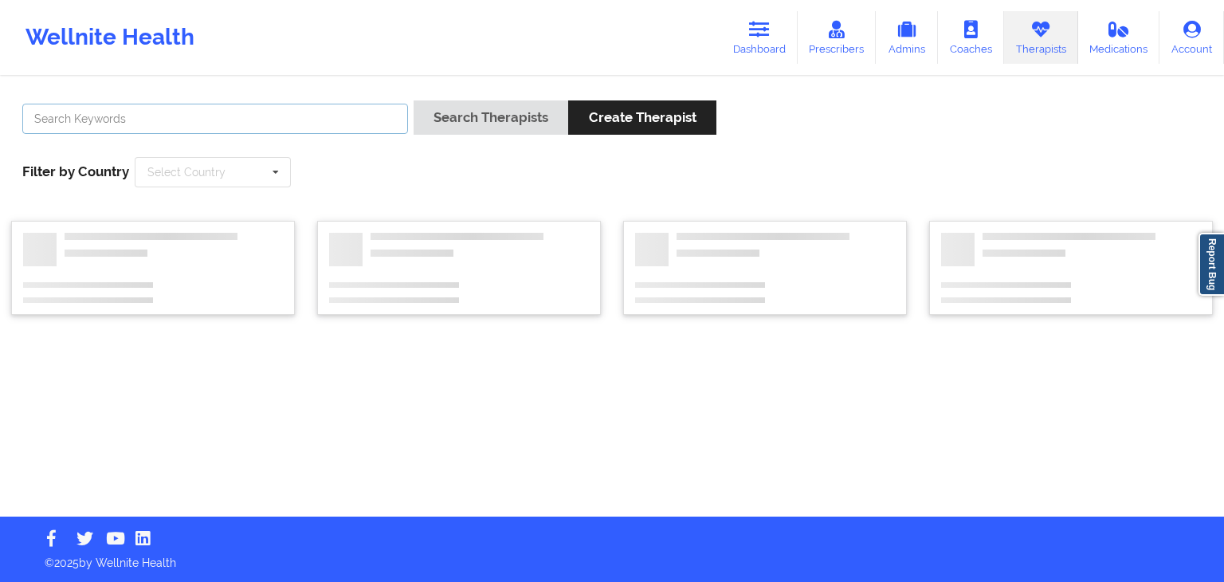
click at [261, 106] on input "text" at bounding box center [215, 119] width 386 height 30
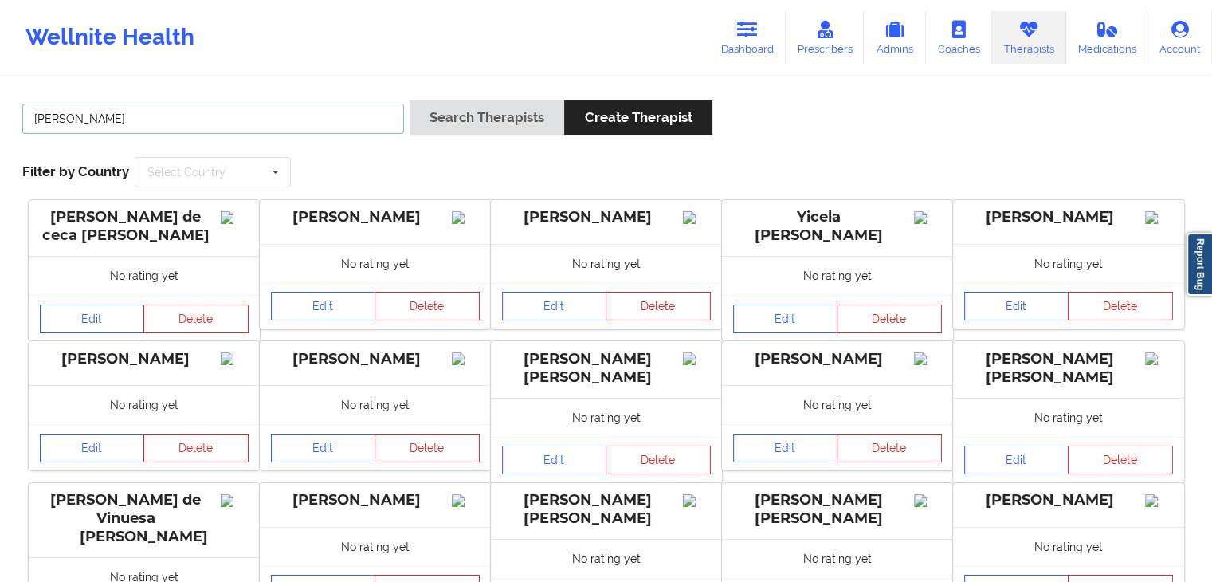
type input "[PERSON_NAME]"
click at [462, 120] on button "Search Therapists" at bounding box center [487, 117] width 155 height 34
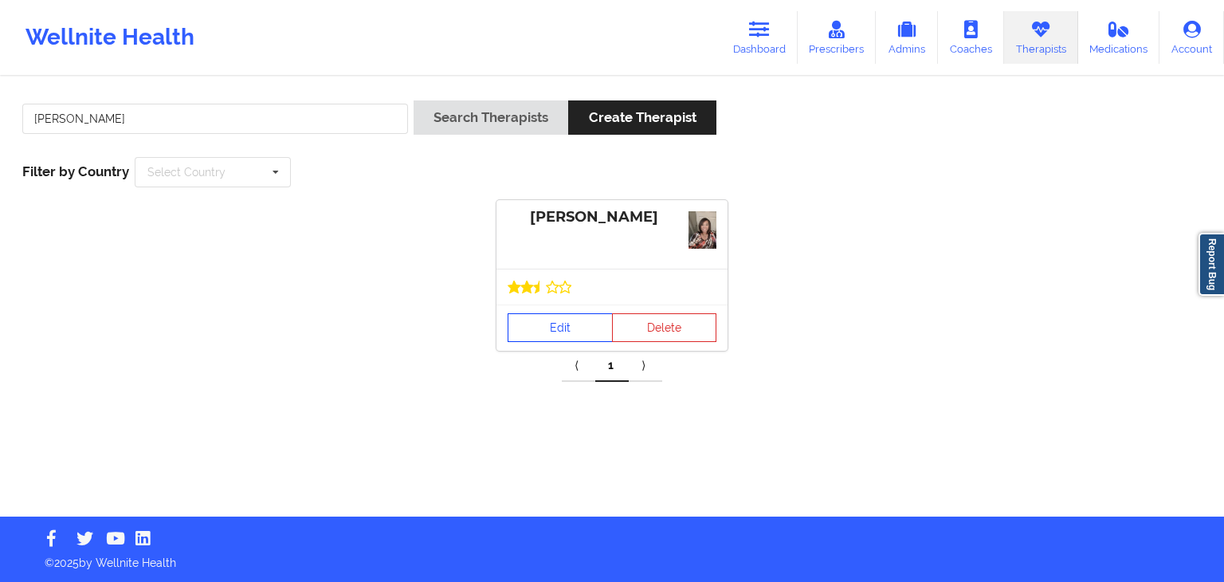
click at [552, 320] on link "Edit" at bounding box center [560, 327] width 105 height 29
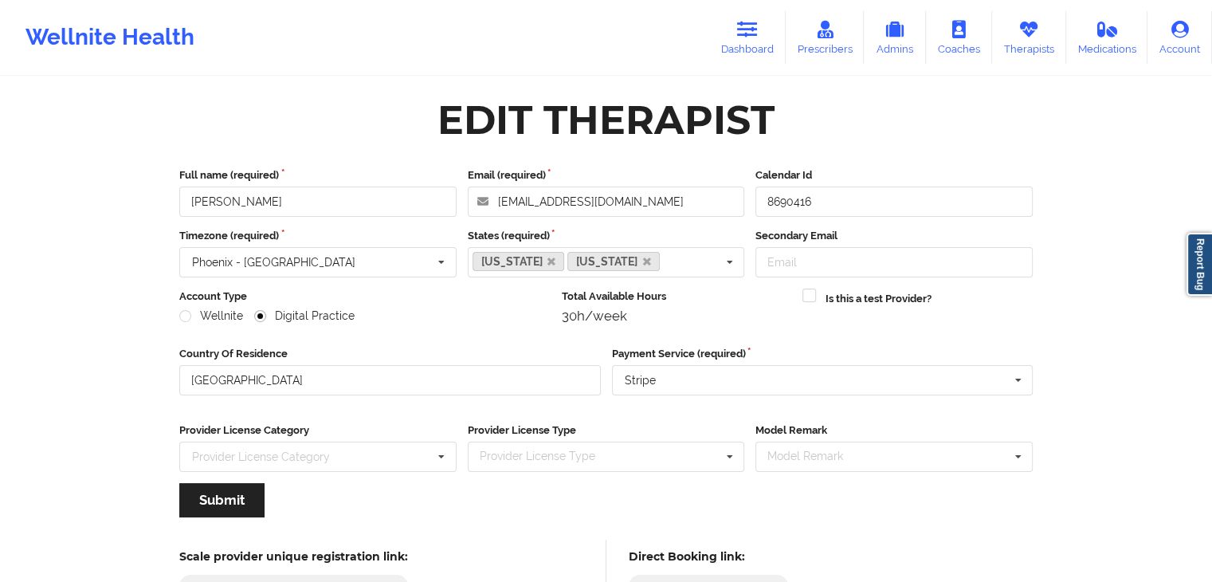
scroll to position [132, 0]
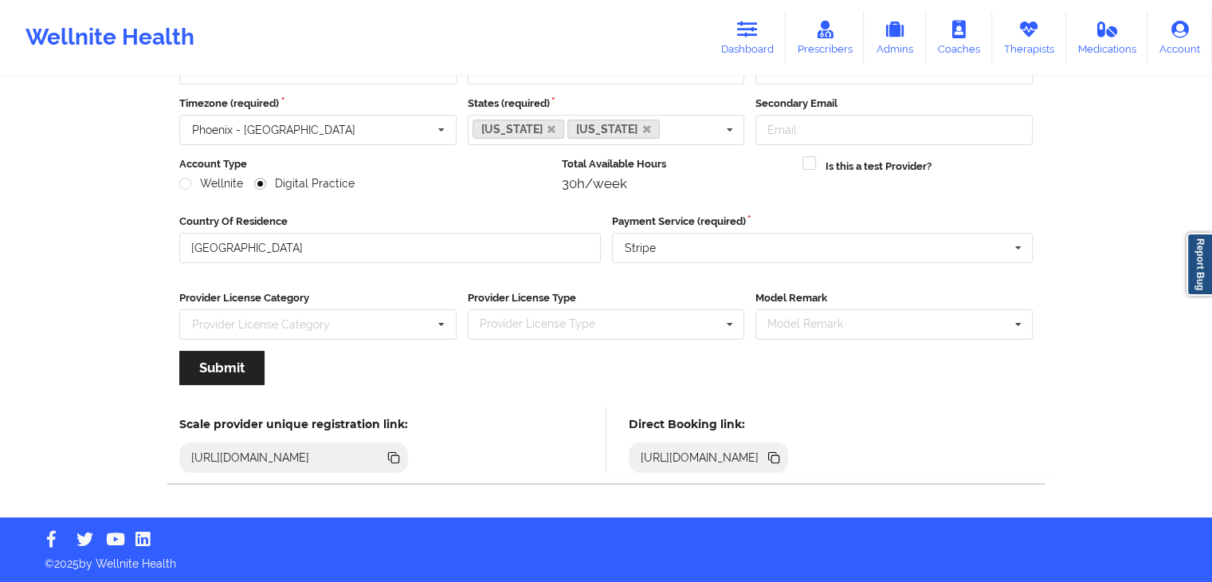
click at [779, 457] on icon at bounding box center [775, 459] width 8 height 8
click at [731, 37] on link "Dashboard" at bounding box center [747, 37] width 76 height 53
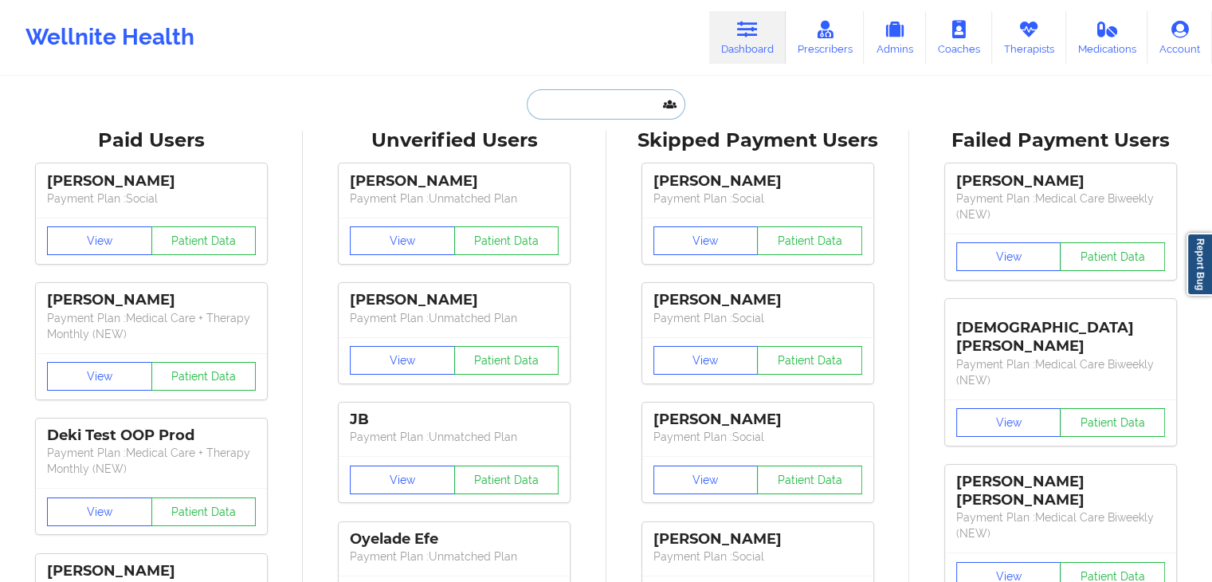
click at [531, 96] on input "text" at bounding box center [606, 104] width 158 height 30
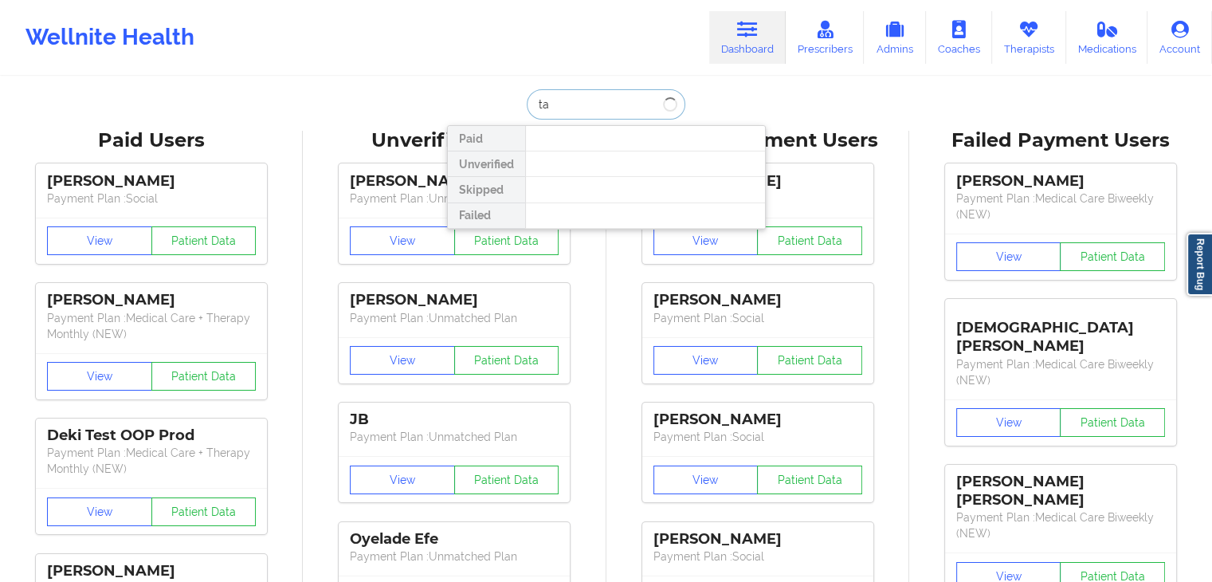
type input "t"
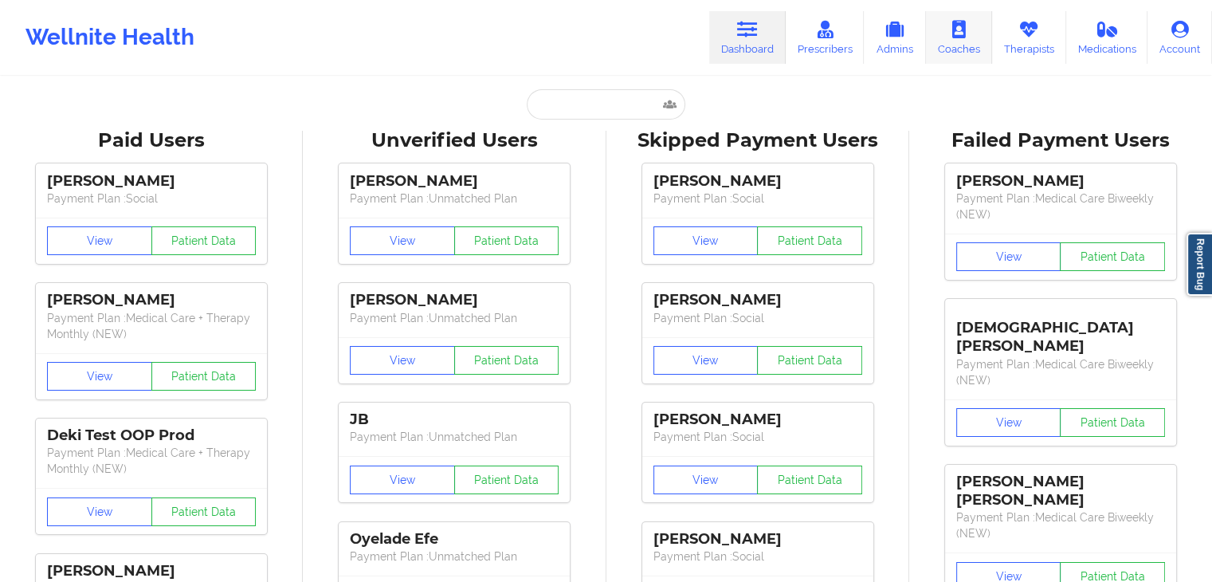
click at [991, 22] on link "Coaches" at bounding box center [959, 37] width 66 height 53
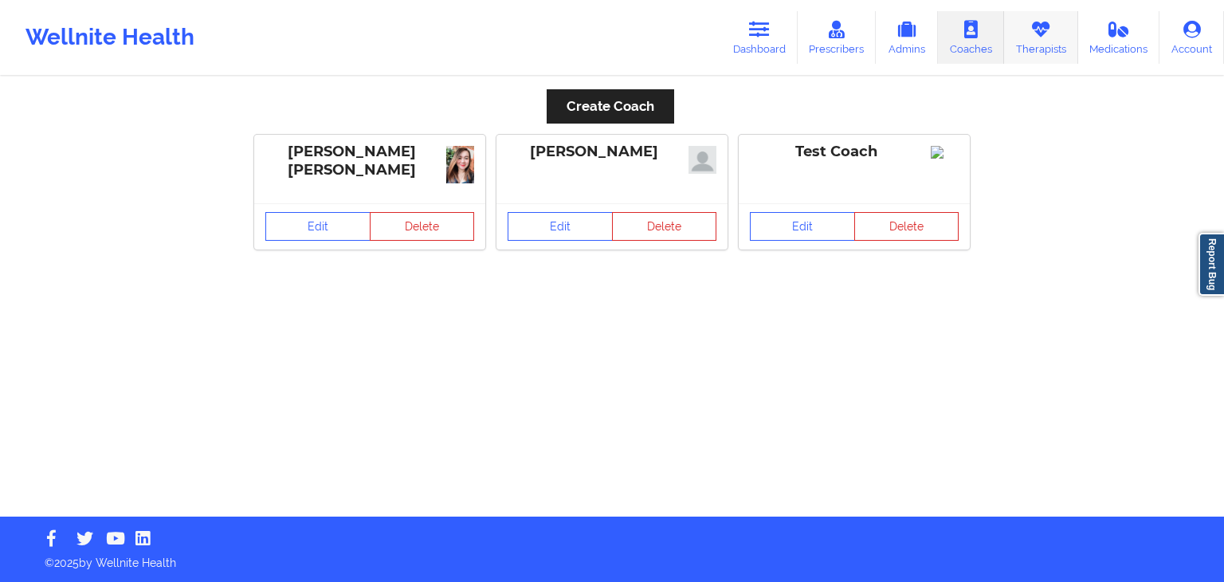
click at [1042, 42] on link "Therapists" at bounding box center [1041, 37] width 74 height 53
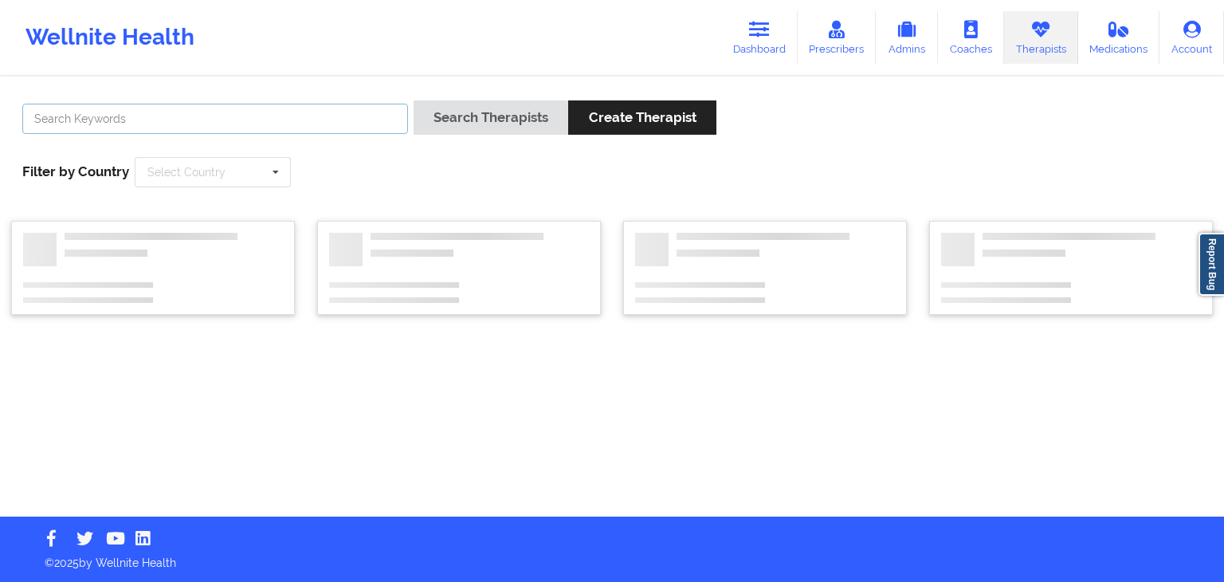
click at [256, 119] on input "text" at bounding box center [215, 119] width 386 height 30
type input "kayla cloud"
click at [414, 100] on button "Search Therapists" at bounding box center [491, 117] width 155 height 34
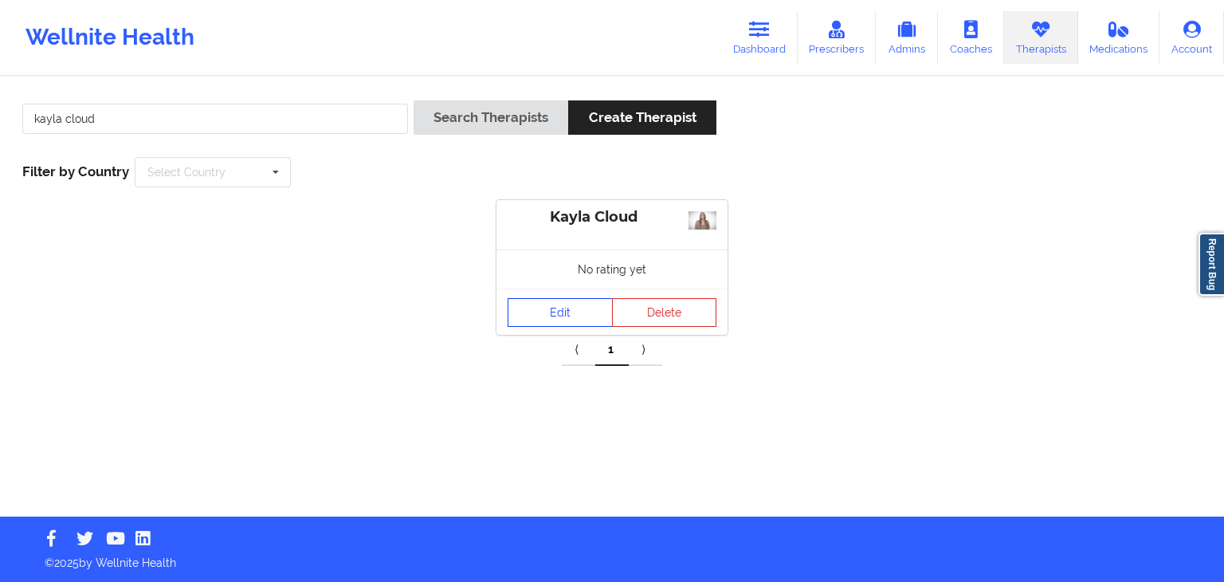
click at [546, 306] on link "Edit" at bounding box center [560, 312] width 105 height 29
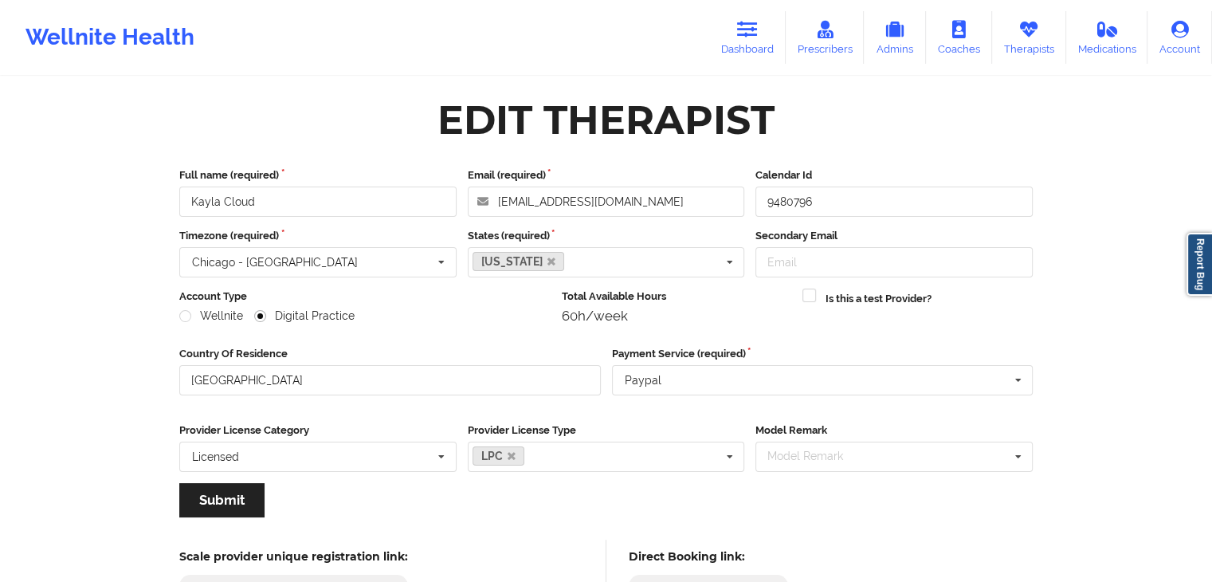
scroll to position [132, 0]
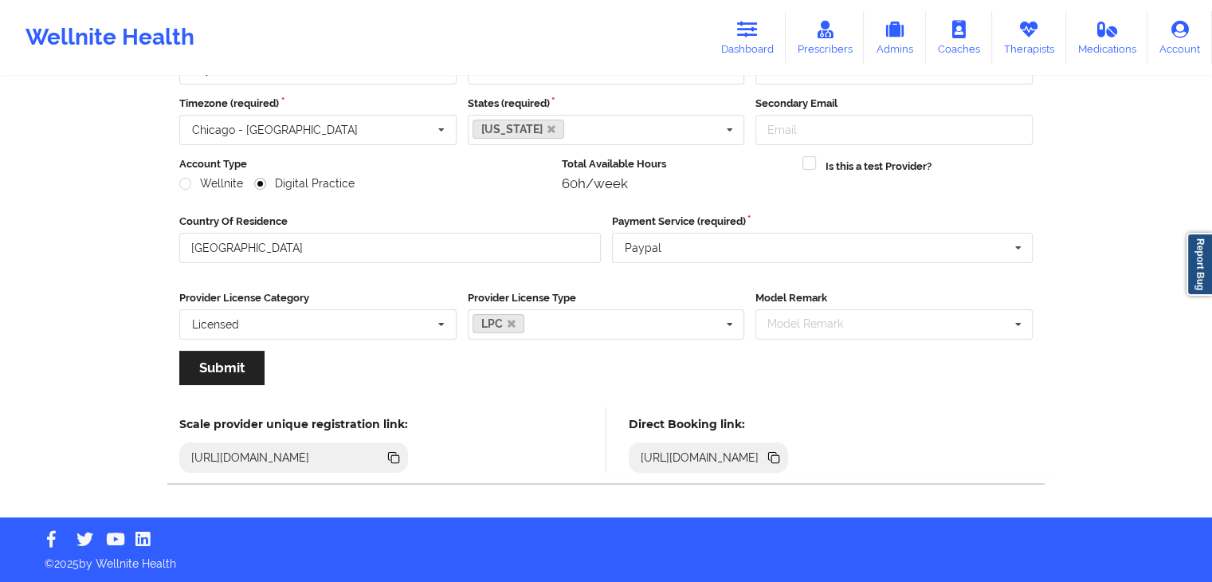
click at [777, 452] on icon at bounding box center [773, 456] width 8 height 8
